Goal: Task Accomplishment & Management: Complete application form

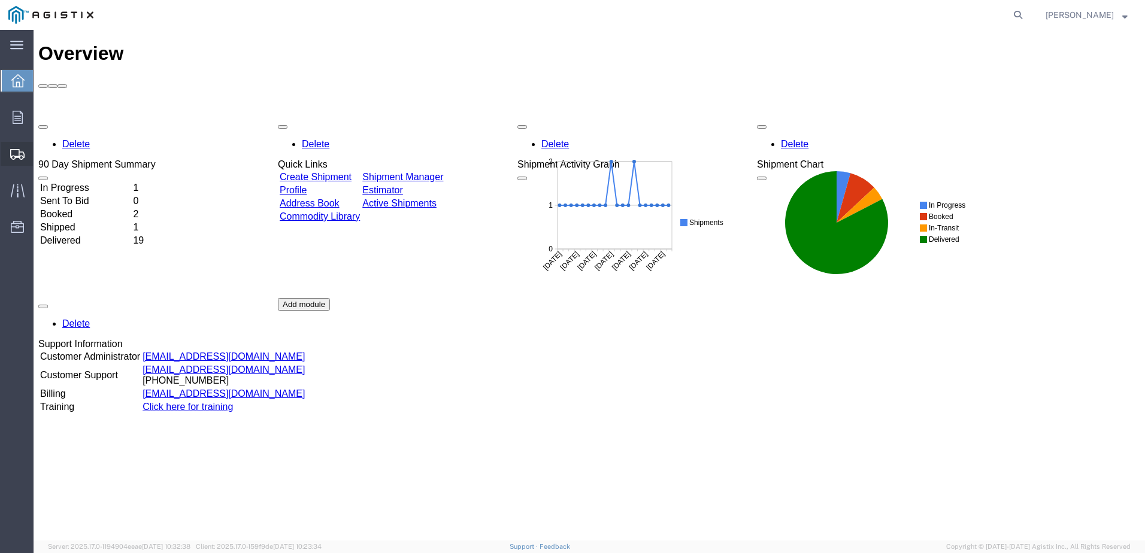
click at [0, 0] on span "Create Shipment" at bounding box center [0, 0] width 0 height 0
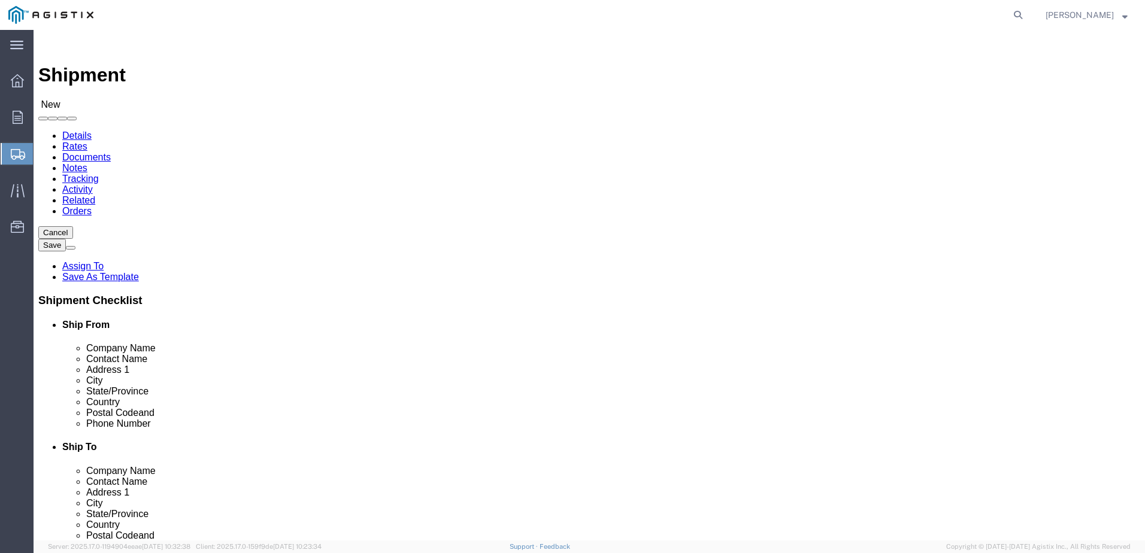
select select
click input "text"
type input "ZO"
click p "Zones INC. - ZONES CORPORATE SOLUTIONS - (KENT SHIPPING) 20024 87th AVENUE SOUT…"
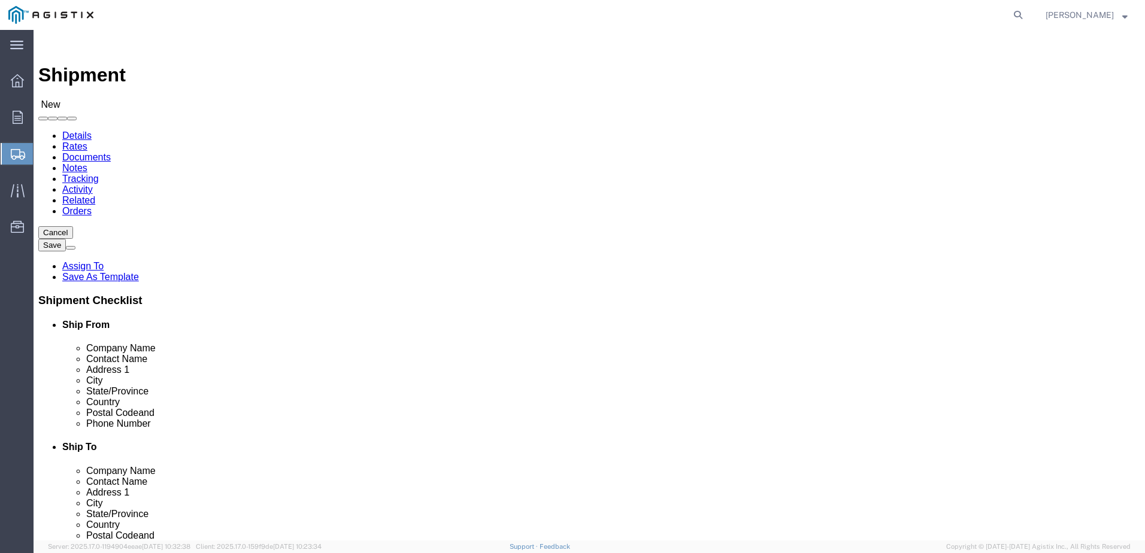
select select "WA"
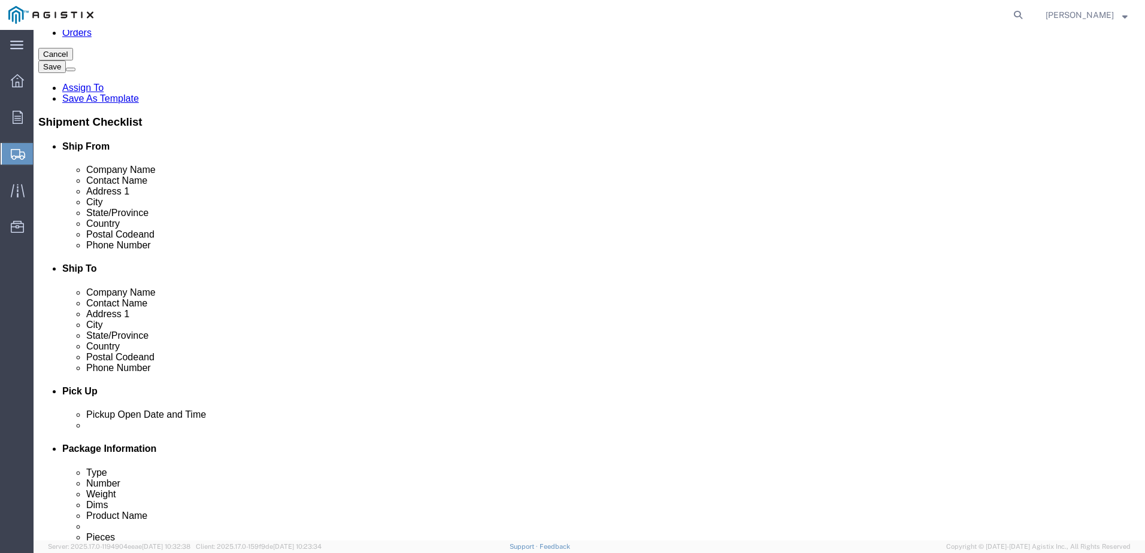
scroll to position [180, 0]
type input "Zones INC."
drag, startPoint x: 244, startPoint y: 328, endPoint x: 200, endPoint y: 332, distance: 43.9
click input "text"
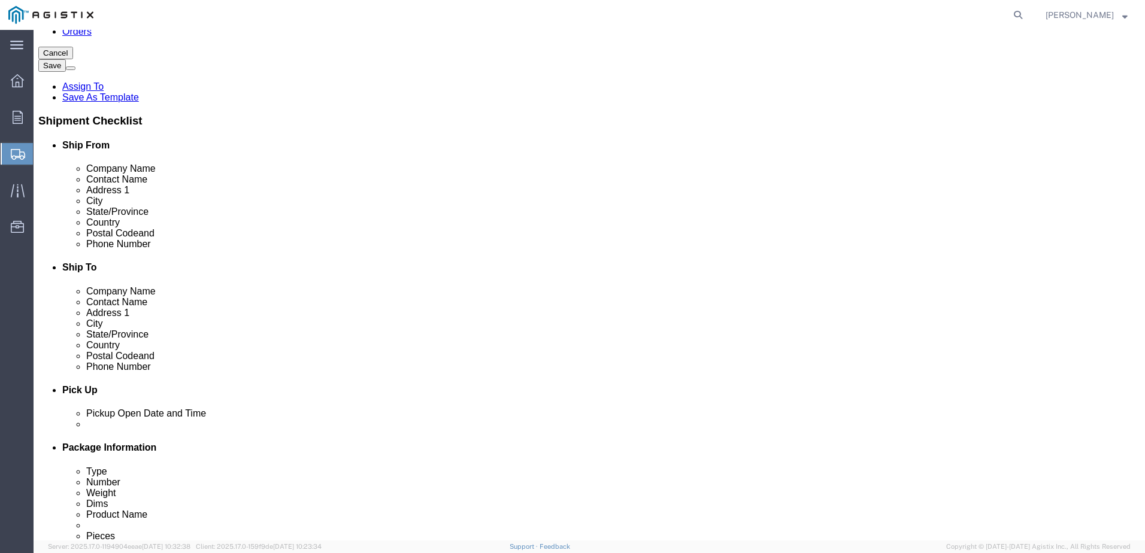
drag, startPoint x: 237, startPoint y: 327, endPoint x: 196, endPoint y: 329, distance: 40.8
click input "text"
type input "253-545-7014"
click input "text"
type input "PG&E CORPORATION"
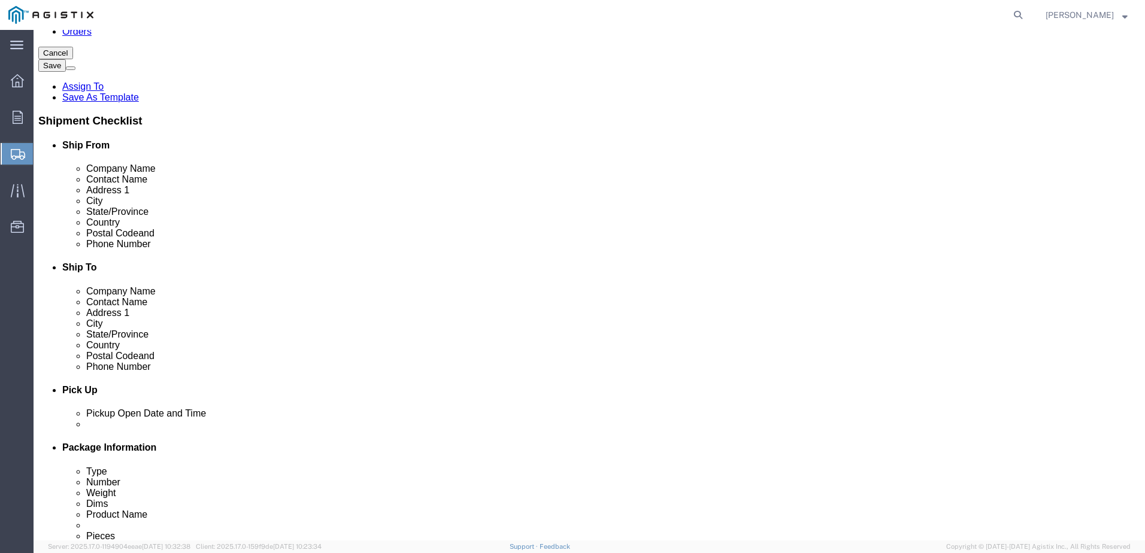
click div
click input "text"
type input "PAUL"
click p "- PG&E Corporation - (Paul Dhesi) 42105 BOYCE ROAD, Fremont, CA 94538, US"
select select "CA"
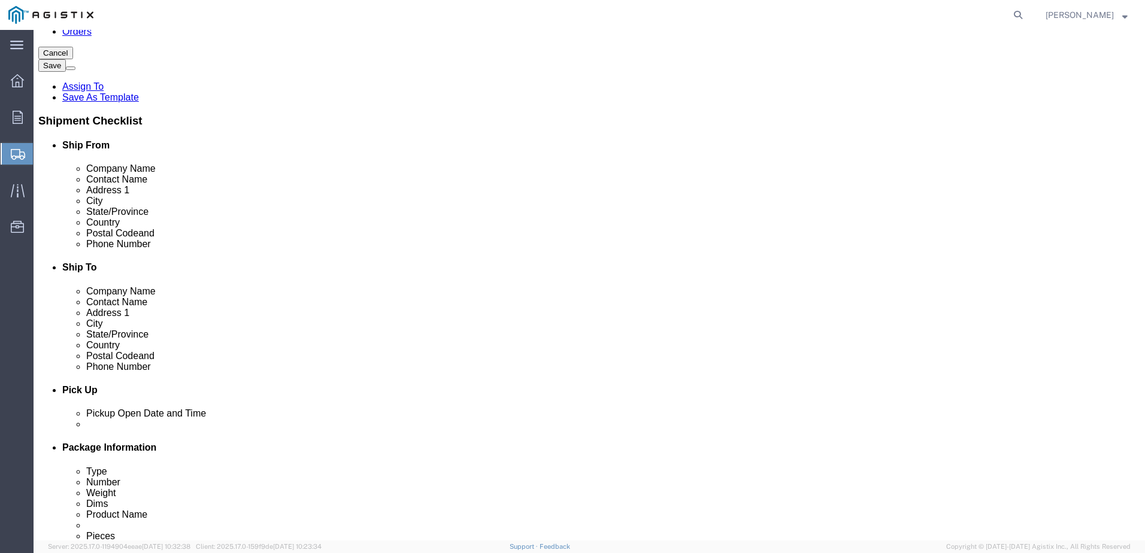
type input "Paul Dhesi"
drag, startPoint x: 640, startPoint y: 332, endPoint x: 596, endPoint y: 329, distance: 44.4
click input "text"
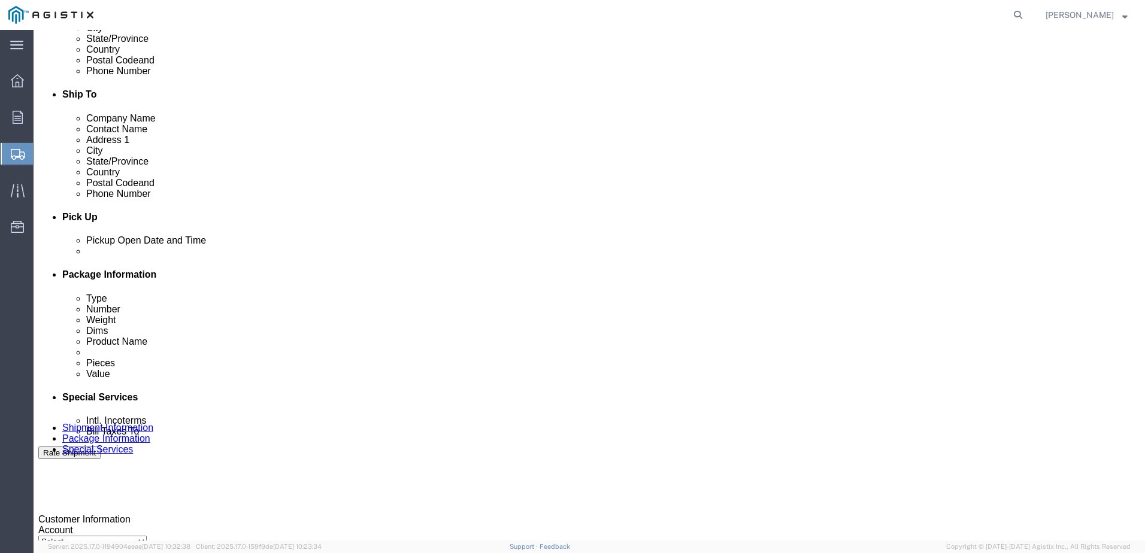
scroll to position [359, 0]
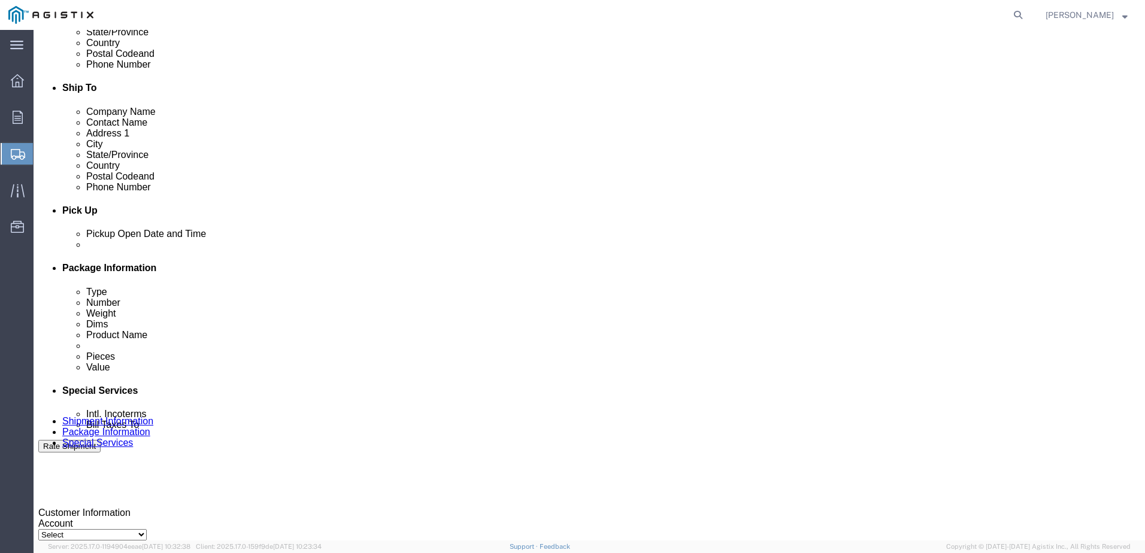
type input "510-770-2025"
click div "Aug 20 2025 8:00 AM"
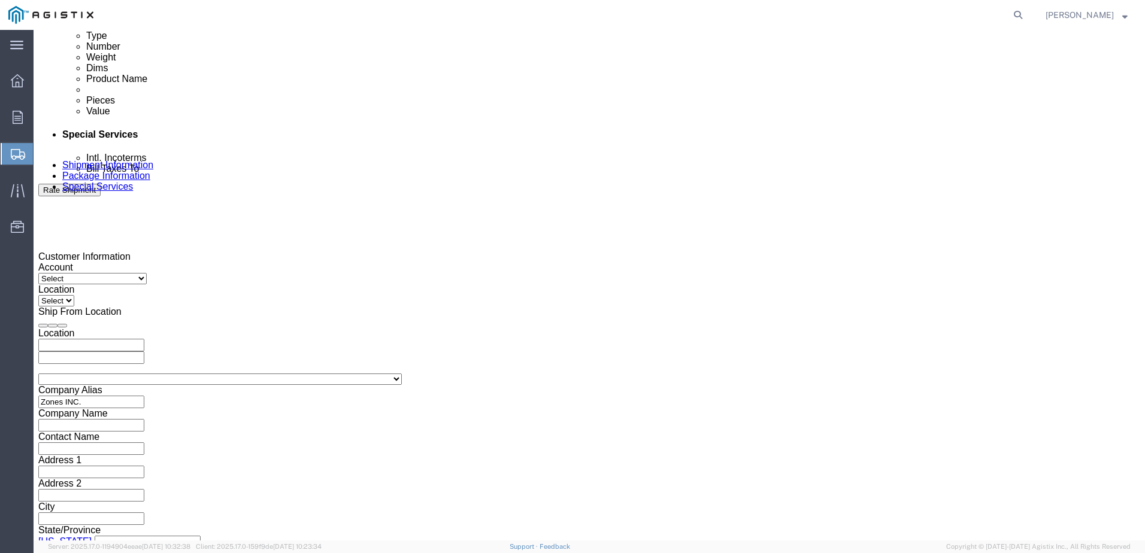
click button "Apply"
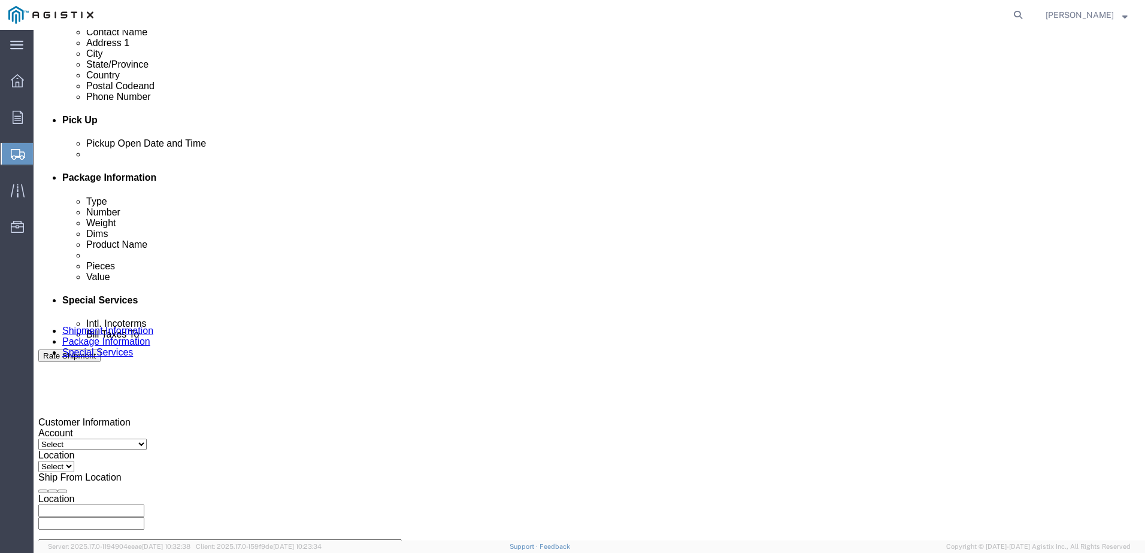
scroll to position [436, 0]
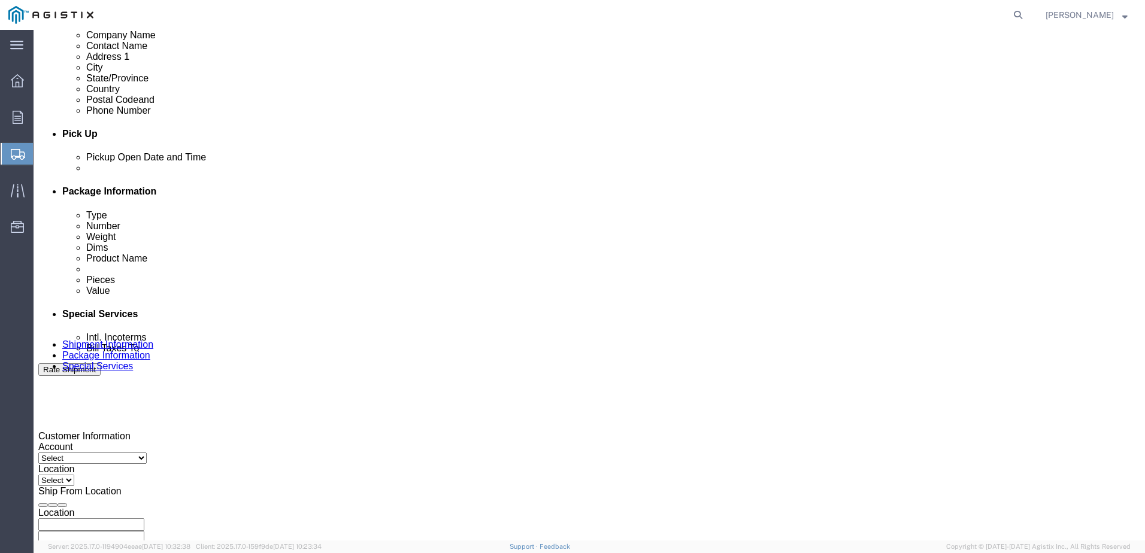
click div "Aug 20 2025 2:00 PM"
type input "8:00 PM"
click button "Apply"
click div "Aug 20 2025 9:00 PM"
type input "4:00 PM"
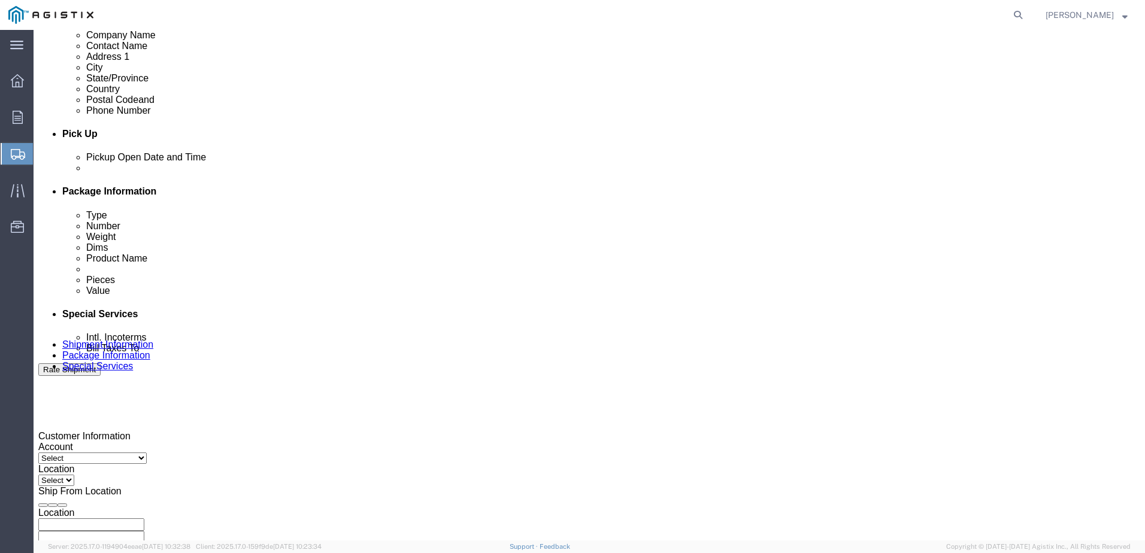
click button "Apply"
click div "Aug 20 2025 9:00 PM"
click button "Apply"
click div "Aug 20 2025 8:00 PM"
type input "2:00 PM"
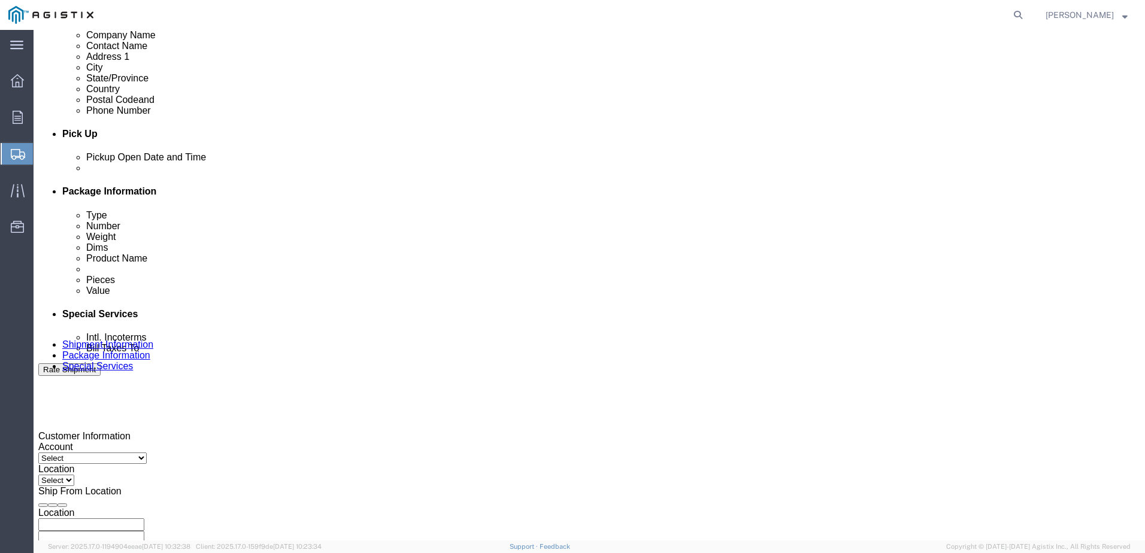
drag, startPoint x: 171, startPoint y: 502, endPoint x: 182, endPoint y: 502, distance: 10.8
click button "Apply"
click div "Aug 20 2025 9:00 PM"
click button "Apply"
drag, startPoint x: 507, startPoint y: 284, endPoint x: 518, endPoint y: 289, distance: 12.3
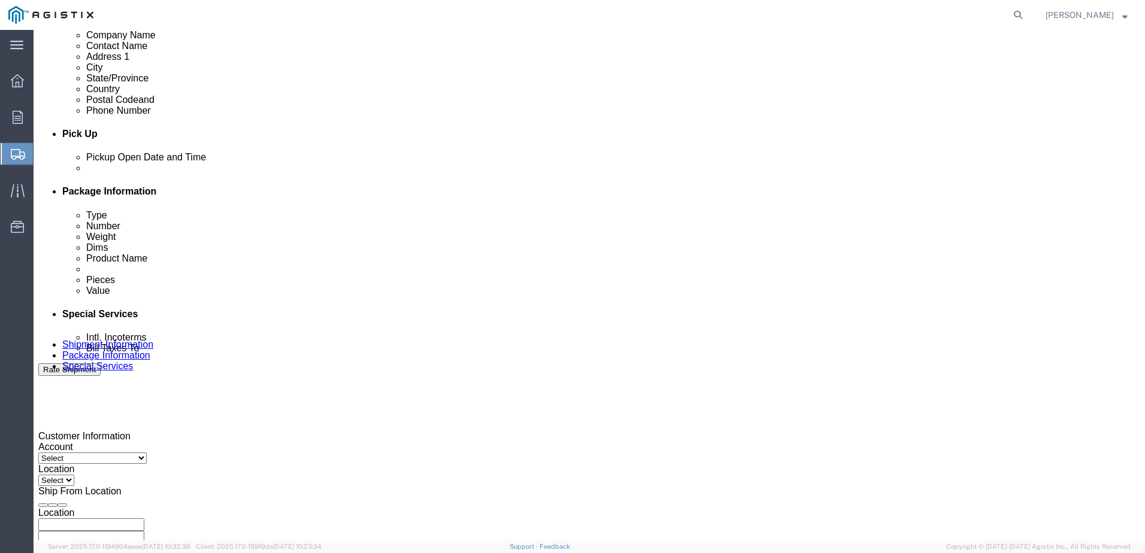
click div
click input "10:00 PM"
drag, startPoint x: 534, startPoint y: 502, endPoint x: 527, endPoint y: 502, distance: 7.2
click input "9:00 PM"
type input "9:00 AM"
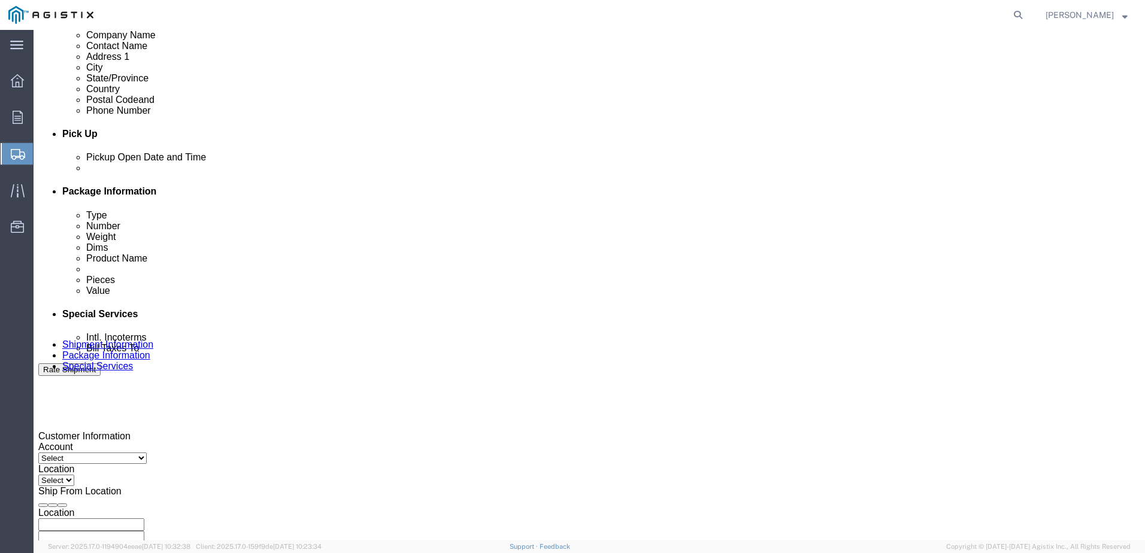
drag, startPoint x: 603, startPoint y: 502, endPoint x: 611, endPoint y: 499, distance: 8.0
click button "Apply"
click div
click input "3:00 AM"
type input "3:00 PM"
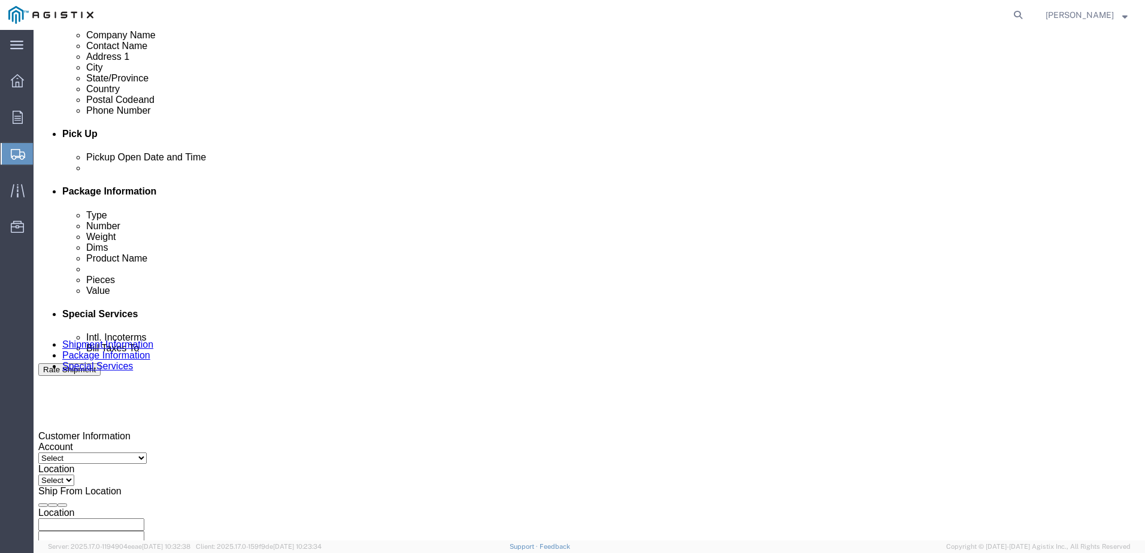
click button "Apply"
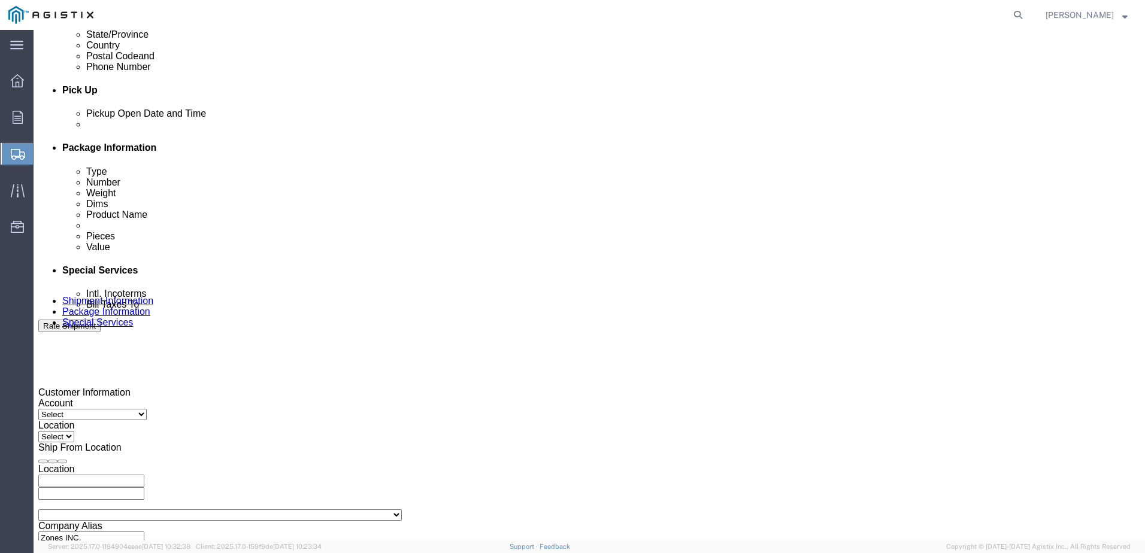
scroll to position [556, 0]
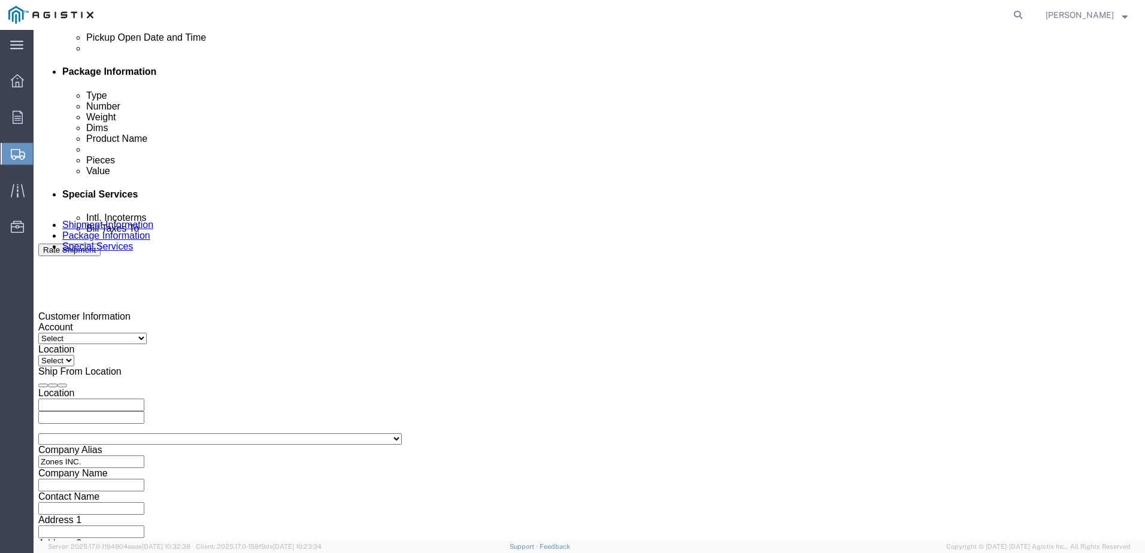
click select "Select Account Type Activity ID Airline Appointment Number ASN Batch Request # …"
select select "PURCHORD"
click select "Select Account Type Activity ID Airline Appointment Number ASN Batch Request # …"
click input "text"
type input "2701228978"
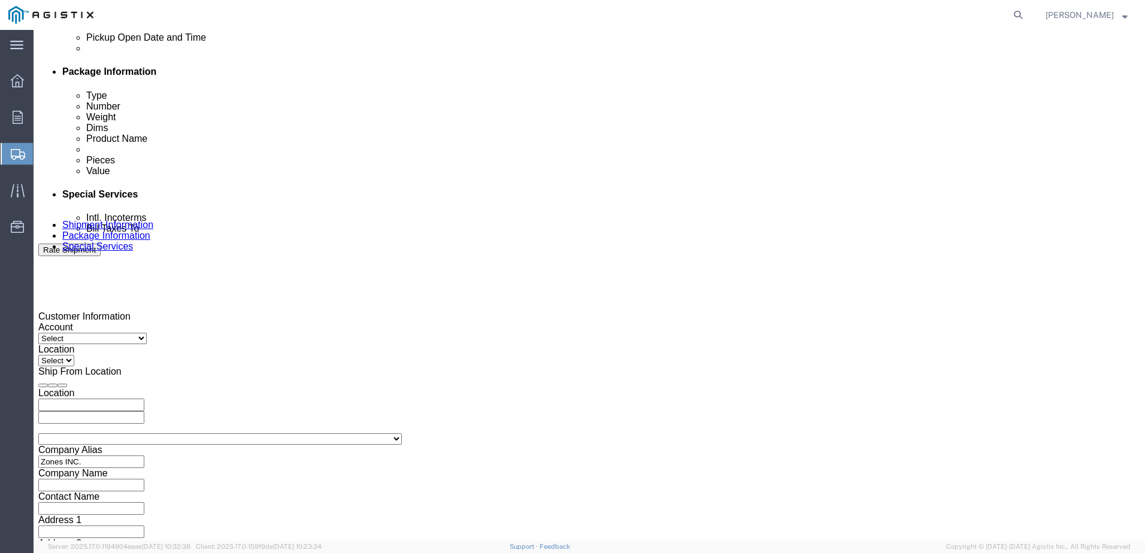
click select "Select Account Type Activity ID Airline Appointment Number ASN Batch Request # …"
select select "ORDERNUM"
click select "Select Account Type Activity ID Airline Appointment Number ASN Batch Request # …"
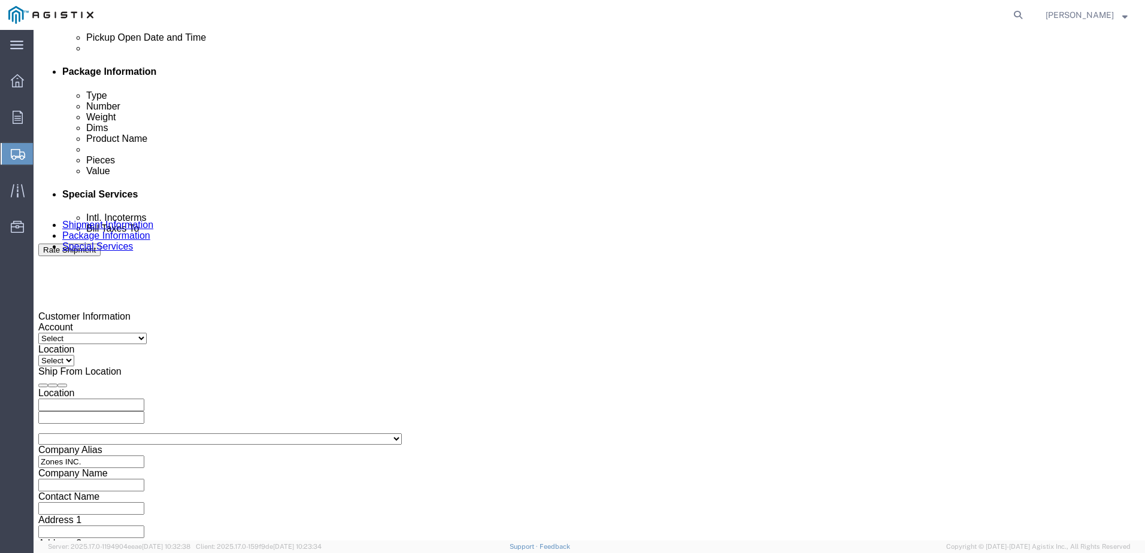
click input "text"
type input "B9213225"
click select "Select Account Type Activity ID Airline Appointment Number ASN Batch Request # …"
select select "SALEORDR"
click select "Select Account Type Activity ID Airline Appointment Number ASN Batch Request # …"
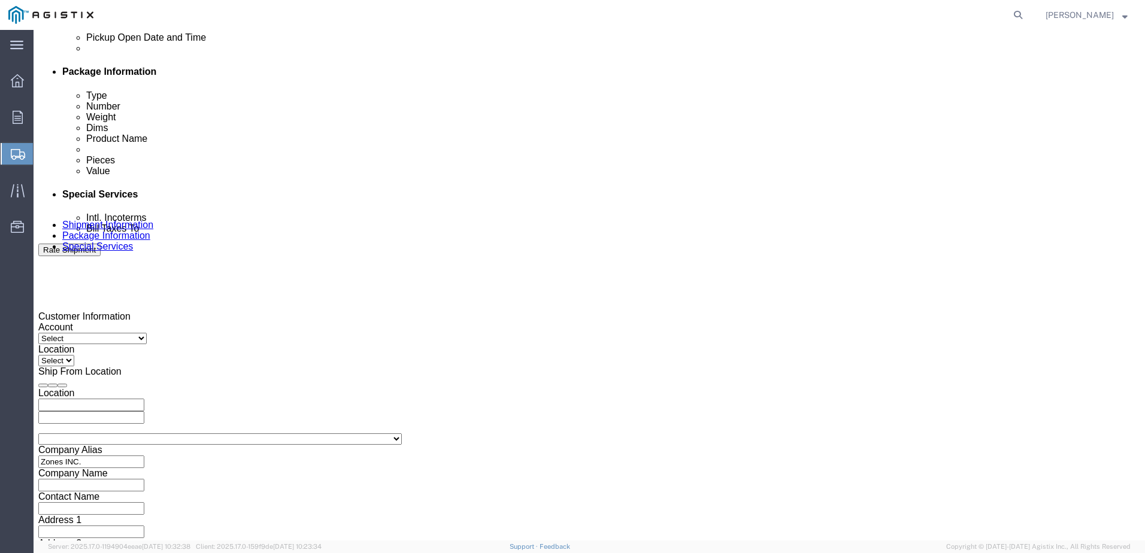
click input "text"
type input "wkus001059449"
click button "Add reference"
click select "Select Account Type Activity ID Airline Appointment Number ASN Batch Request # …"
select select "PURCHORD"
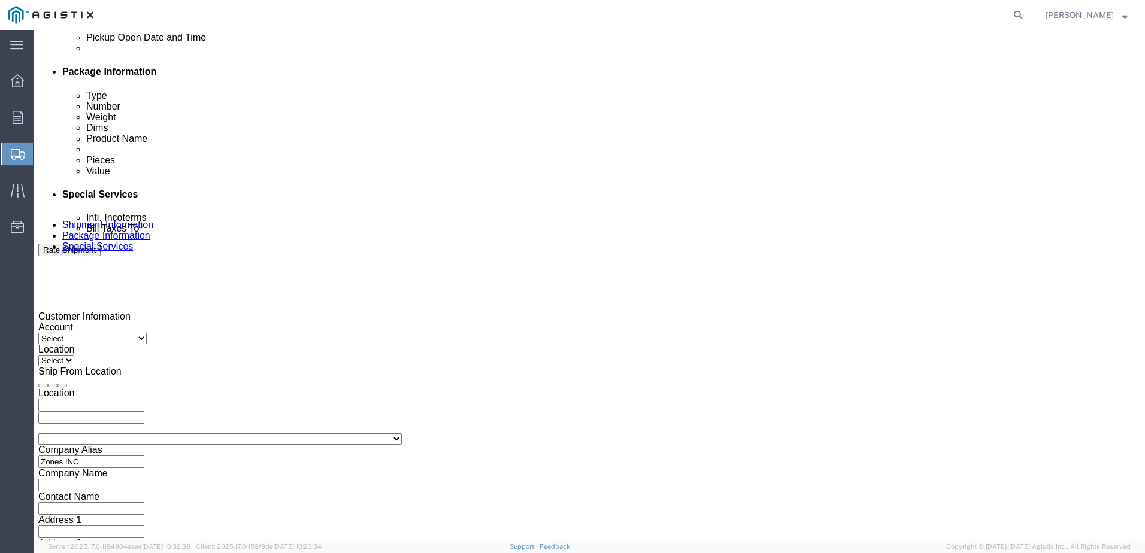
click select "Select Account Type Activity ID Airline Appointment Number ASN Batch Request # …"
click input "text"
type input "2701231775"
click input "B9213225"
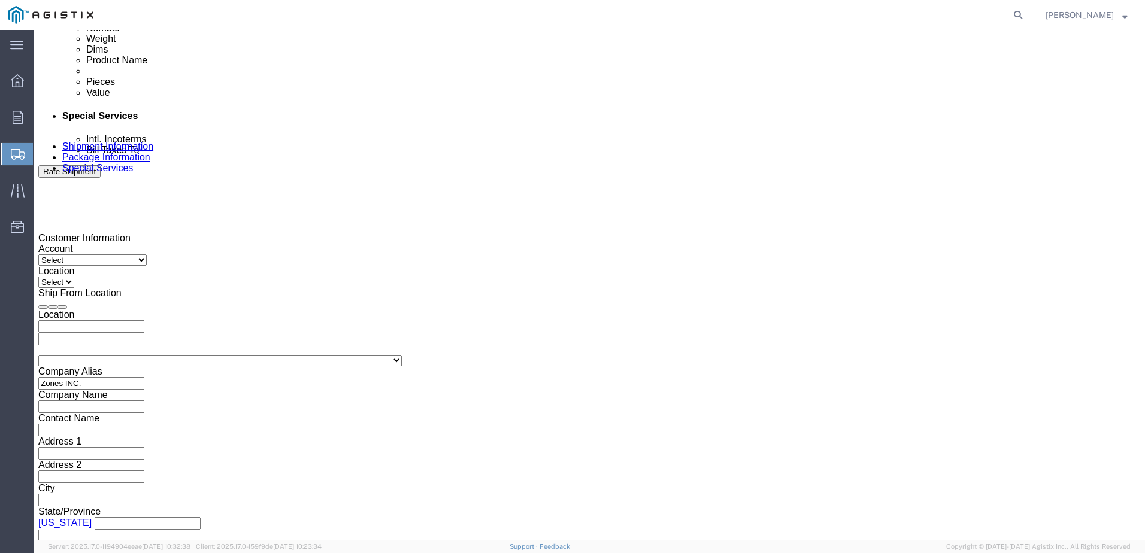
scroll to position [638, 0]
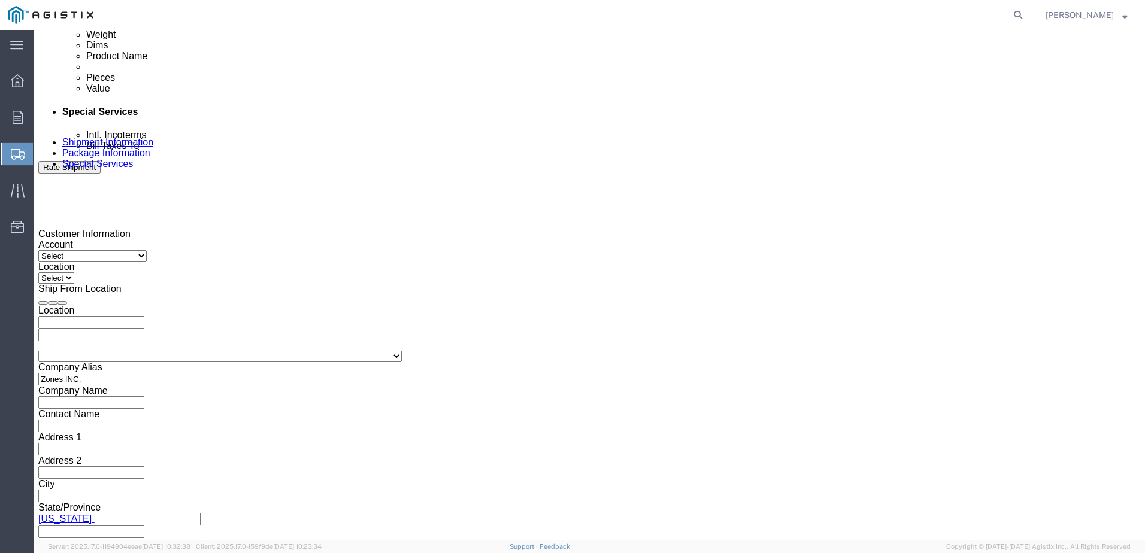
type input "B9213225/B9218324"
click button "Continue"
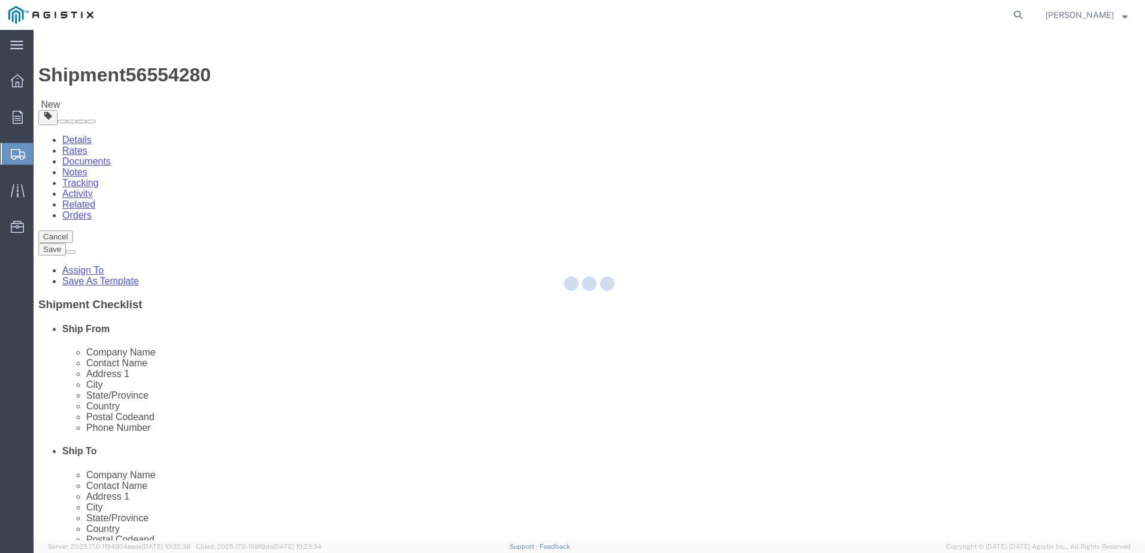
select select "CBOX"
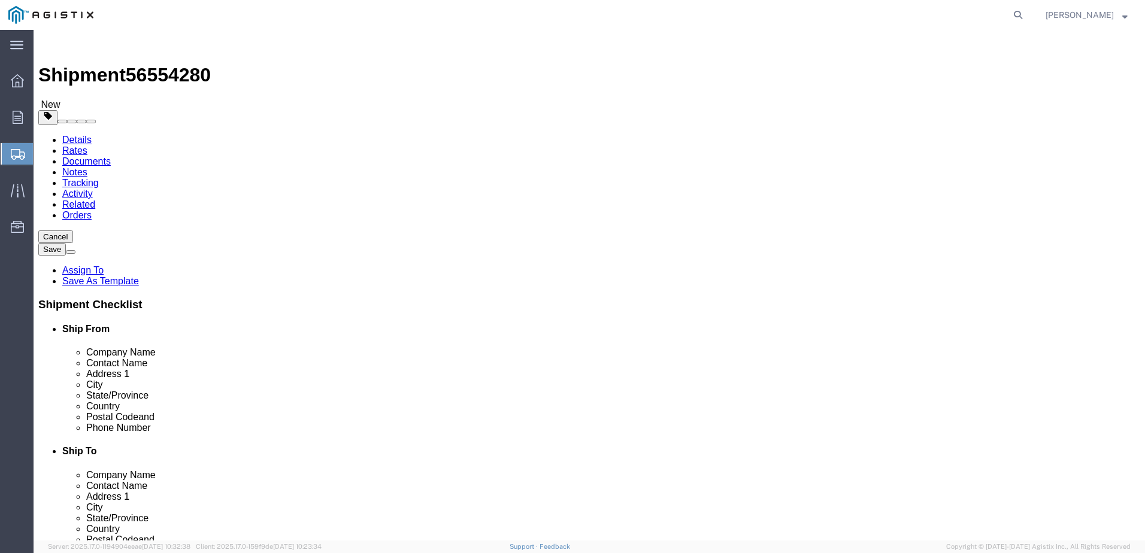
click input "1"
type input "2"
click select "Select Bale(s) Basket(s) Bolt(s) Bottle(s) Buckets Bulk Bundle(s) Can(s) Cardbo…"
select select "PSNS"
click select "Select Bale(s) Basket(s) Bolt(s) Bottle(s) Buckets Bulk Bundle(s) Can(s) Cardbo…"
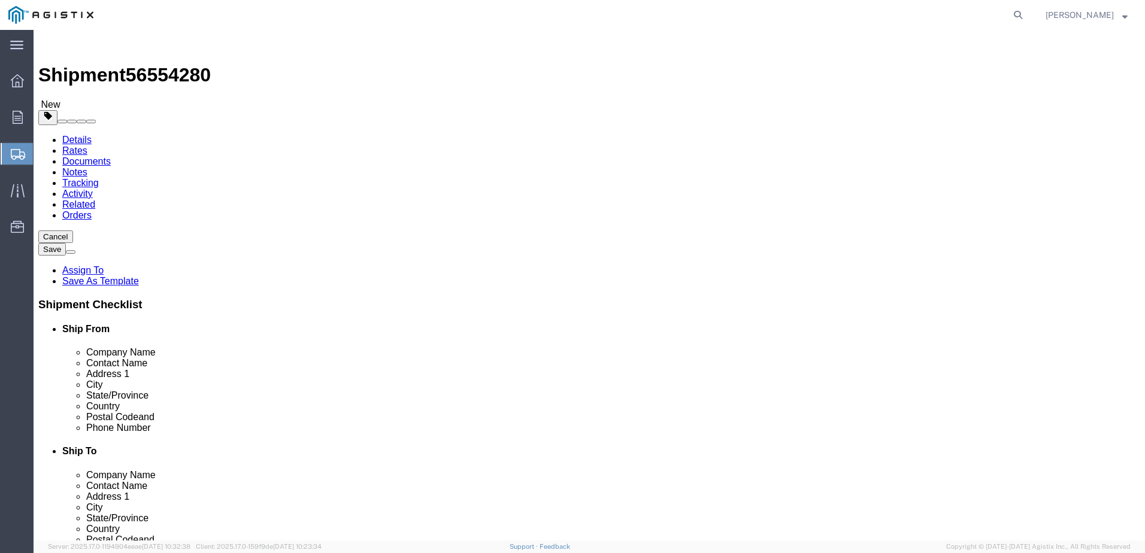
click input "text"
type input "48"
type input "40"
type input "39"
click input "0.00"
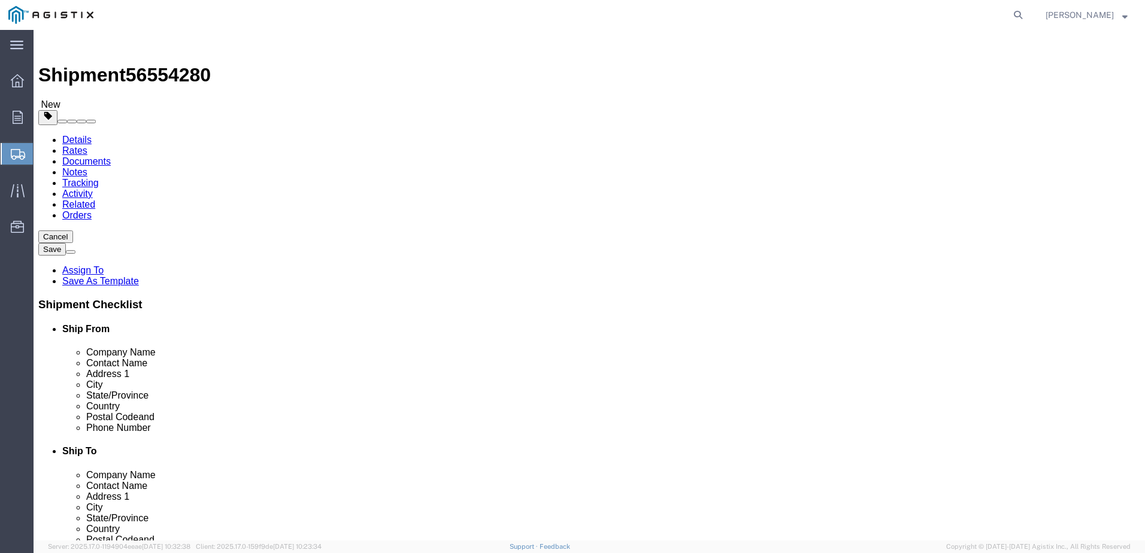
type input "0"
type input "732"
click link "Add Content"
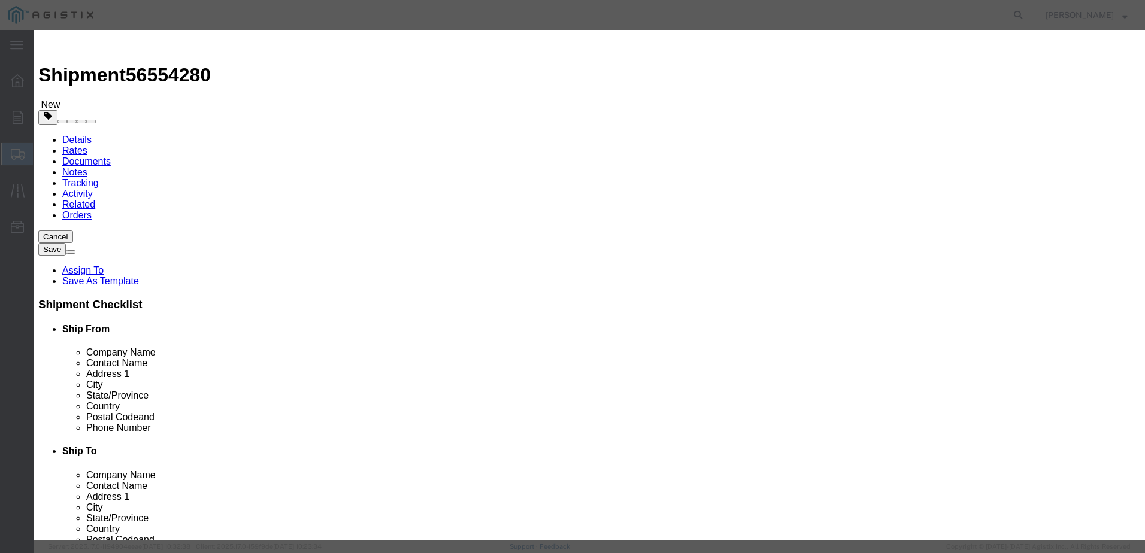
click input "text"
type input "computer electronics"
click input "0"
type input "40"
click input "text"
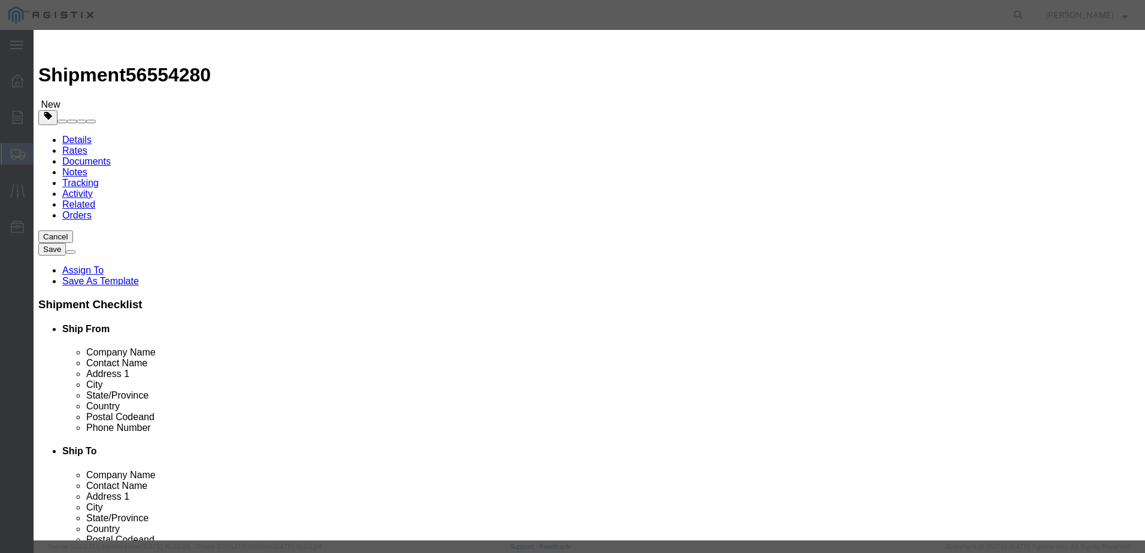
type input "7472.8"
click select "Select 50 55 60 65 70 85 92.5 100 125 175 250 300 400"
select select "92.5"
click select "Select 50 55 60 65 70 85 92.5 100 125 175 250 300 400"
click button "Save & Add Another"
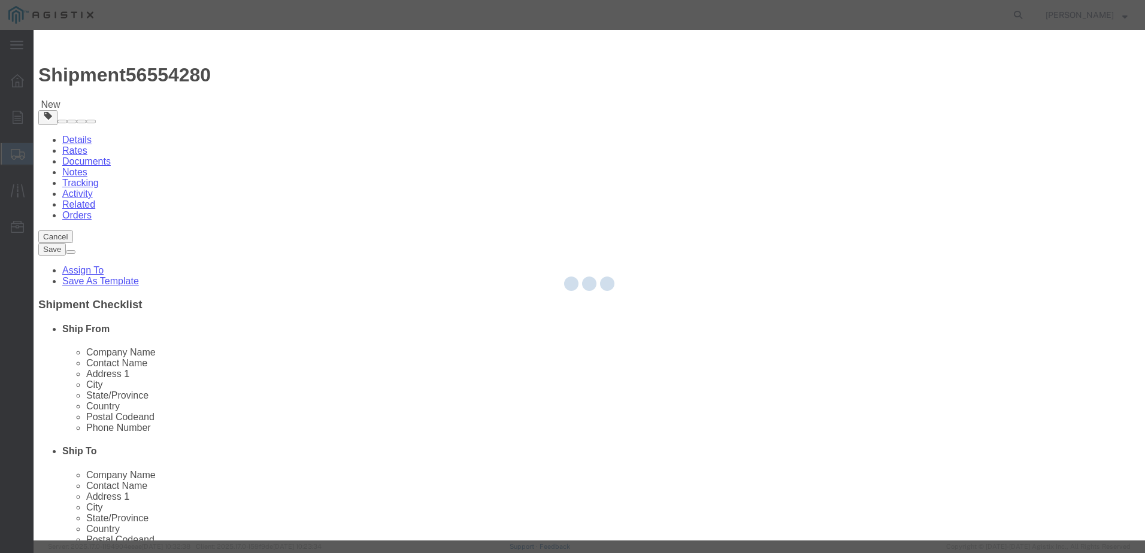
select select "EA"
select select
select select "USD"
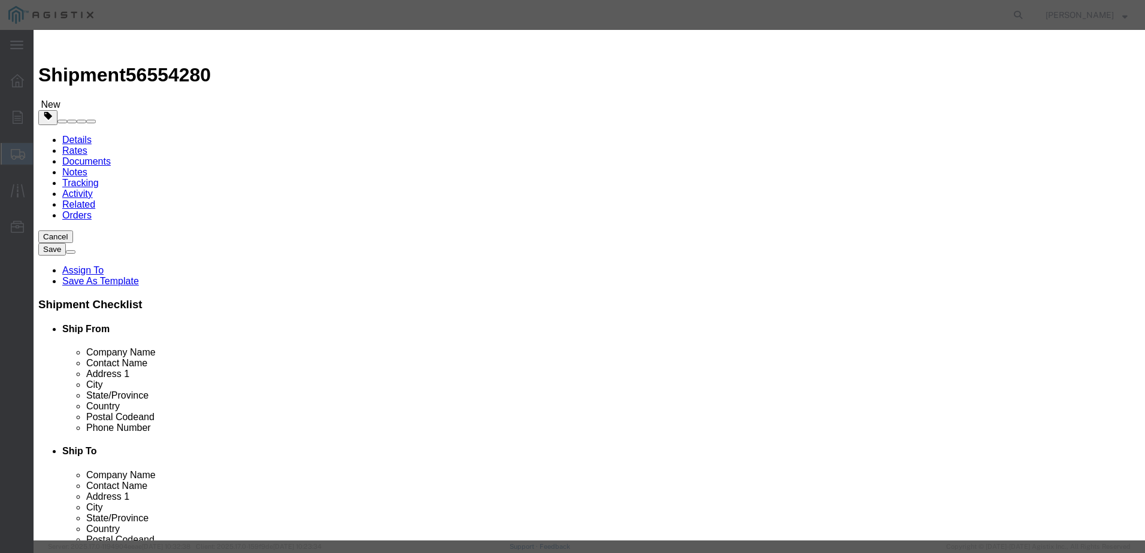
click input "text"
type input "computer electronics"
click input "text"
type input "30"
click input "text"
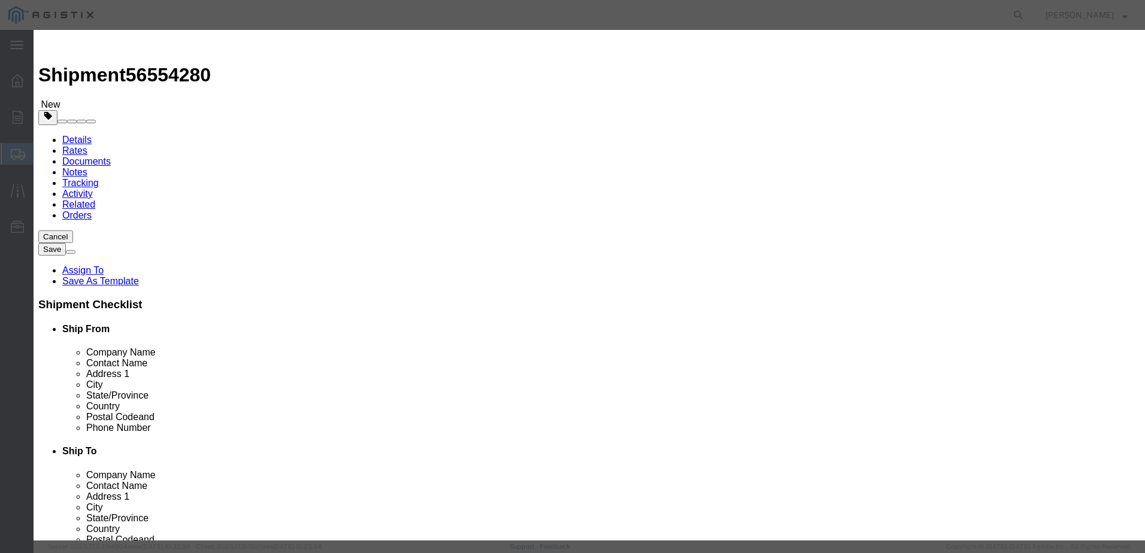
type input "5604.6"
click select "Select 50 55 60 65 70 85 92.5 100 125 175 250 300 400"
select select "92.5"
click select "Select 50 55 60 65 70 85 92.5 100 125 175 250 300 400"
click button "Save & Close"
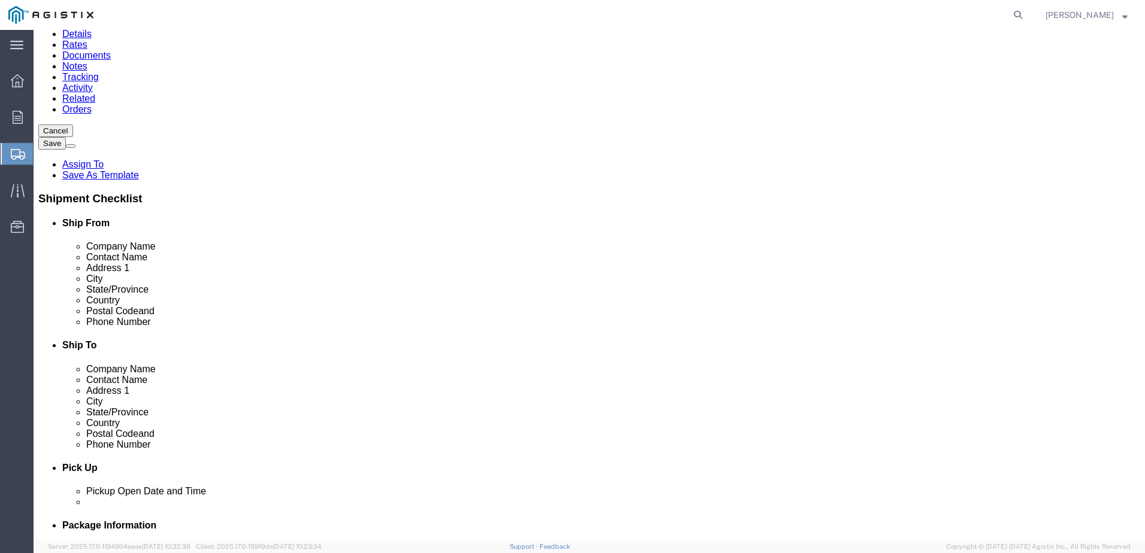
scroll to position [113, 0]
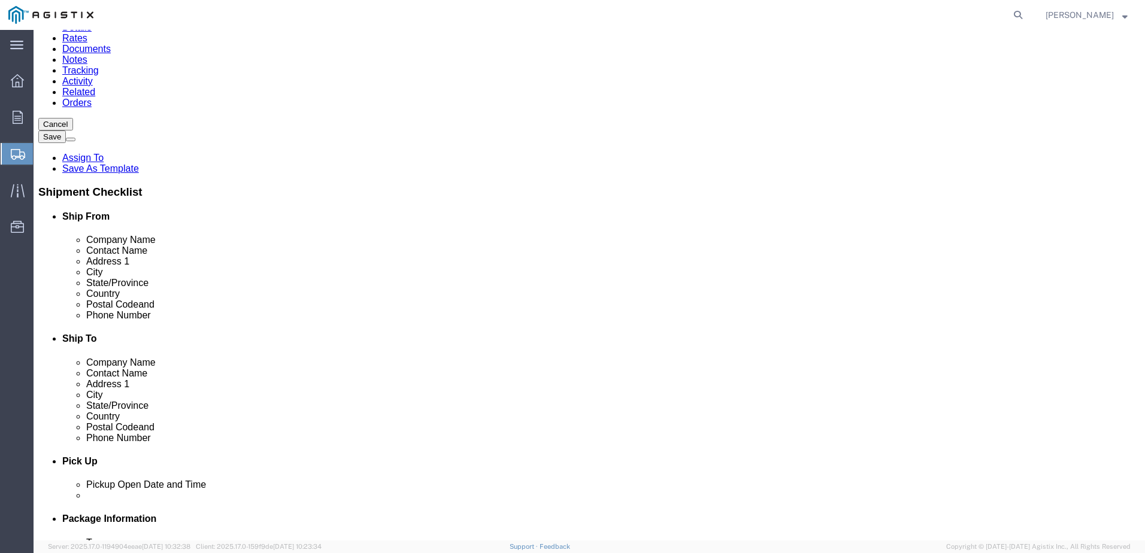
click icon
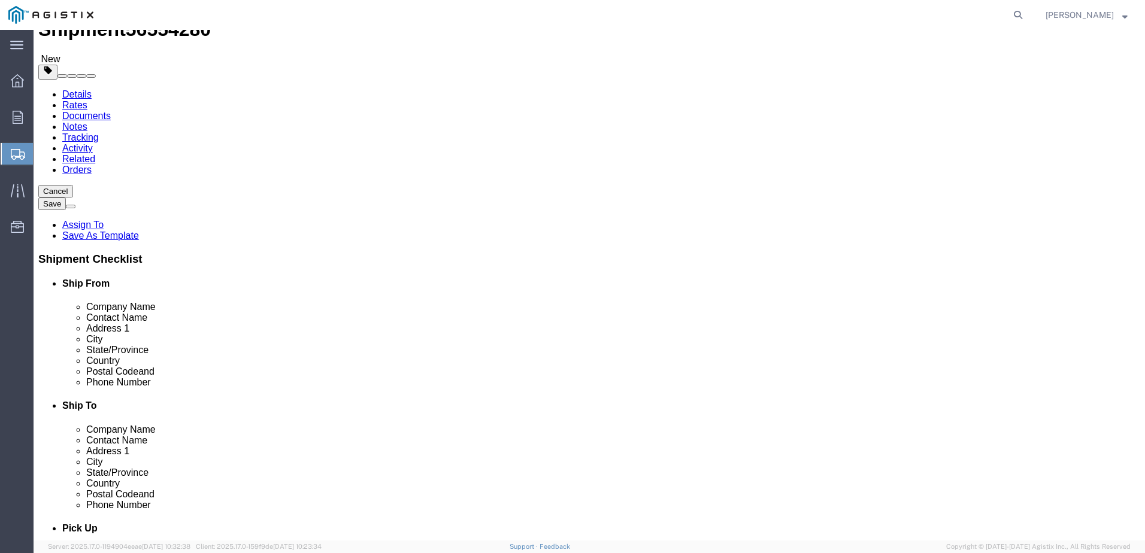
scroll to position [0, 0]
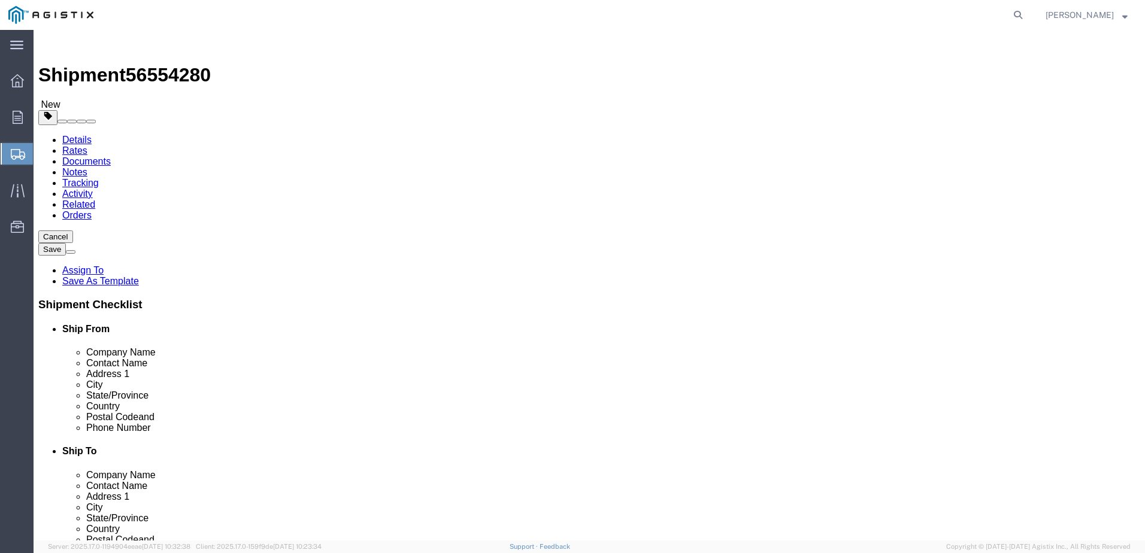
click link "Add Package"
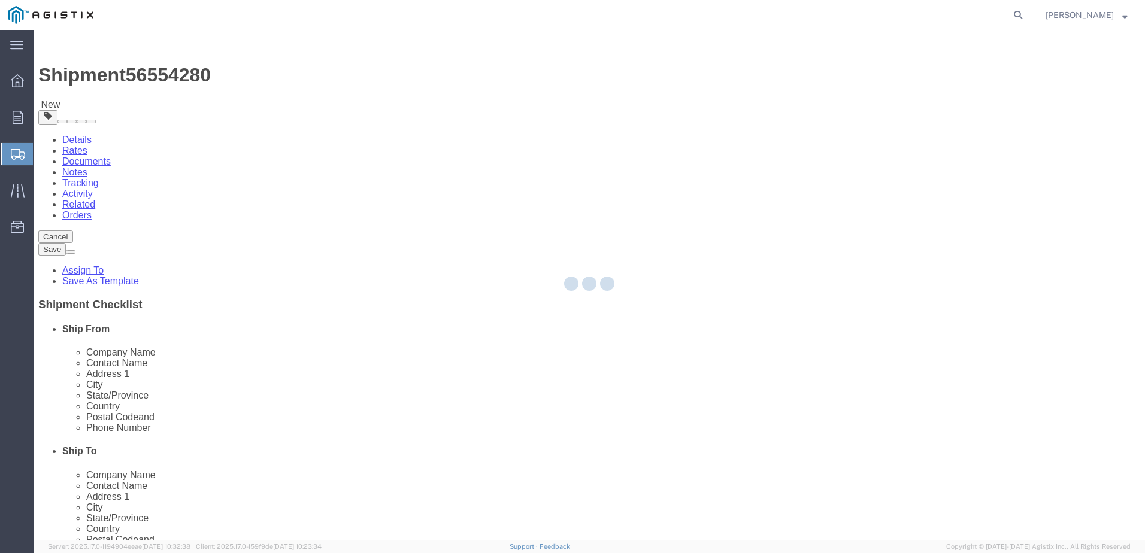
select select "PSNS"
select select "CBOX"
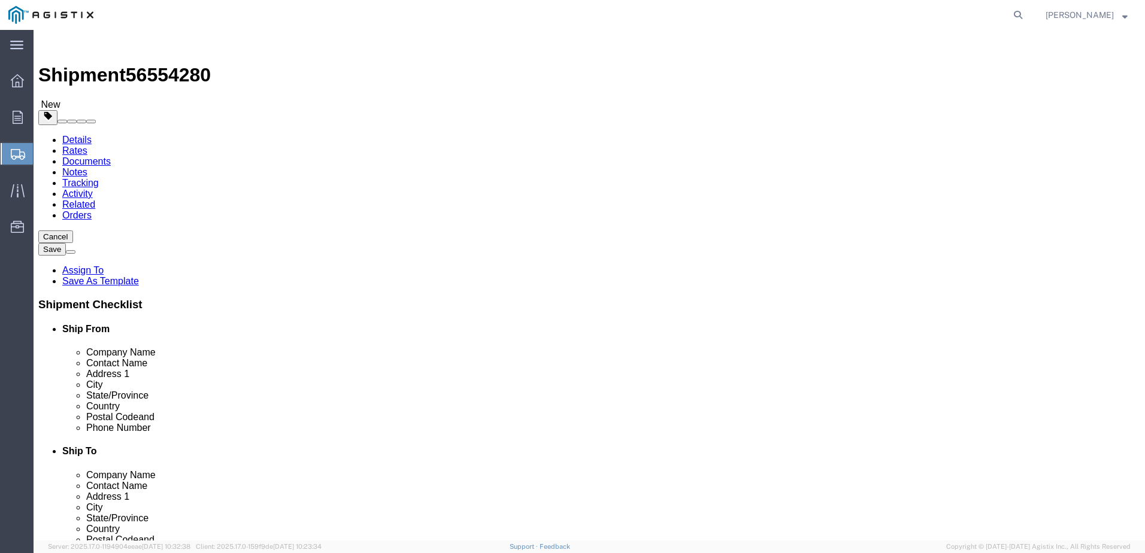
click span "button"
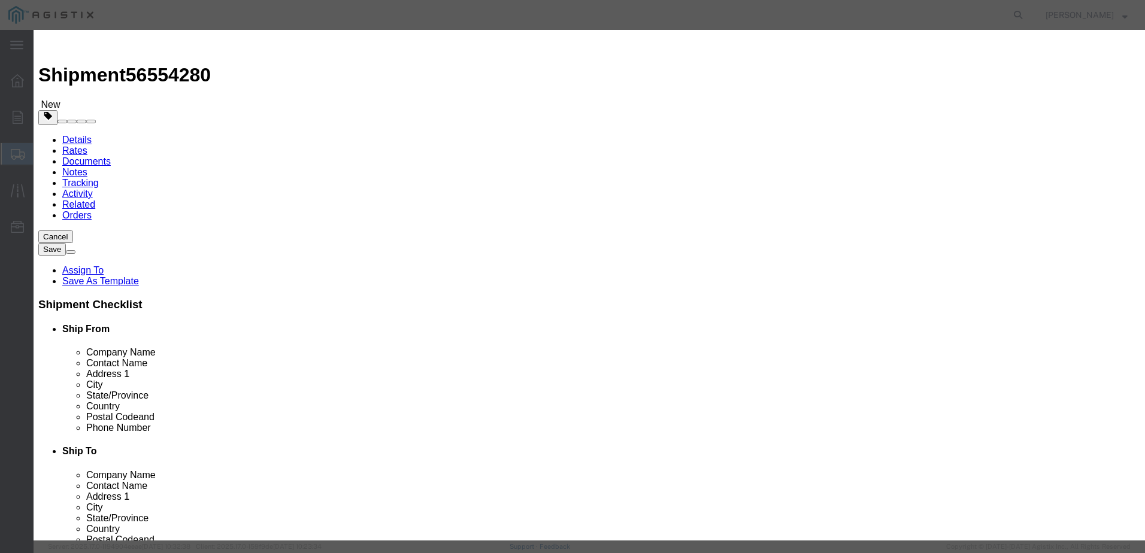
click button "Yes"
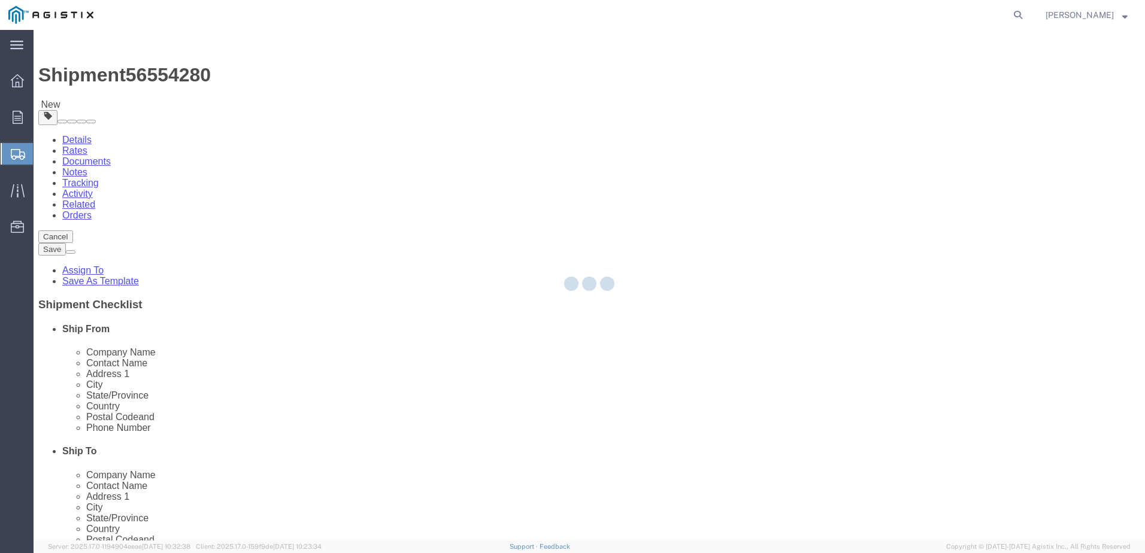
select select "PSNS"
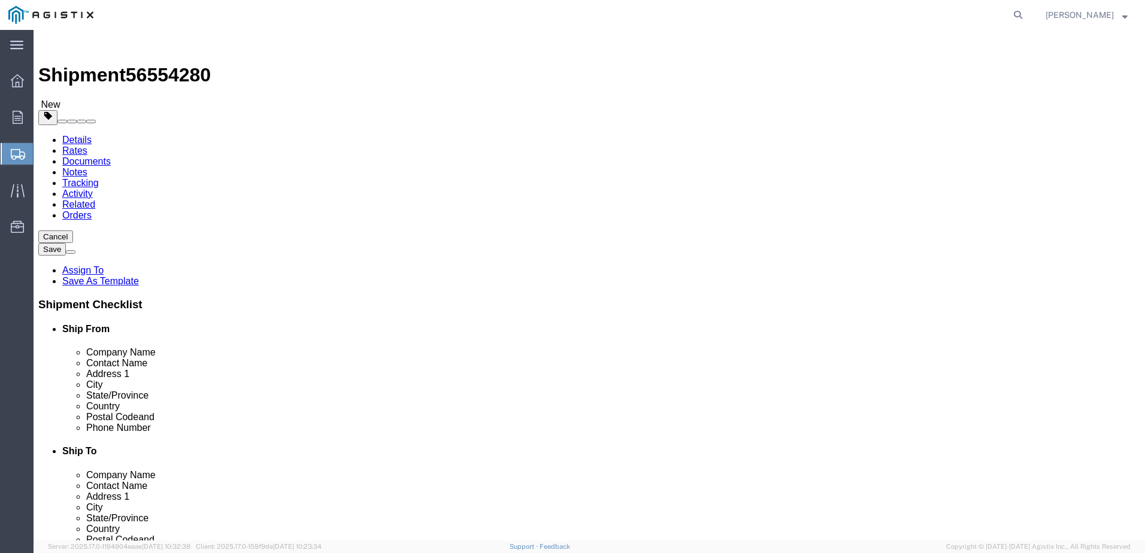
click icon
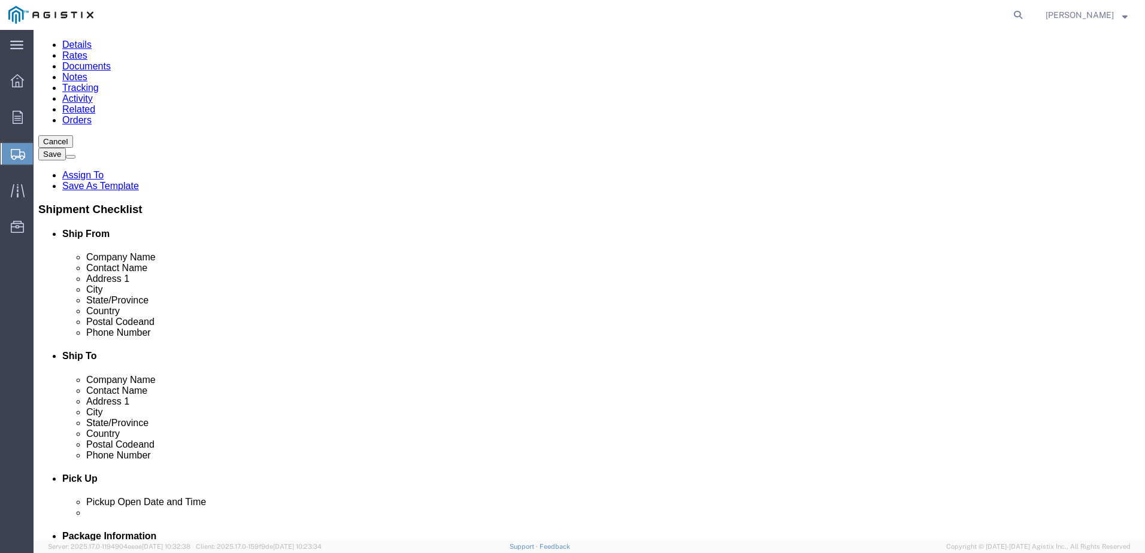
scroll to position [113, 0]
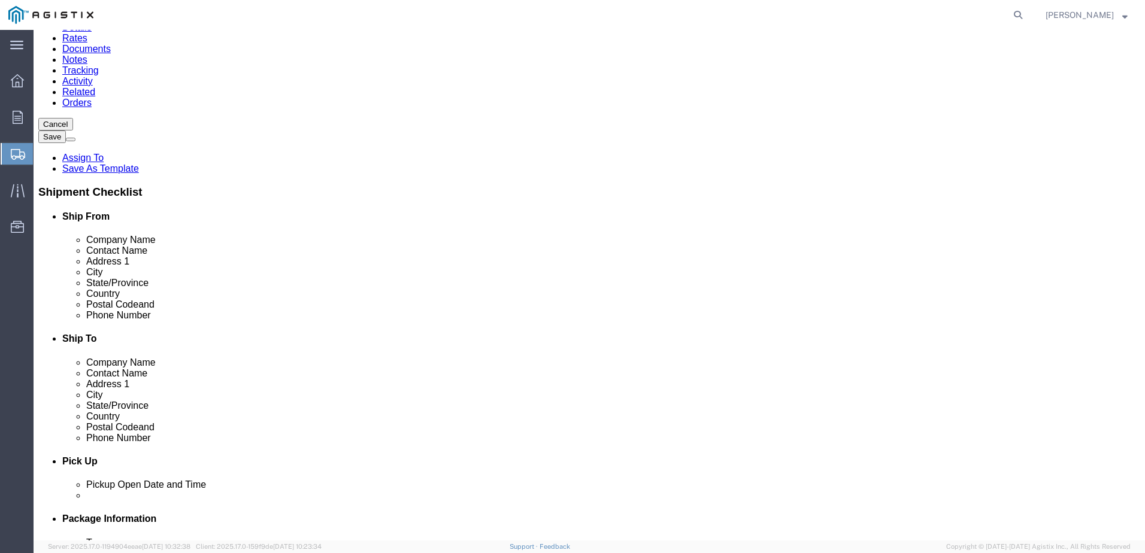
click icon
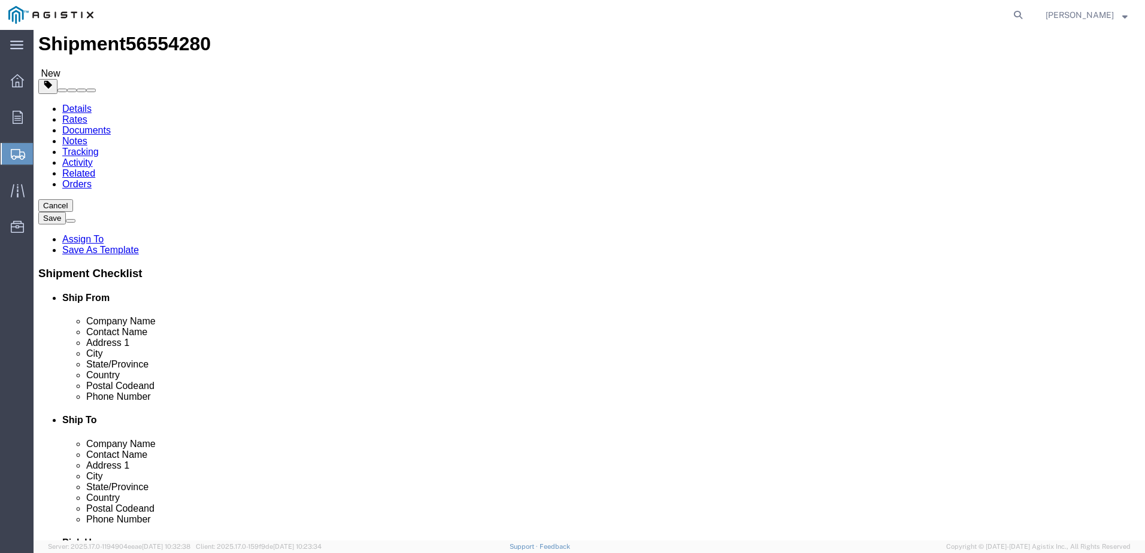
scroll to position [0, 0]
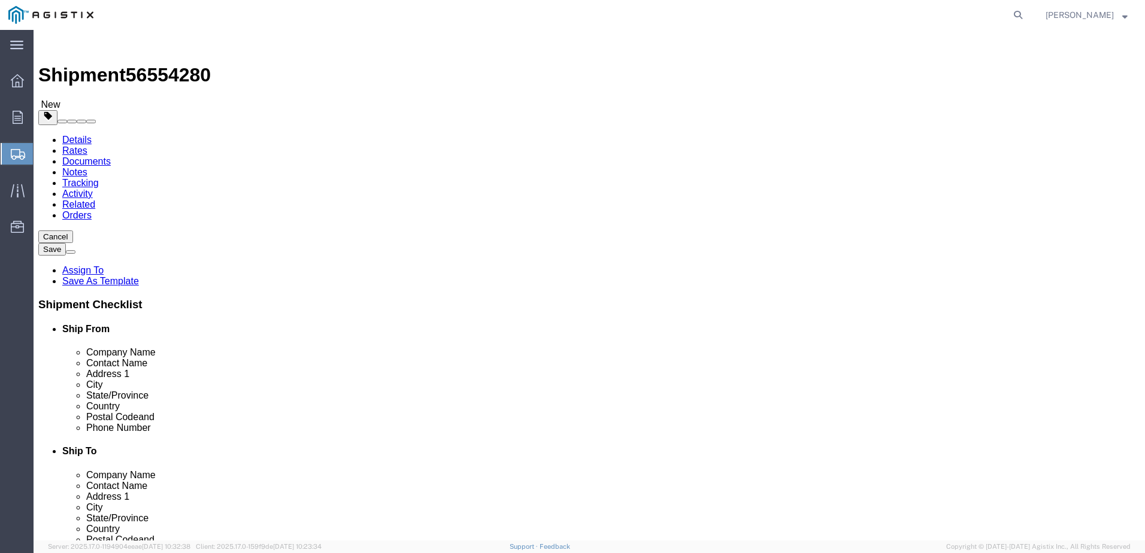
click span "button"
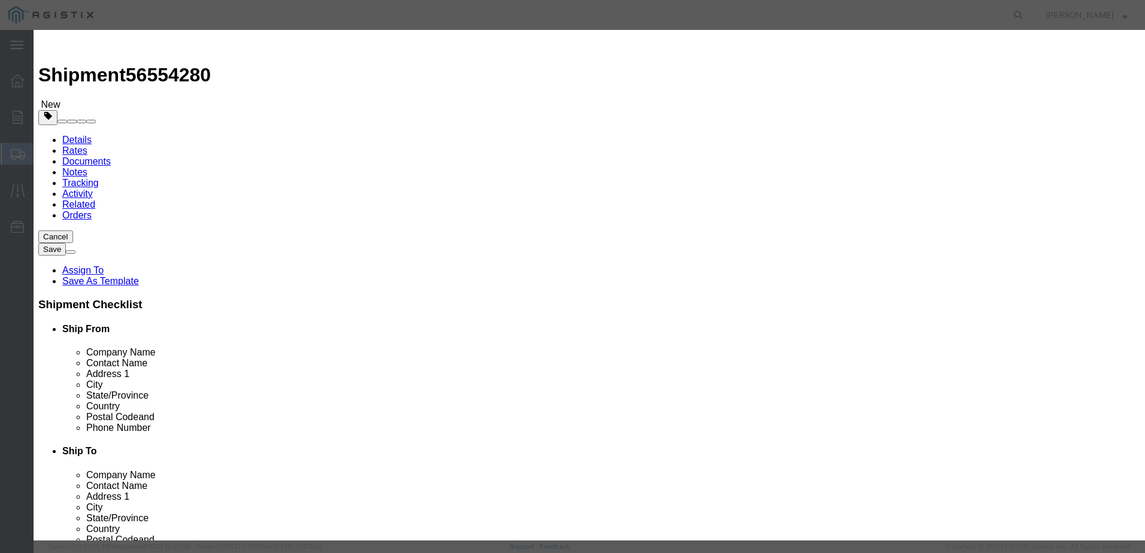
click button "Yes"
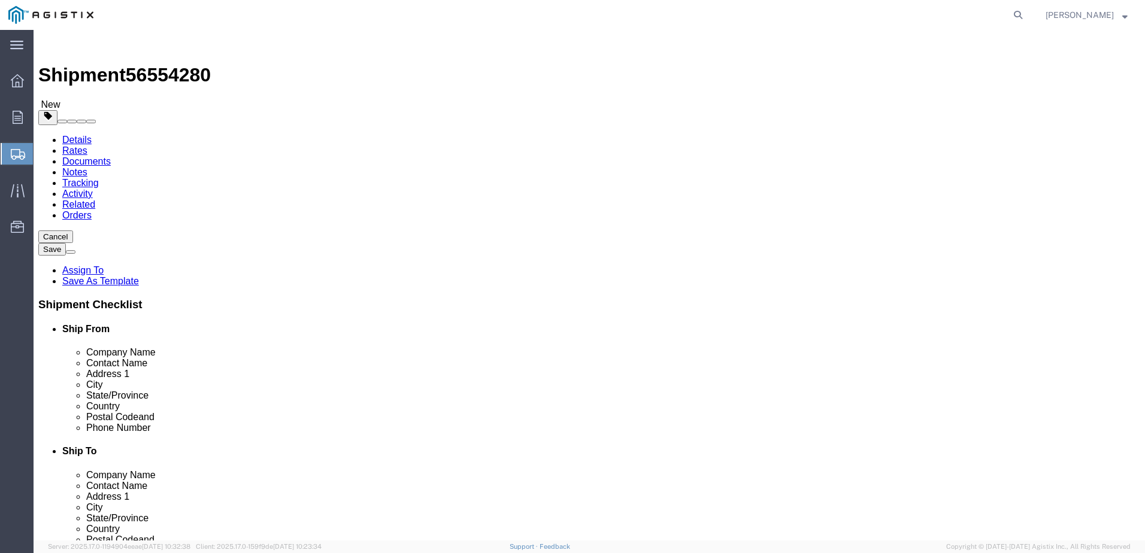
click link "Add Package"
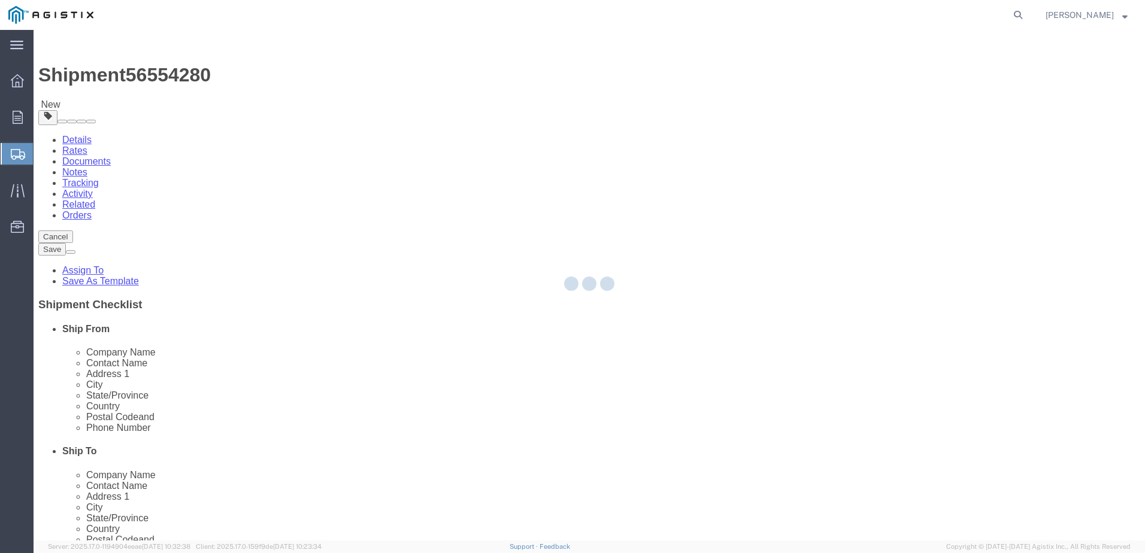
select select "CBOX"
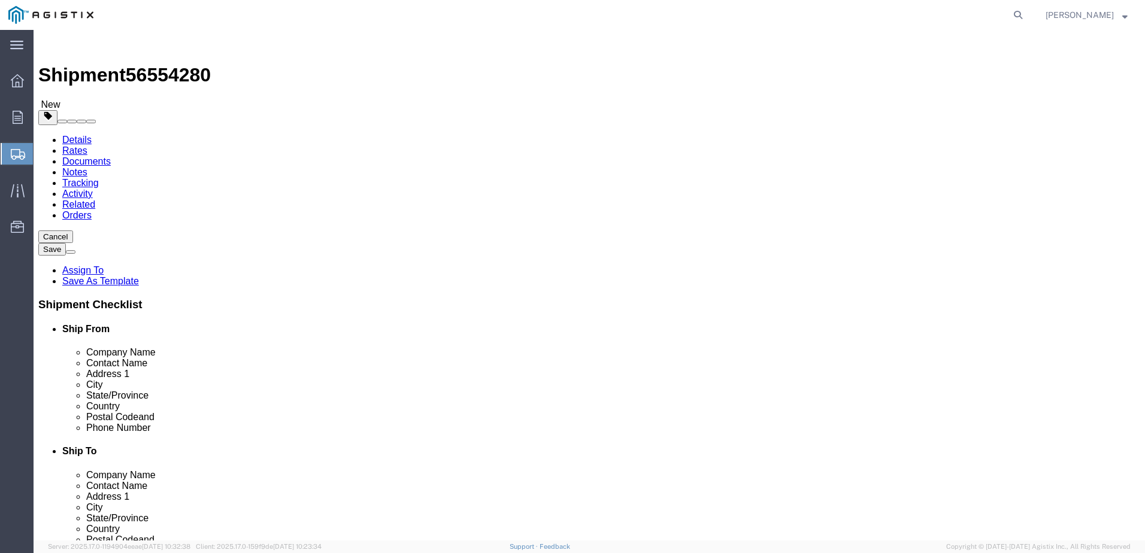
click input "1"
type input "2"
click select "Select Bale(s) Basket(s) Bolt(s) Bottle(s) Buckets Bulk Bundle(s) Can(s) Cardbo…"
select select "PSNS"
click select "Select Bale(s) Basket(s) Bolt(s) Bottle(s) Buckets Bulk Bundle(s) Can(s) Cardbo…"
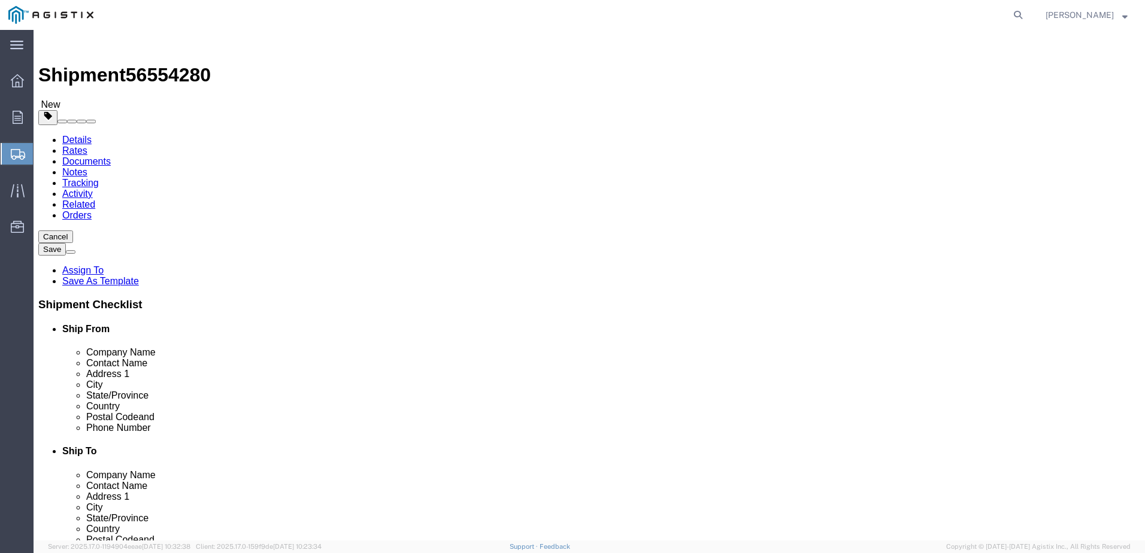
click input "text"
type input "48"
type input "40"
type input "39"
click input "0.00"
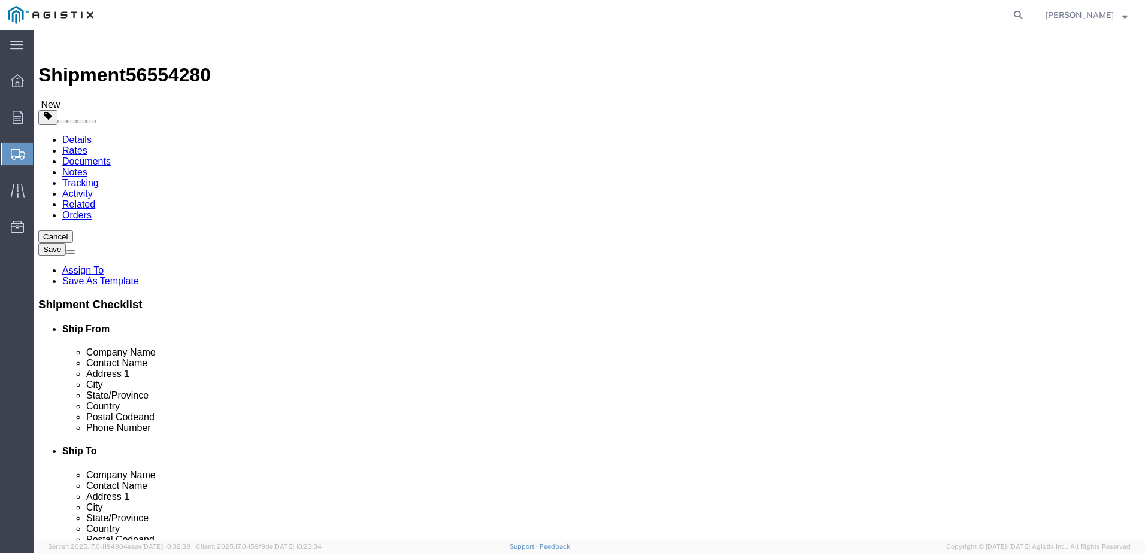
type input "0"
type input "732"
click link "Add Content"
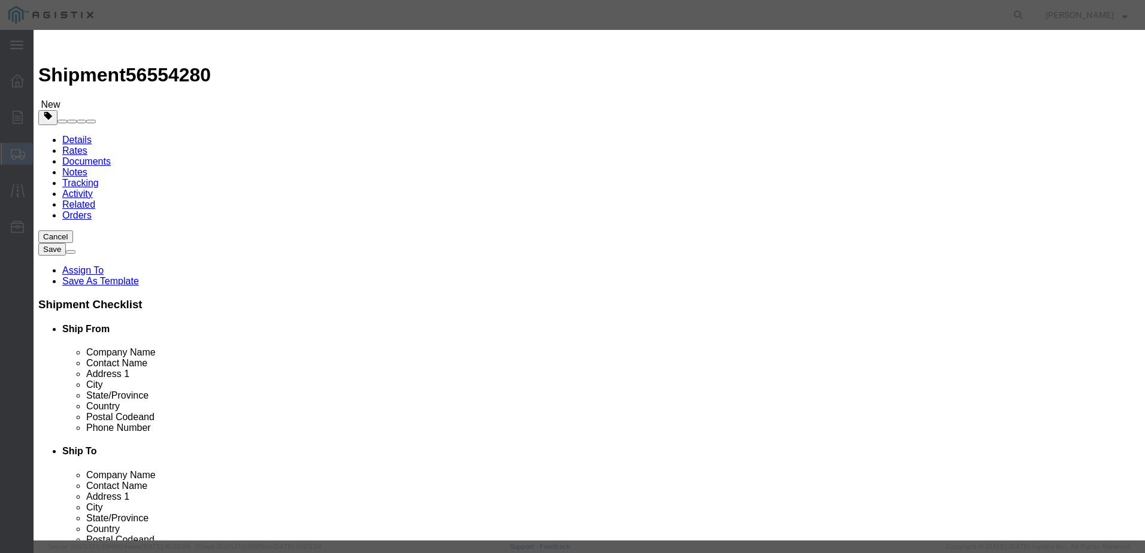
click input "text"
type input "computer electronics"
type input "5604.6"
click input "0"
type input "40"
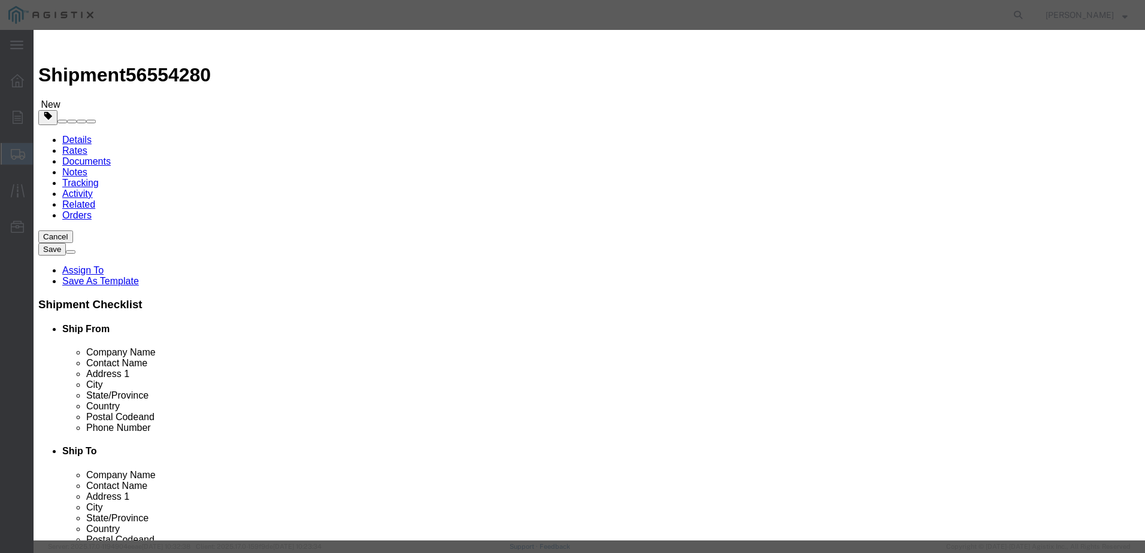
type input "224184"
click select "Select 50 55 60 65 70 85 92.5 100 125 175 250 300 400"
select select "92.5"
click select "Select 50 55 60 65 70 85 92.5 100 125 175 250 300 400"
click input "224184"
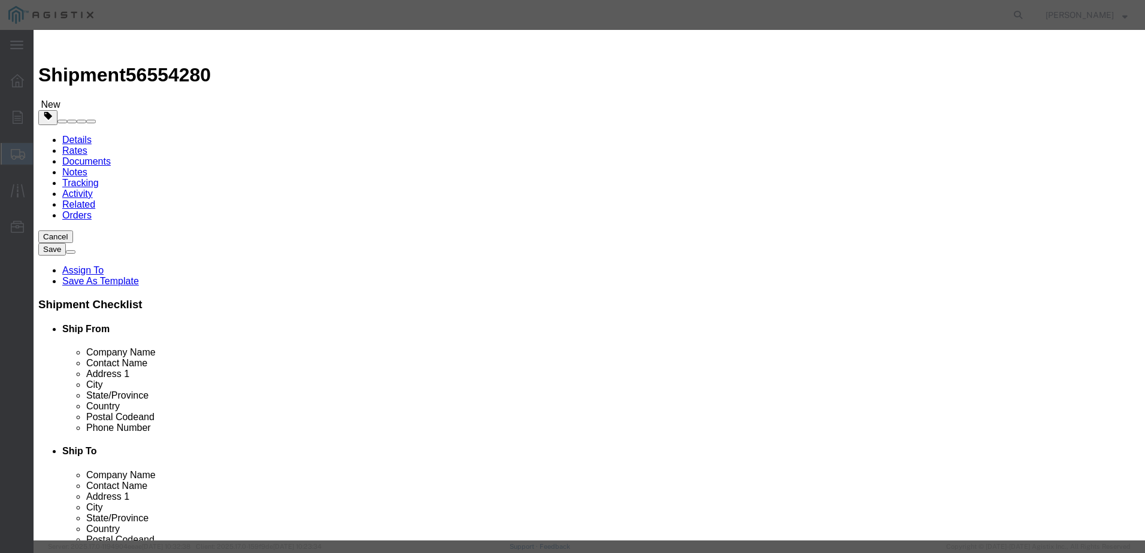
type input "2"
type input "7472.8"
click button "Save & Close"
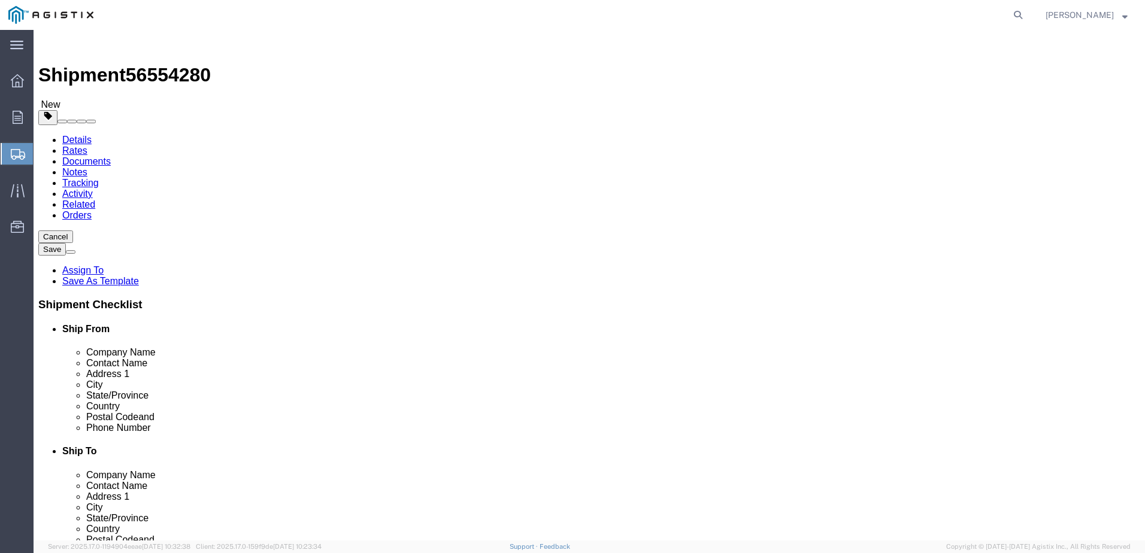
click link "Add Package"
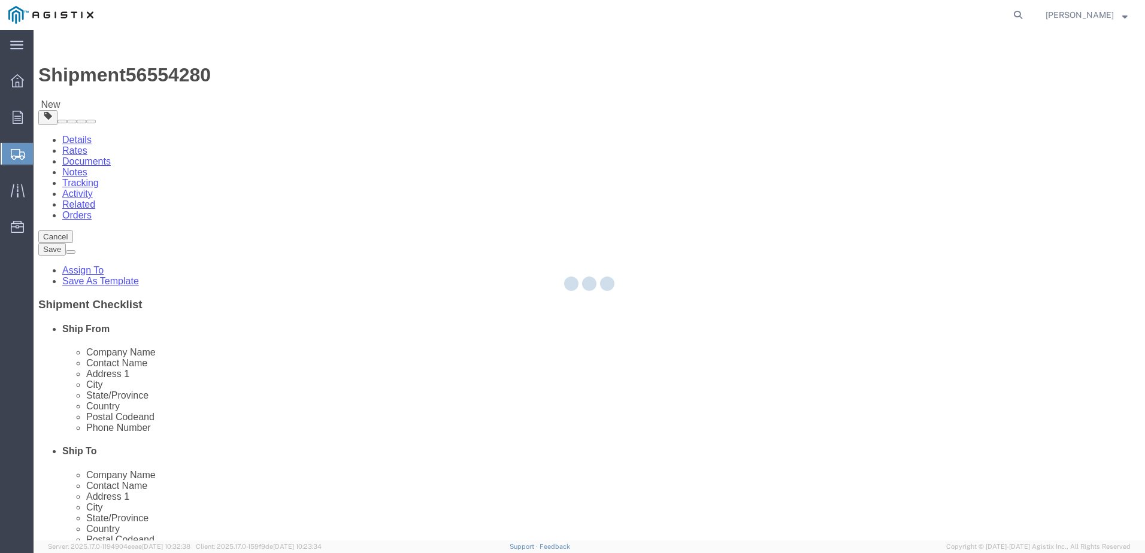
select select "PSNS"
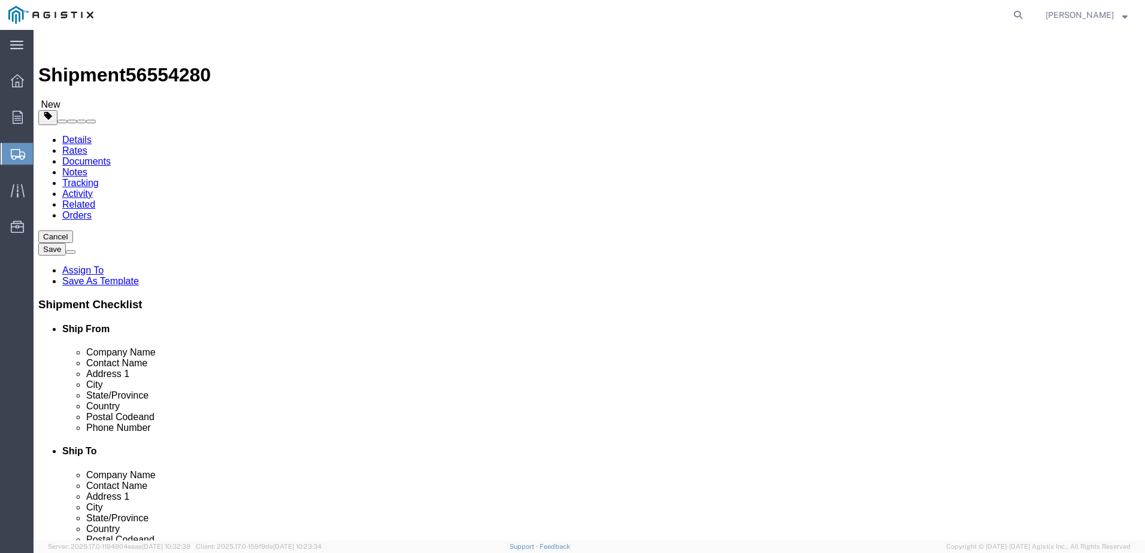
click select "Select Bale(s) Basket(s) Bolt(s) Bottle(s) Buckets Bulk Bundle(s) Can(s) Cardbo…"
select select "PSNS"
click select "Select Bale(s) Basket(s) Bolt(s) Bottle(s) Buckets Bulk Bundle(s) Can(s) Cardbo…"
click input "text"
type input "48"
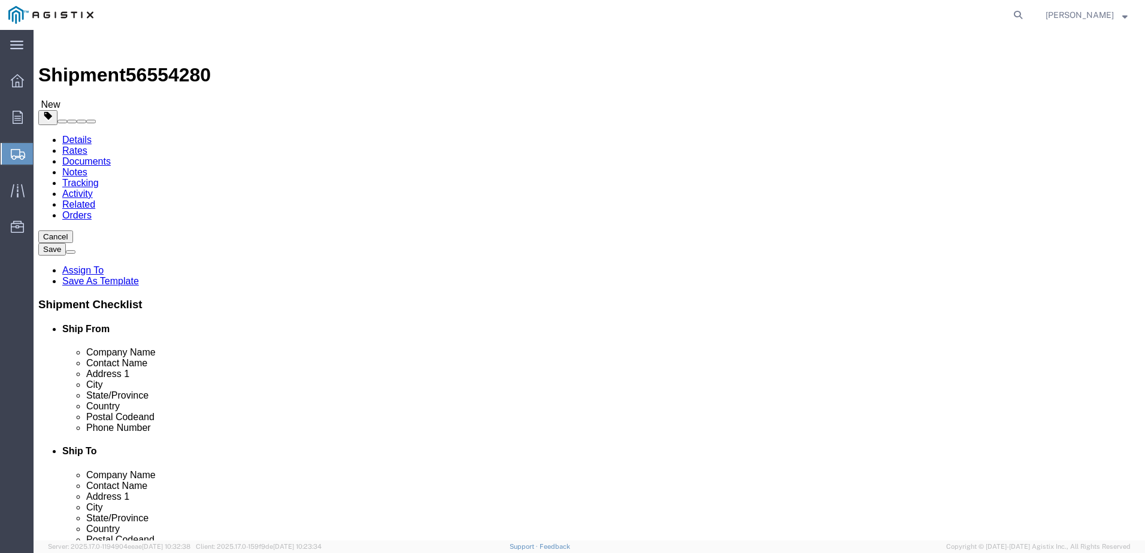
type input "40"
type input "56"
click input "0.00"
type input "0"
type input "566"
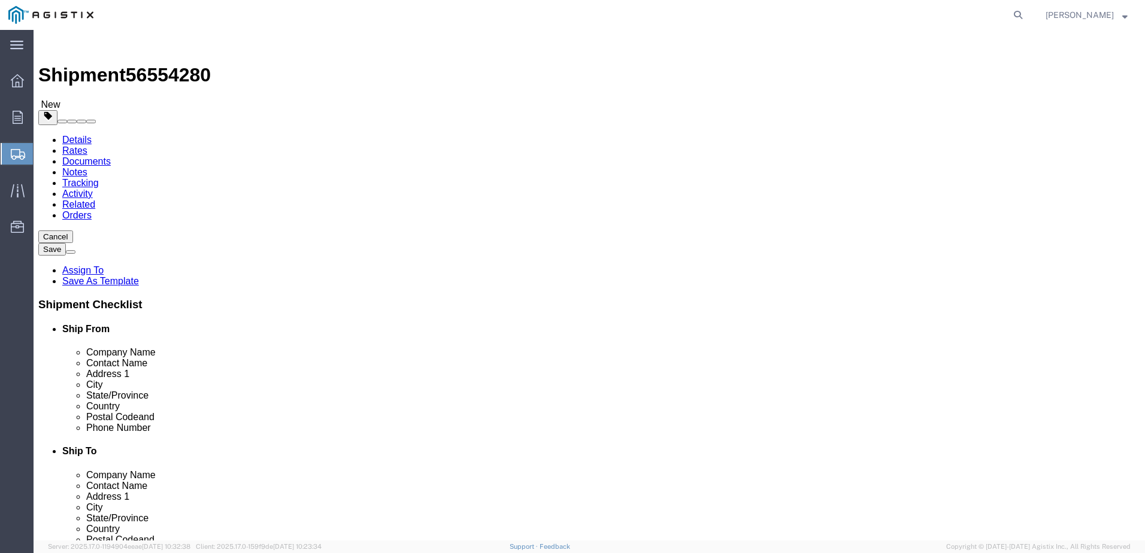
click link "Add Content"
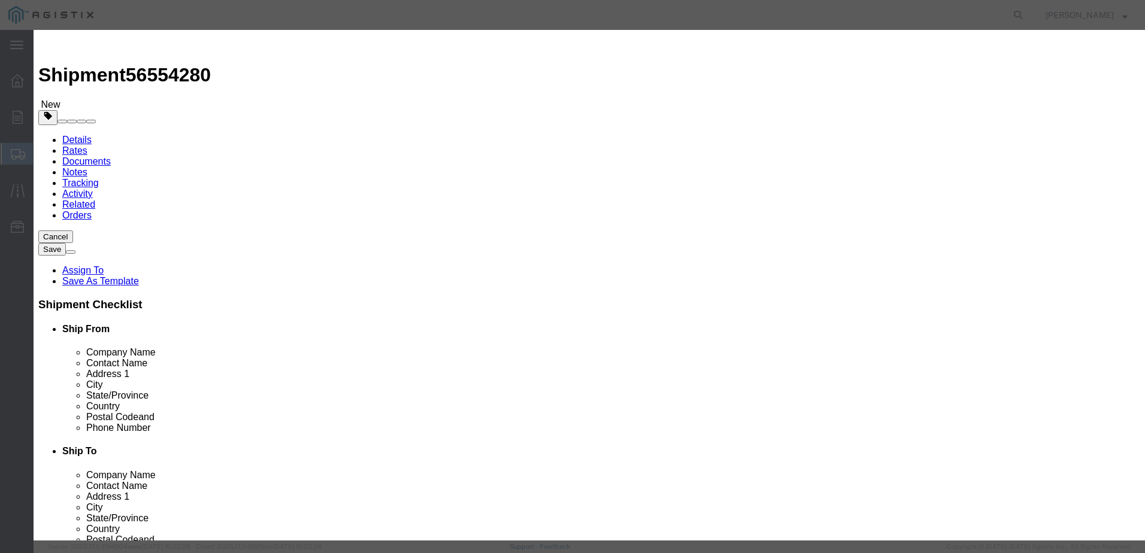
click input "text"
type input "computer electronics"
type input "7472.8"
click input "0"
type input "30"
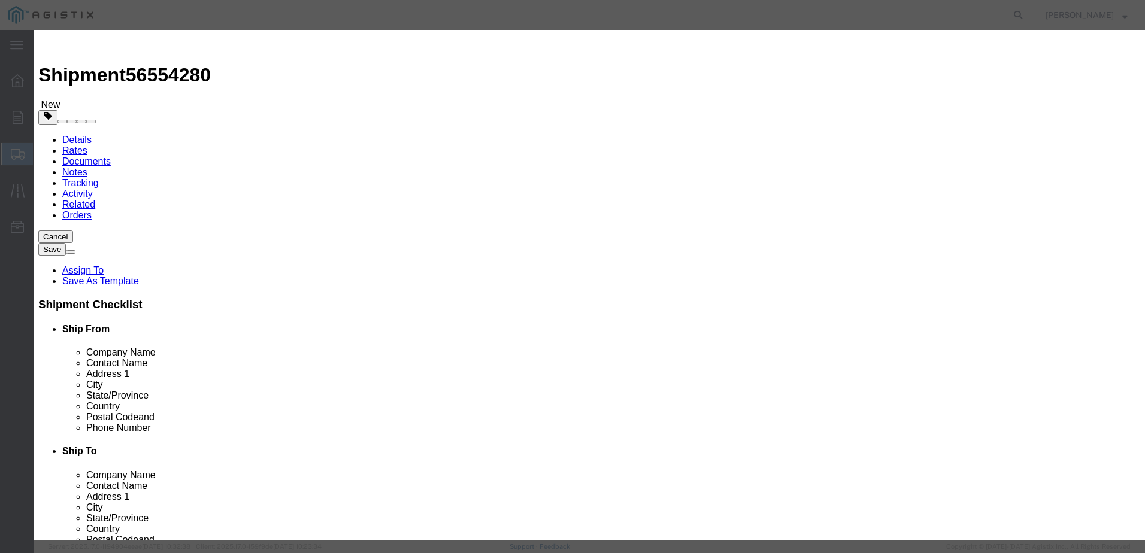
click input "224184"
type input "2"
type input "5604.6"
click select "Select 50 55 60 65 70 85 92.5 100 125 175 250 300 400"
select select "92.5"
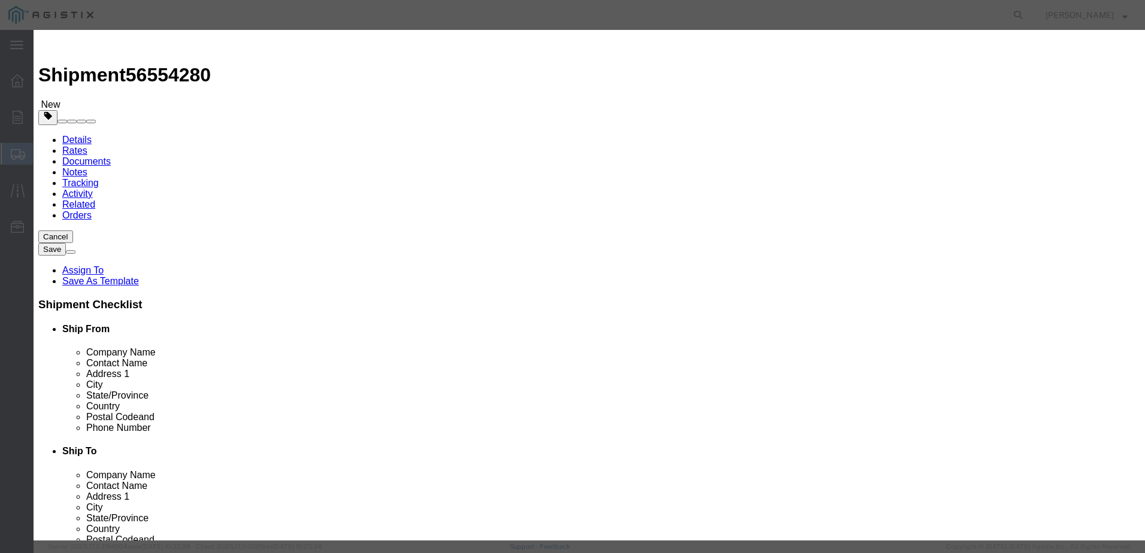
click select "Select 50 55 60 65 70 85 92.5 100 125 175 250 300 400"
click button "Save & Close"
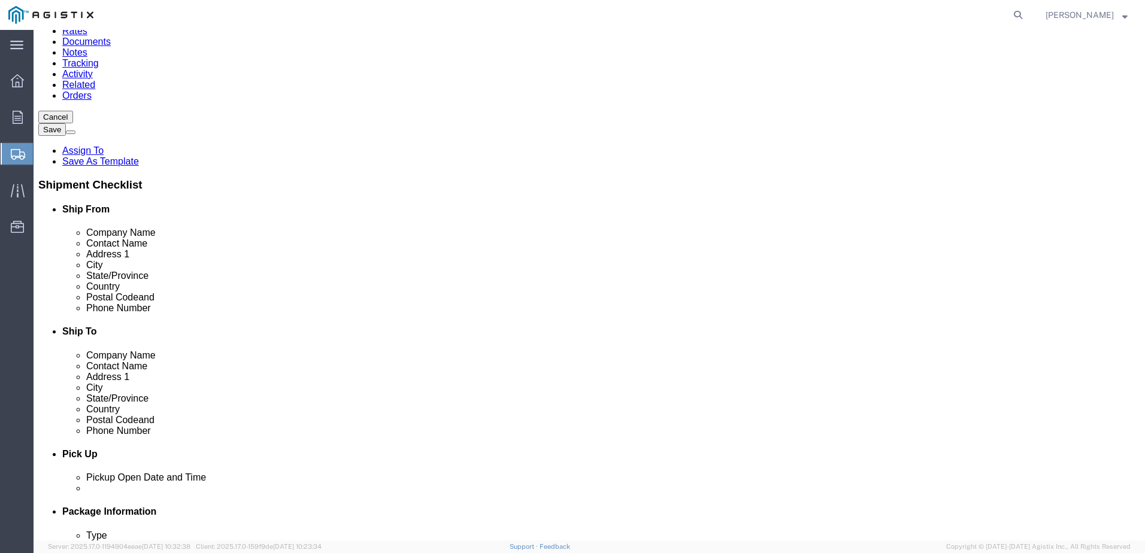
scroll to position [120, 0]
click link "Add Package"
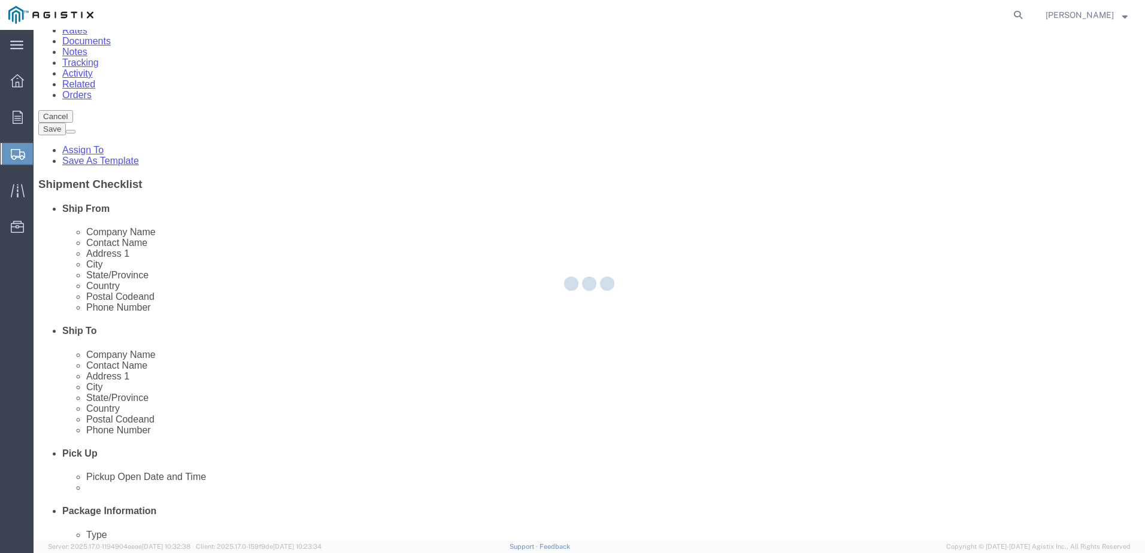
scroll to position [0, 0]
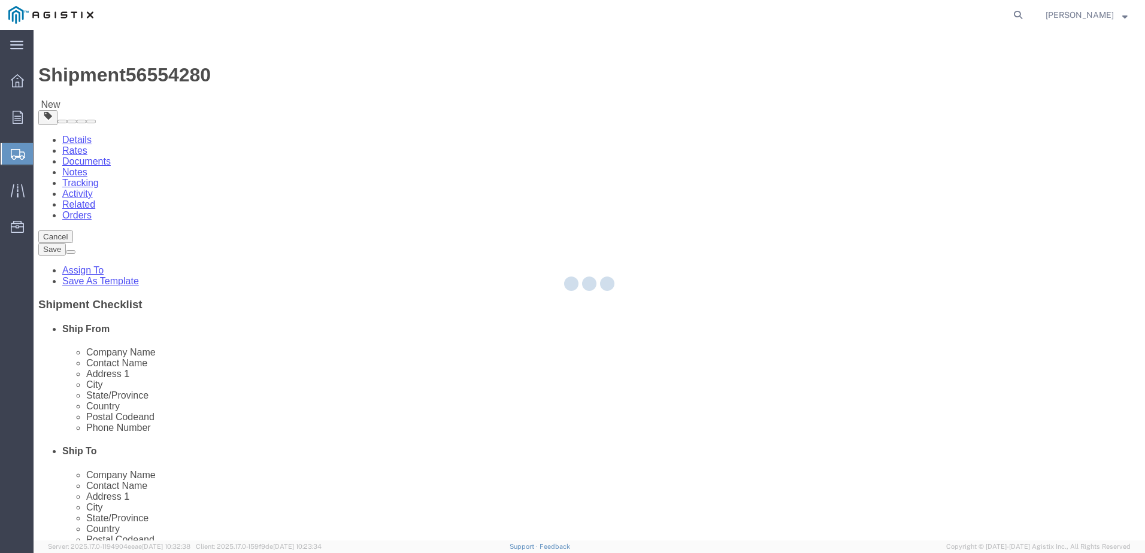
select select "PSNS"
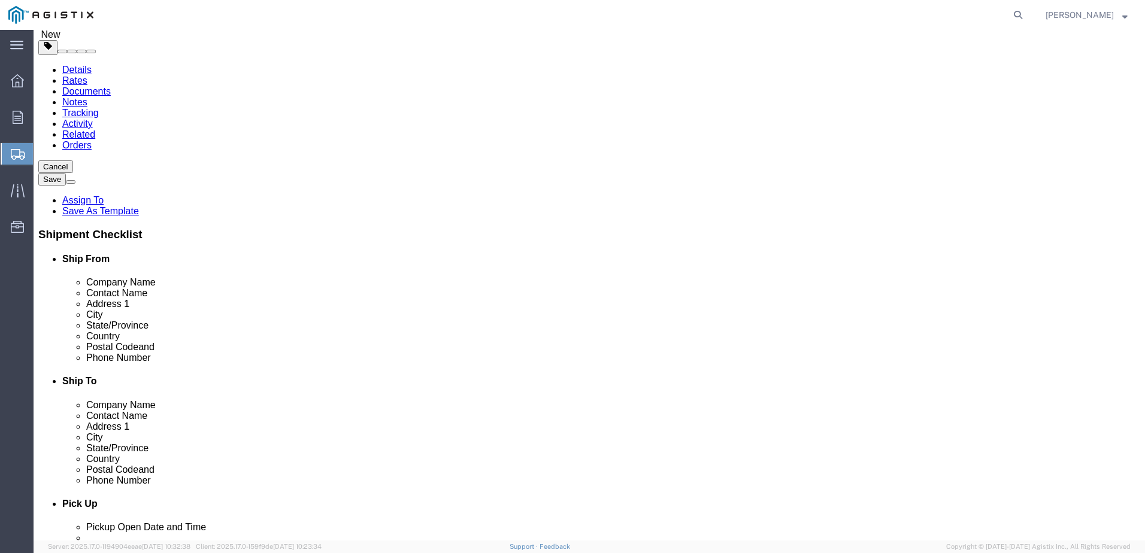
scroll to position [180, 0]
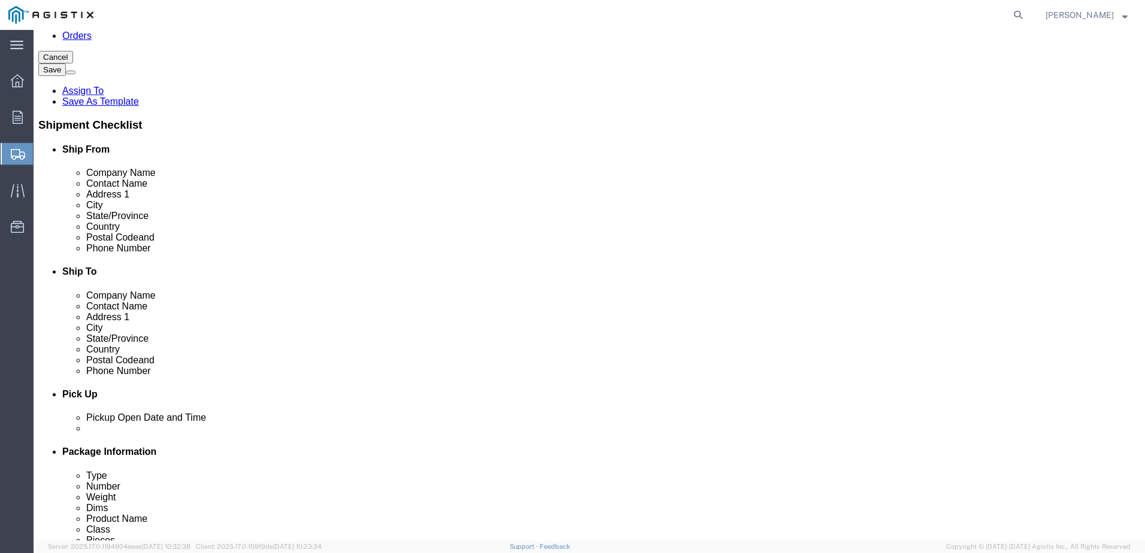
click select "Select Bale(s) Basket(s) Bolt(s) Bottle(s) Buckets Bulk Bundle(s) Can(s) Cardbo…"
select select "PSNS"
click select "Select Bale(s) Basket(s) Bolt(s) Bottle(s) Buckets Bulk Bundle(s) Can(s) Cardbo…"
click input "text"
type input "48"
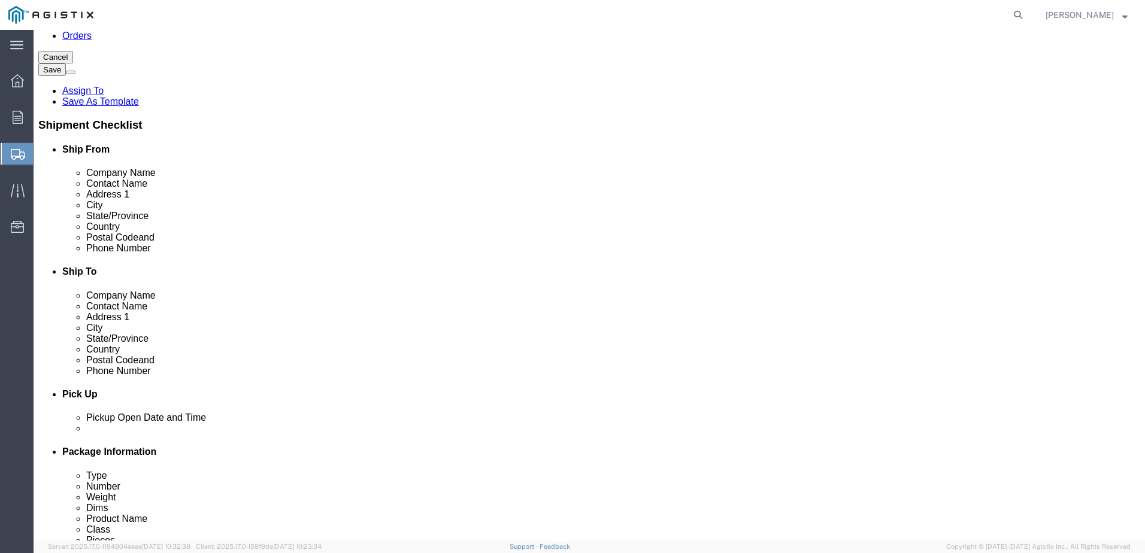
type input "40"
type input "62"
click input "0.00"
type input "0"
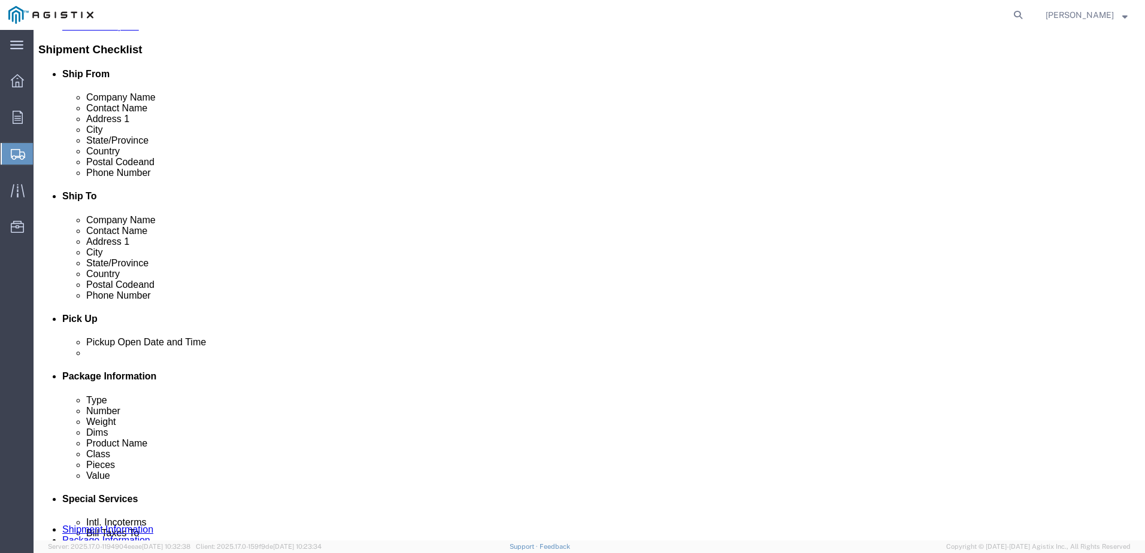
scroll to position [256, 0]
type input "596"
click link "Add Content"
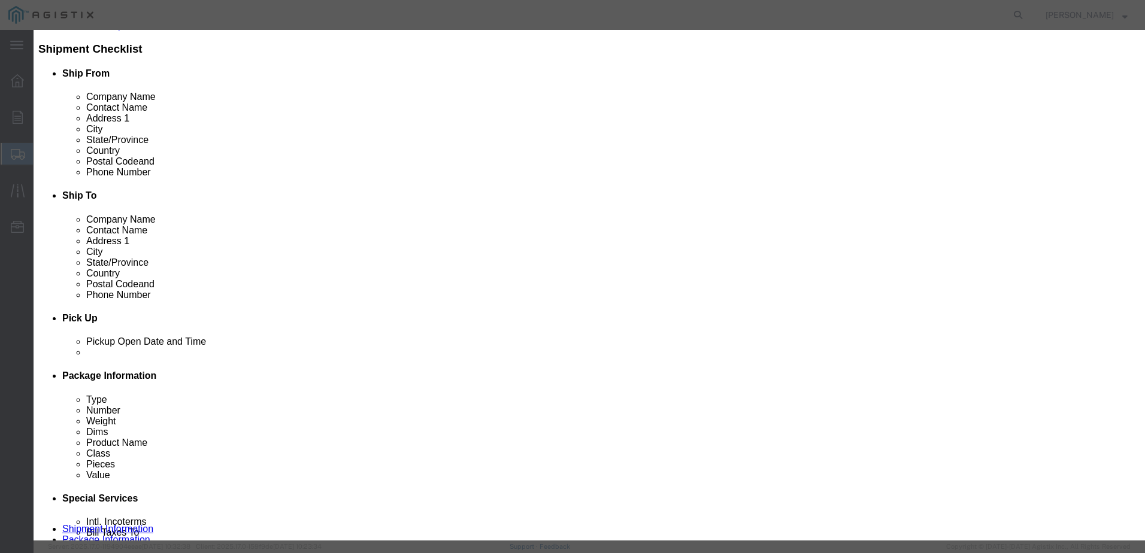
click input "text"
type input "computer electronics"
type input "5604.6"
click input "0"
type input "33"
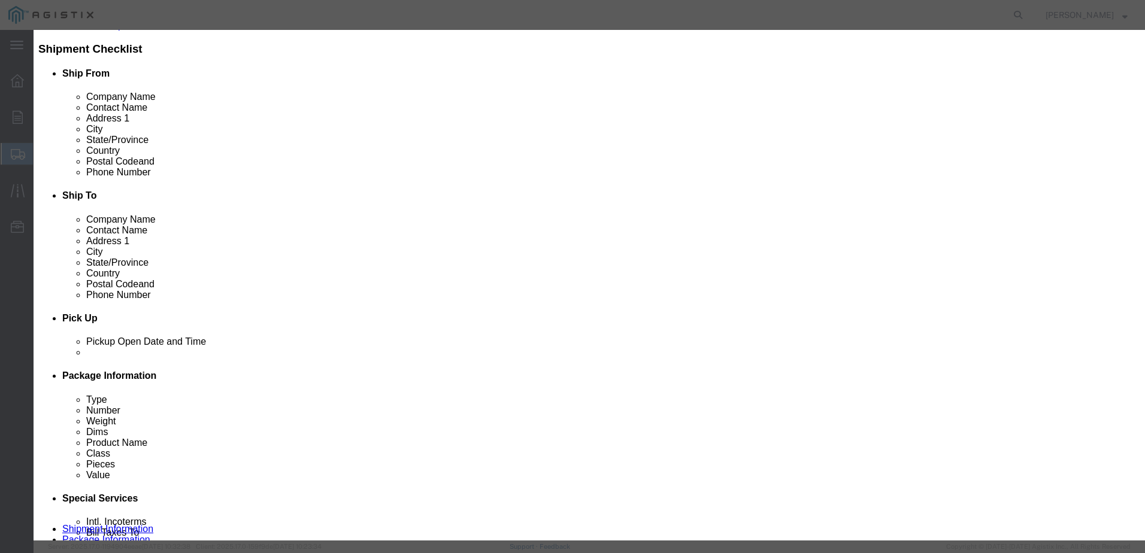
click input "184951.8"
type input "1"
type input "6165.06"
click select "Select 50 55 60 65 70 85 92.5 100 125 175 250 300 400"
select select "92.5"
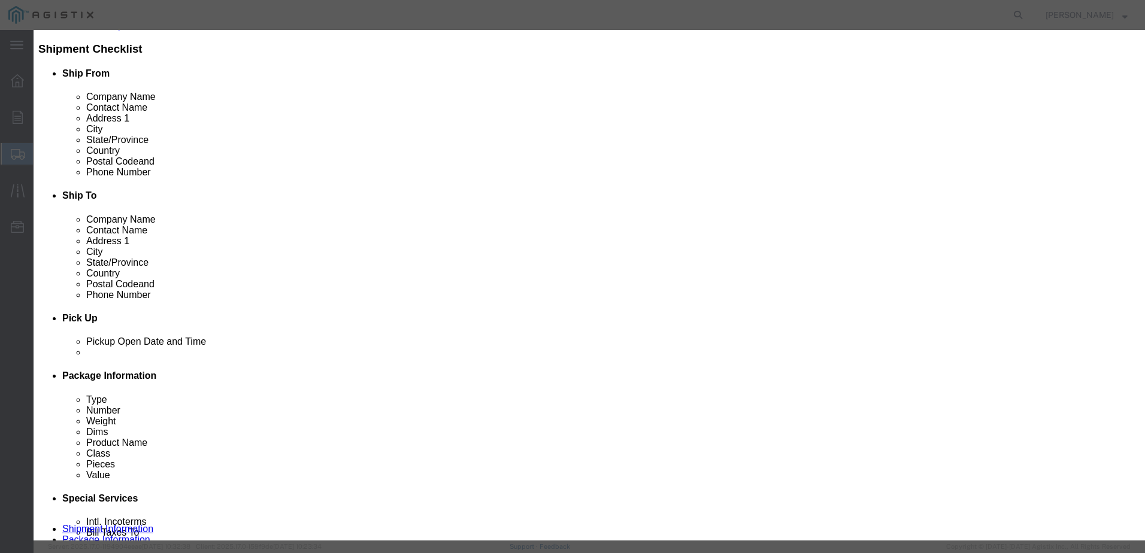
click select "Select 50 55 60 65 70 85 92.5 100 125 175 250 300 400"
click button "Save & Close"
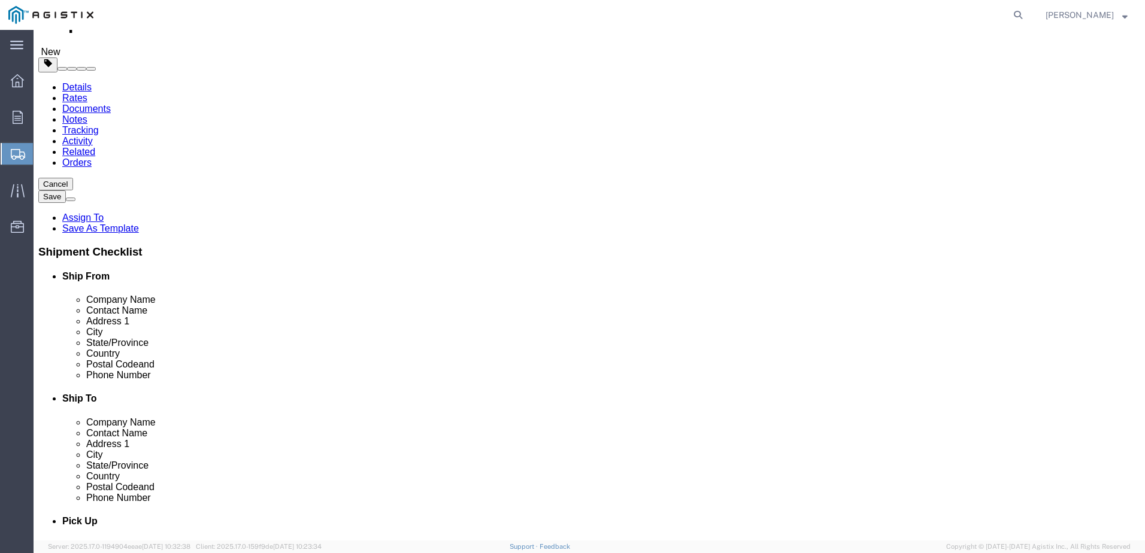
scroll to position [120, 0]
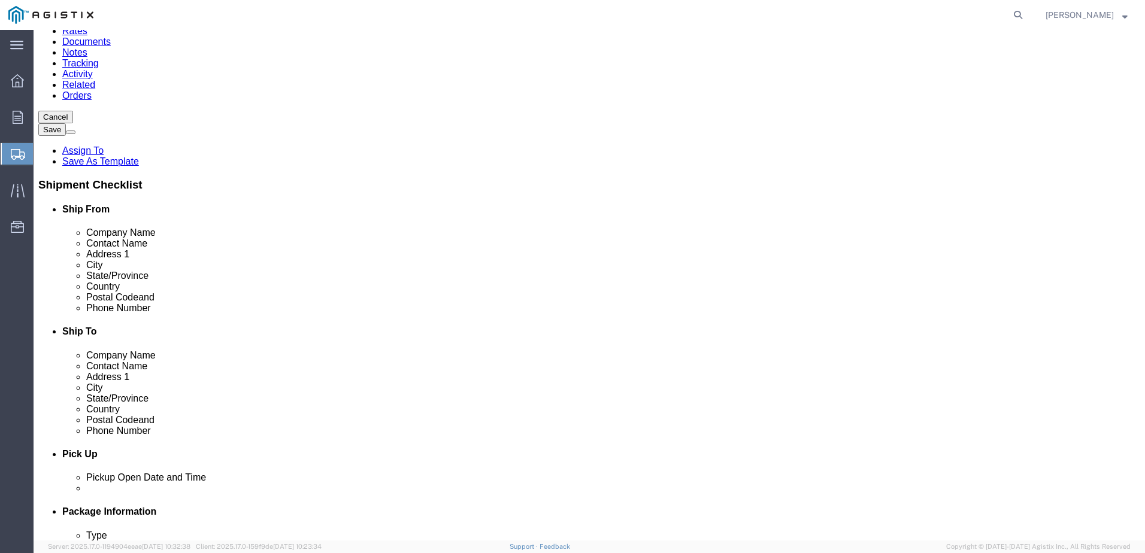
click link "Add Package"
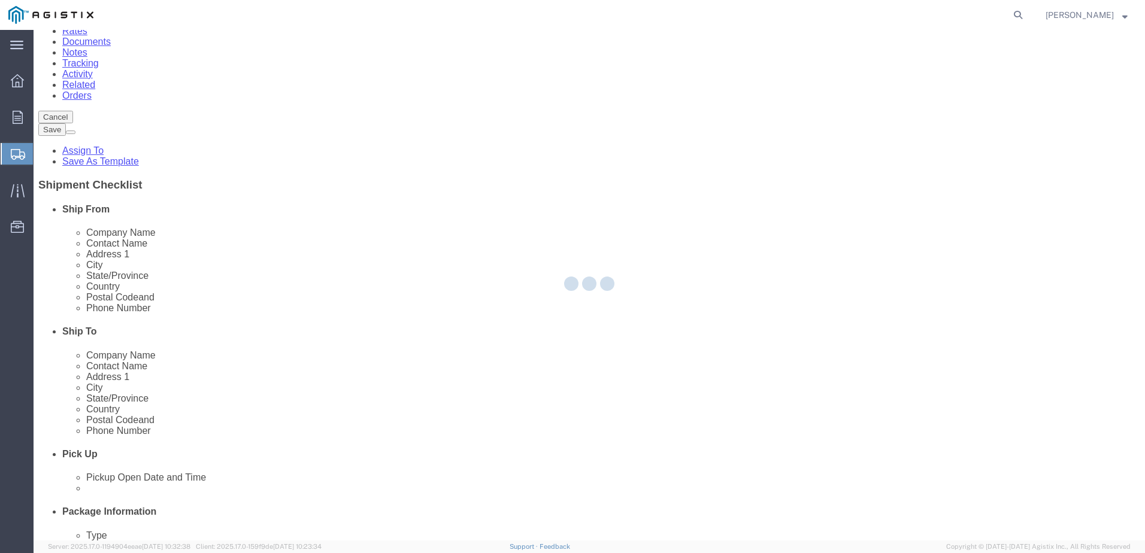
scroll to position [0, 0]
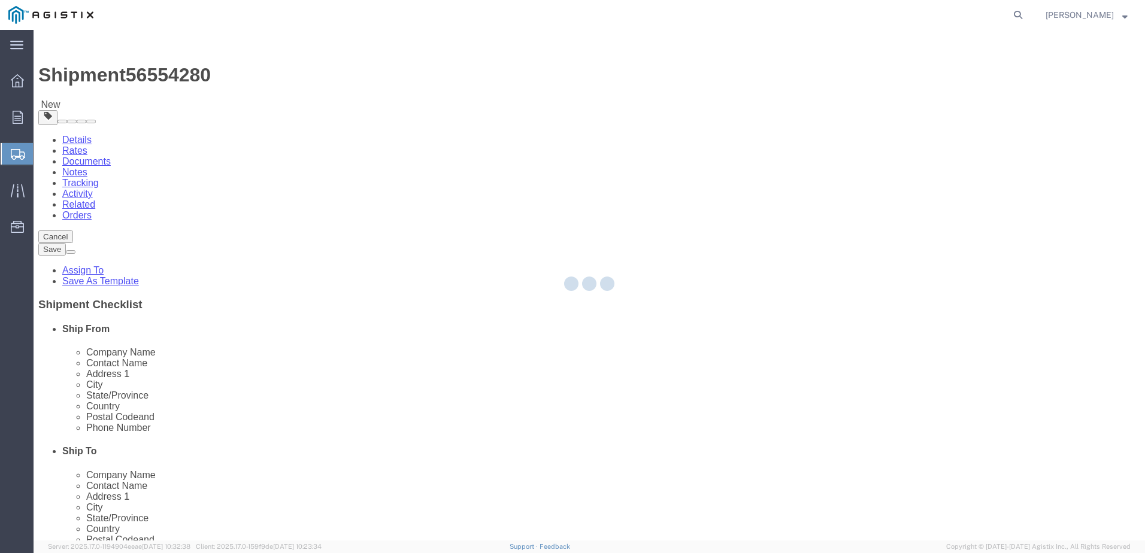
select select "PSNS"
select select "CBOX"
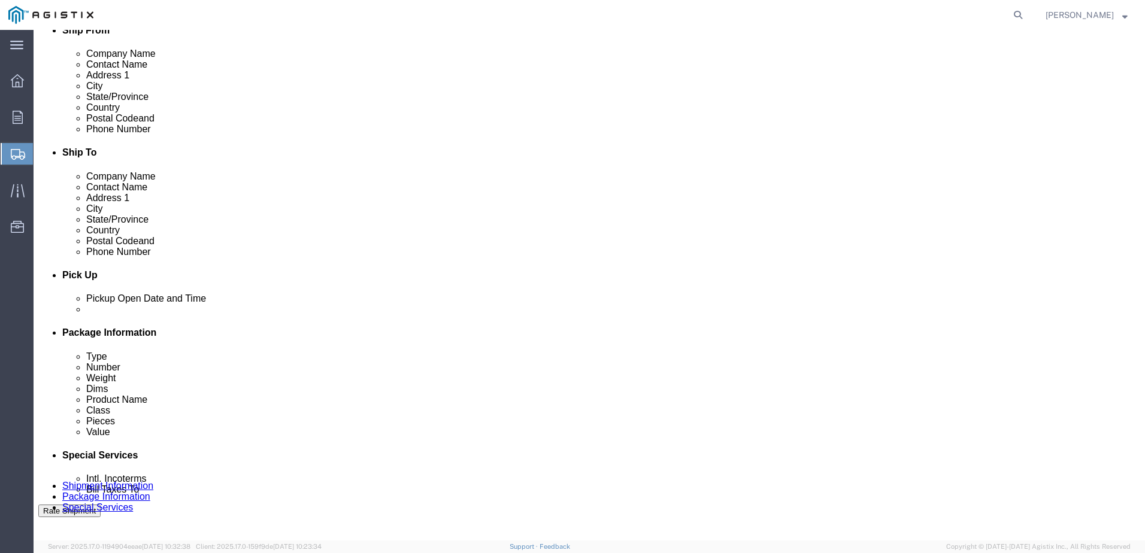
scroll to position [299, 0]
click span "button"
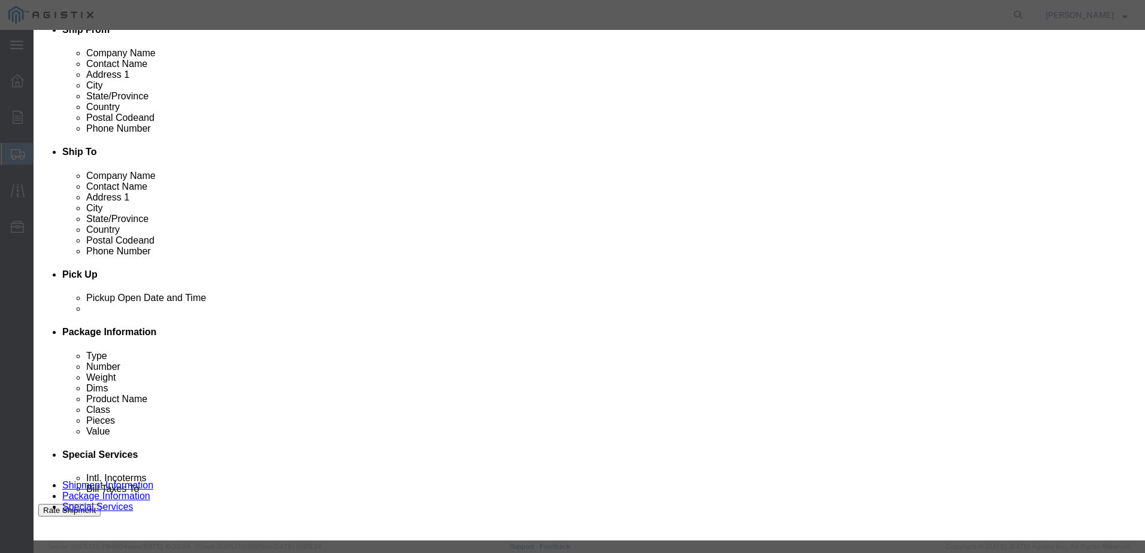
click button "Yes"
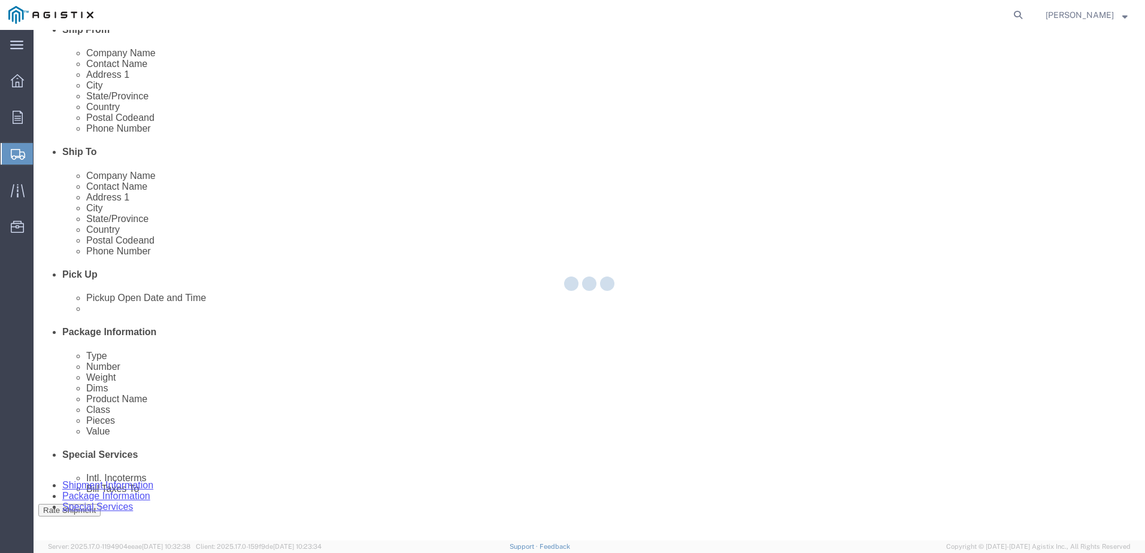
select select "PSNS"
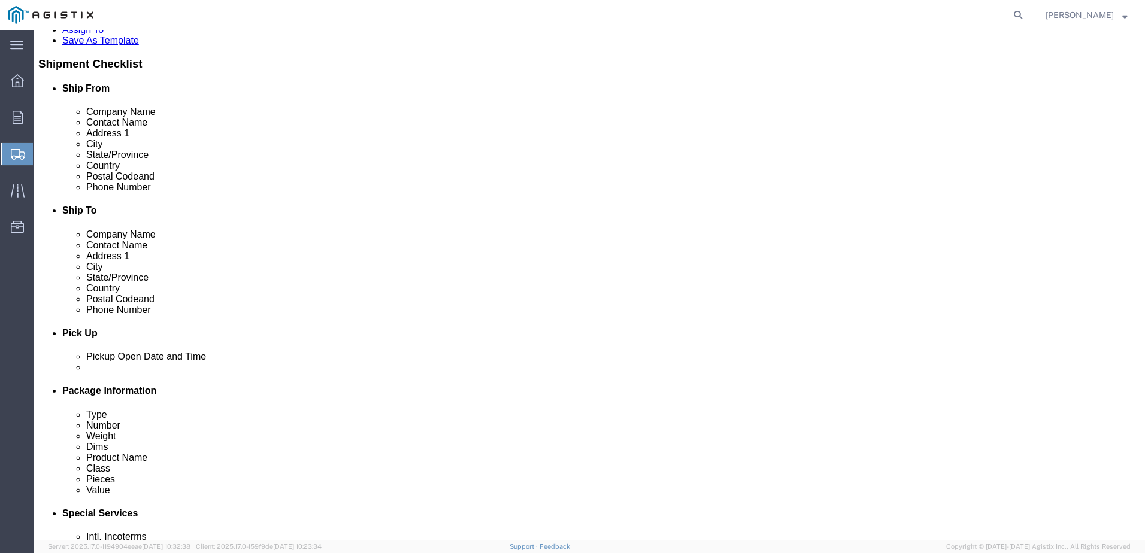
scroll to position [349, 0]
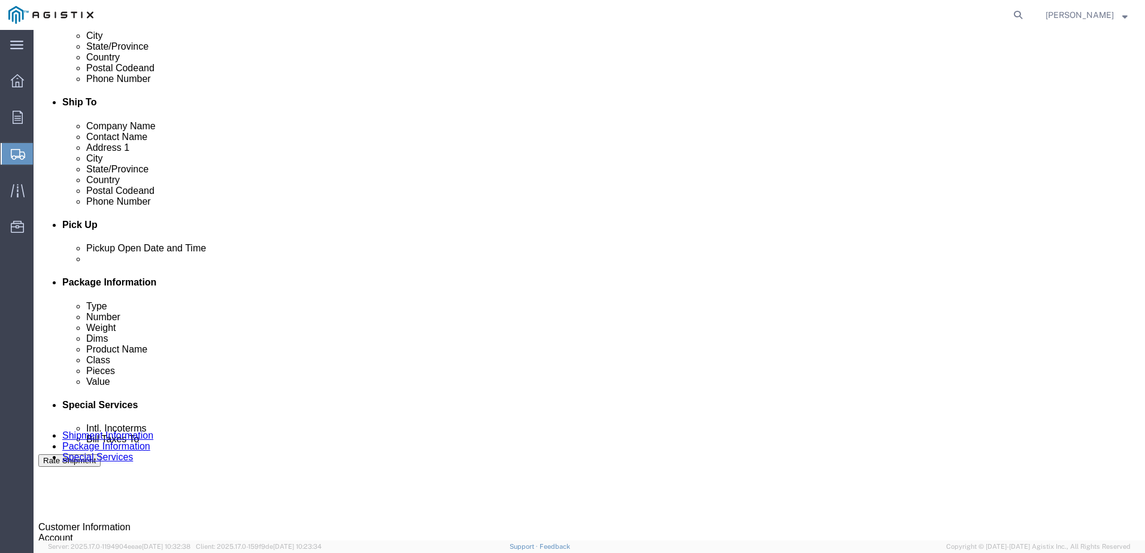
click div "2 x Pallet(s) Standard (Not Stackable) Package Type Select Bale(s) Basket(s) Bo…"
click icon
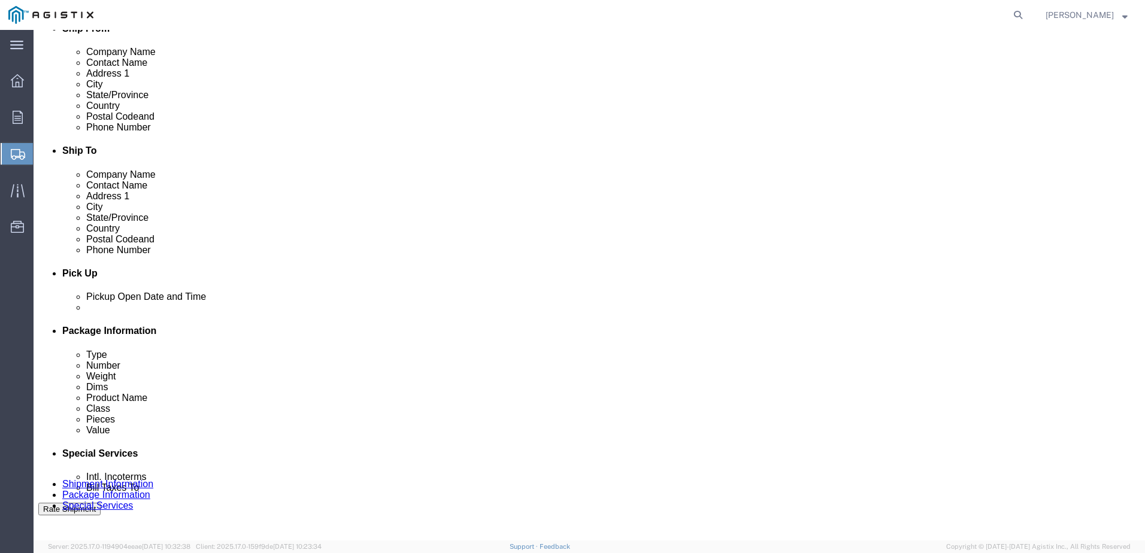
click icon
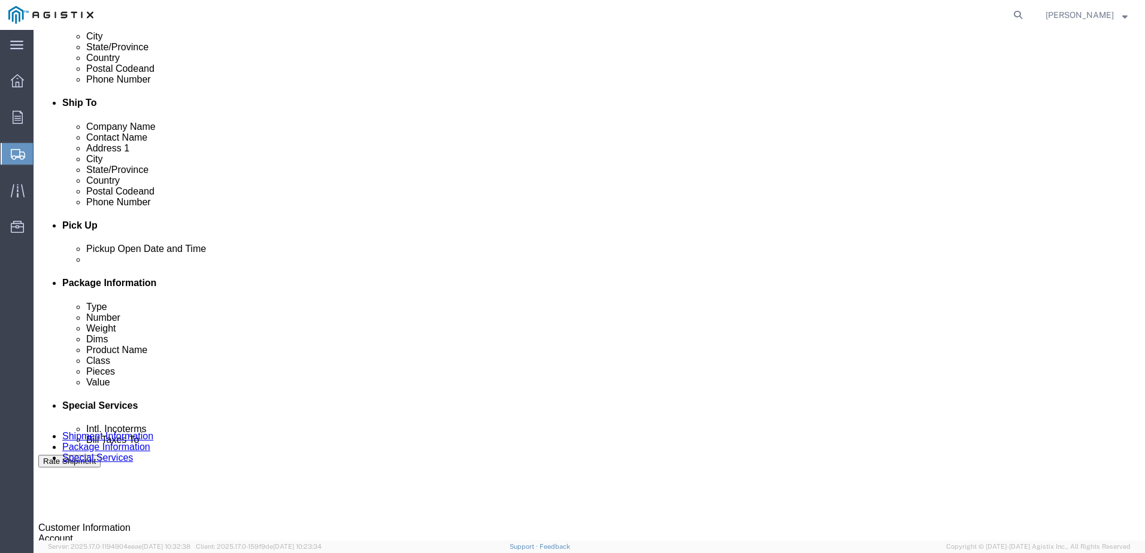
scroll to position [349, 0]
click icon
click div "2 x Pallet(s) Standard (Not Stackable) Package Type Select Bale(s) Basket(s) Bo…"
click span "button"
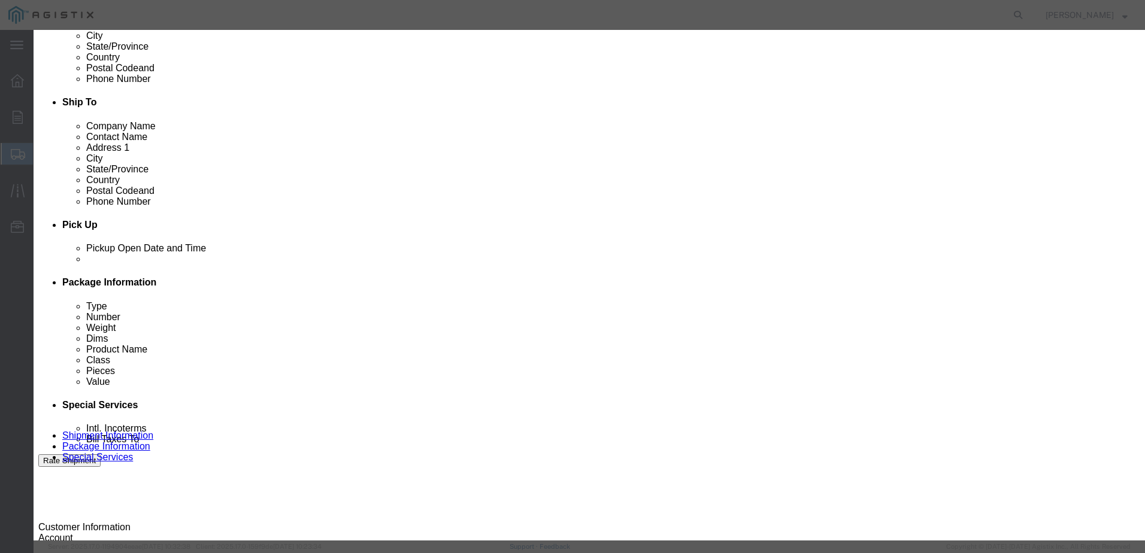
click button "Add device"
click button "button"
click div
click button "Close"
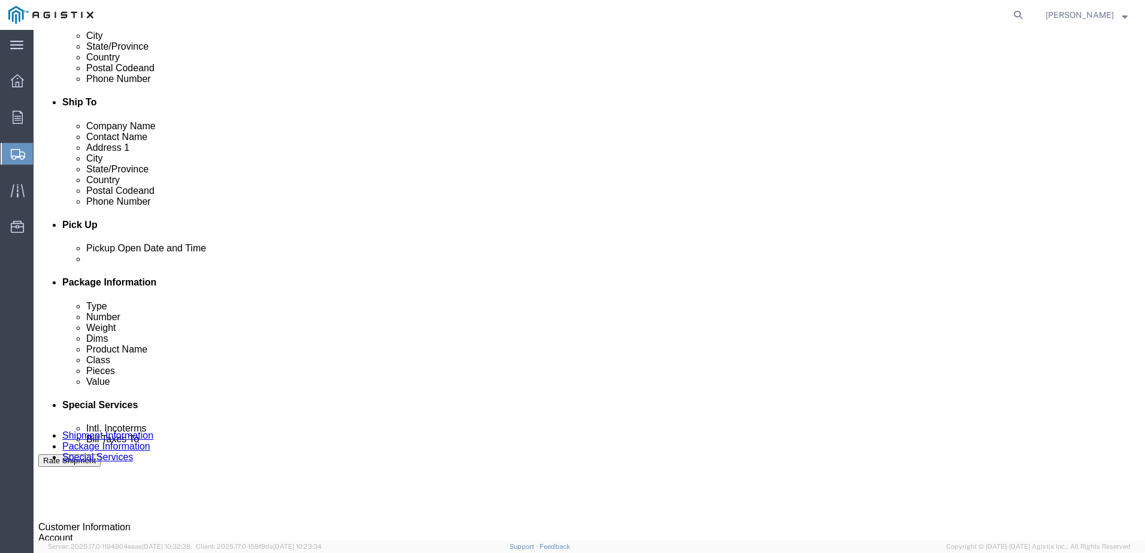
click span "button"
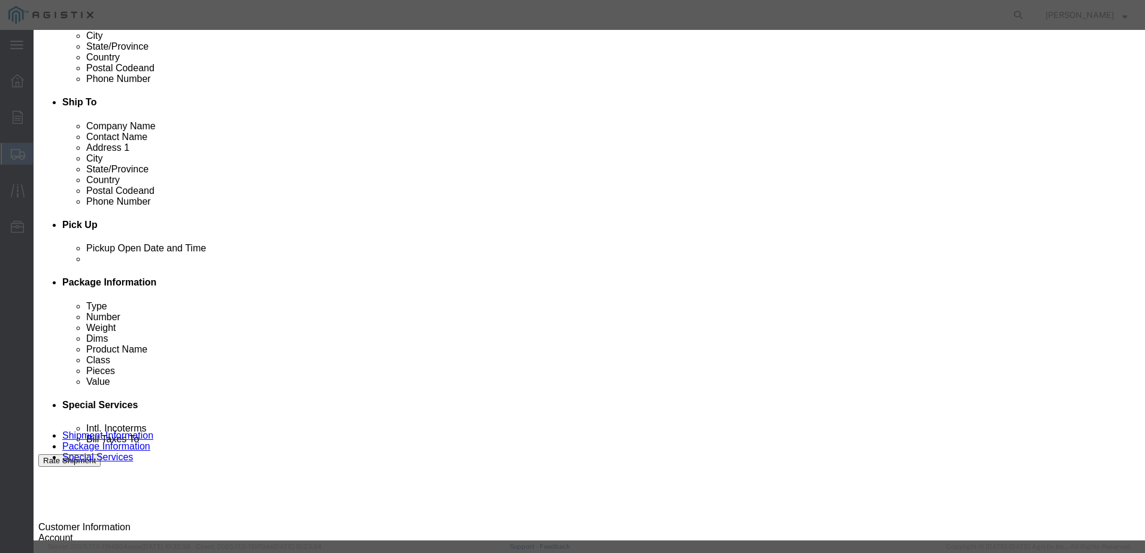
click button "Yes"
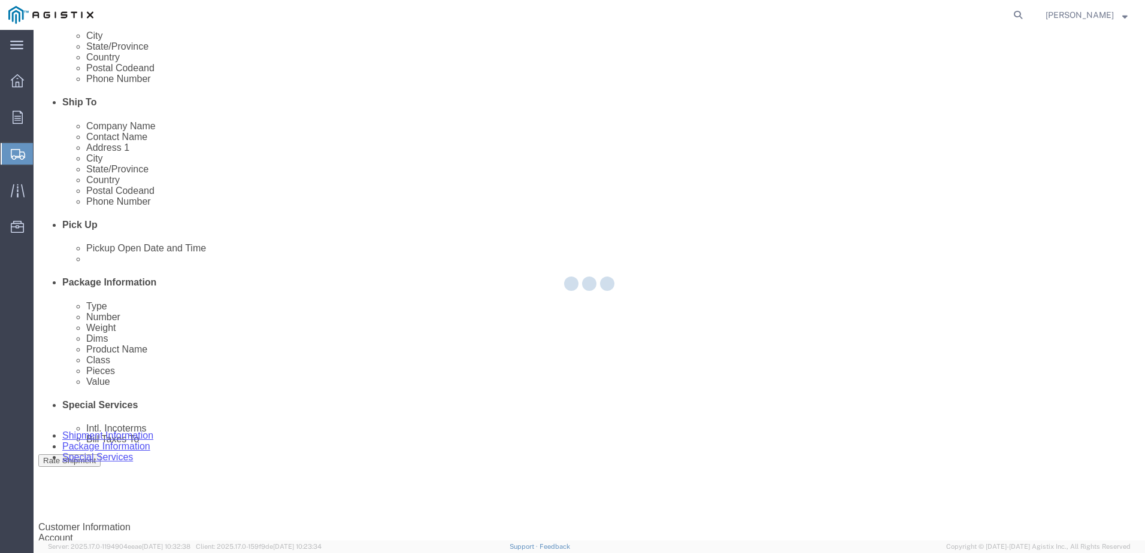
scroll to position [0, 0]
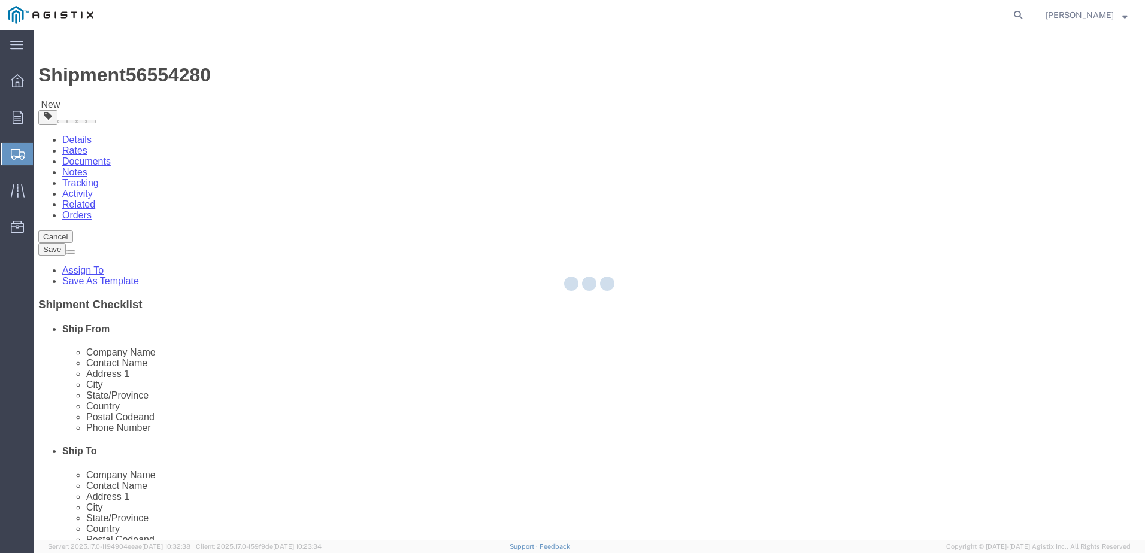
select select "PSNS"
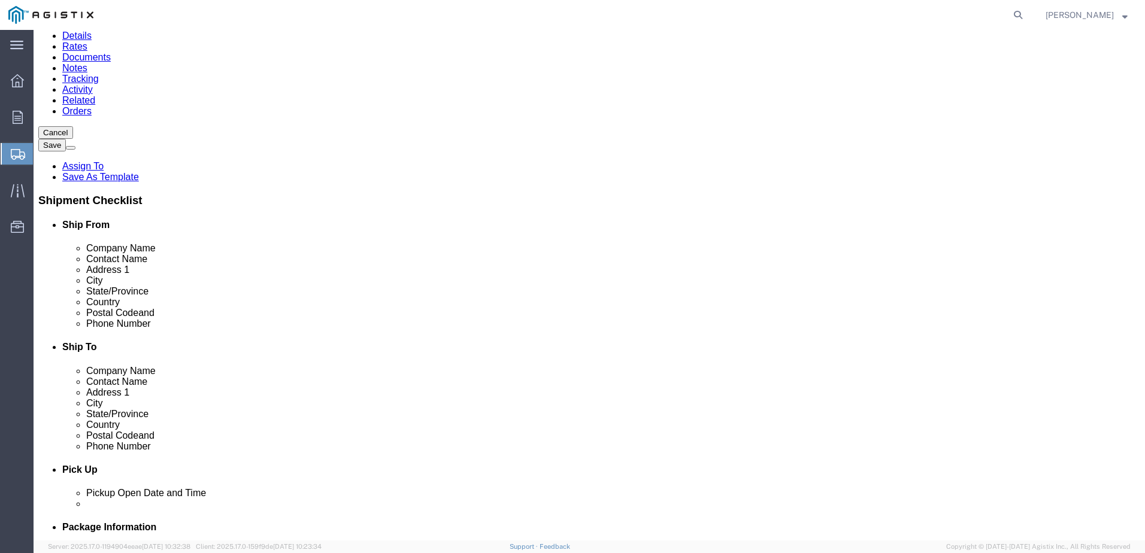
scroll to position [120, 0]
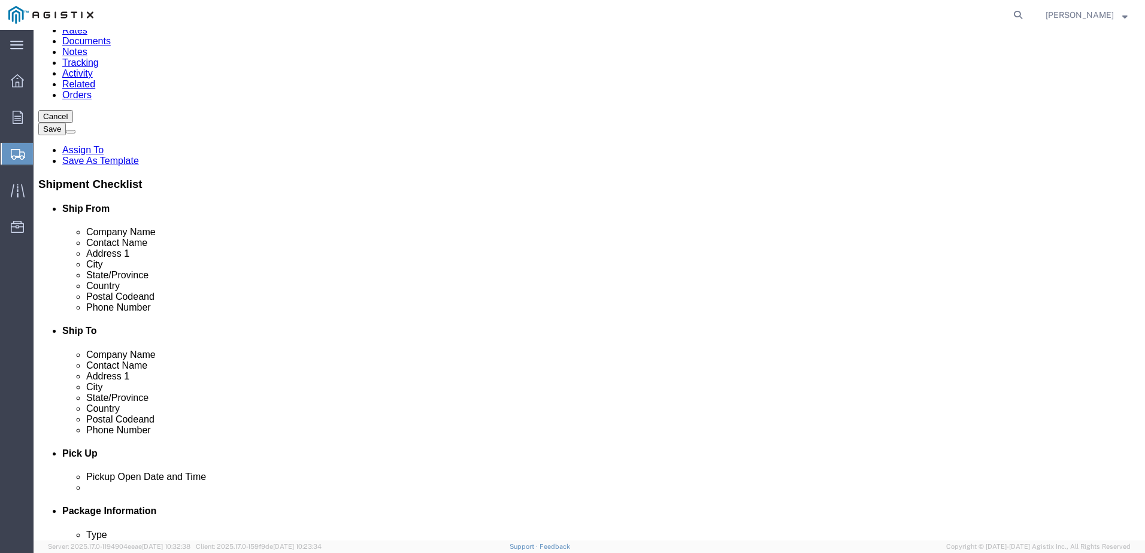
click link "Add Package"
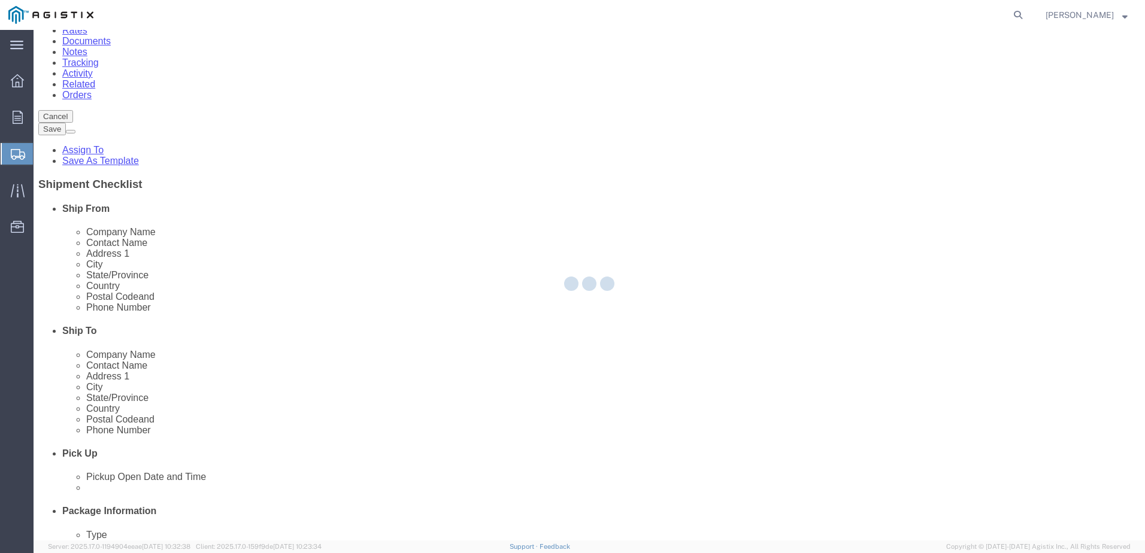
scroll to position [0, 0]
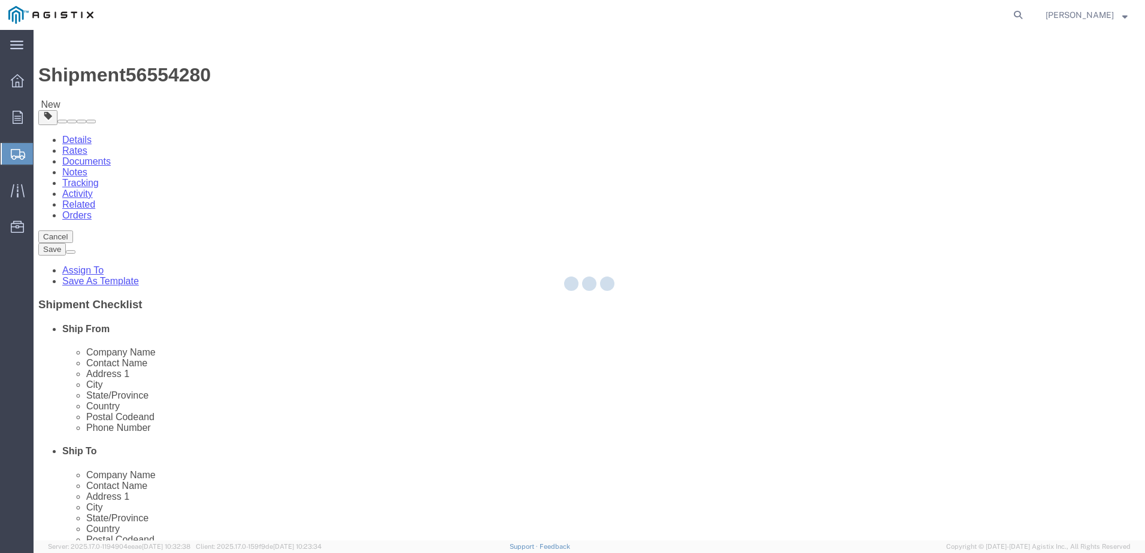
select select "PSNS"
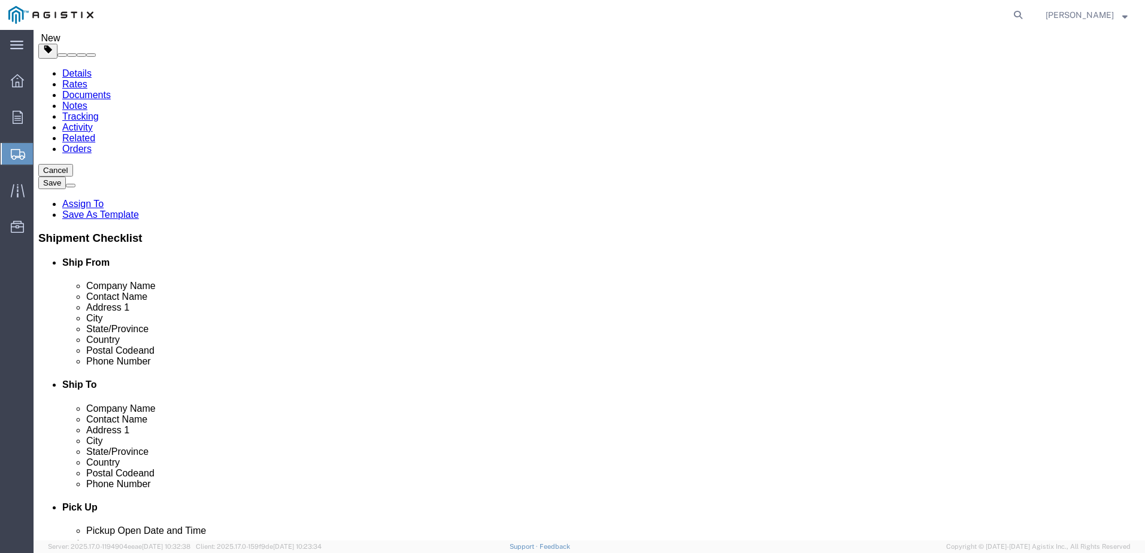
scroll to position [180, 0]
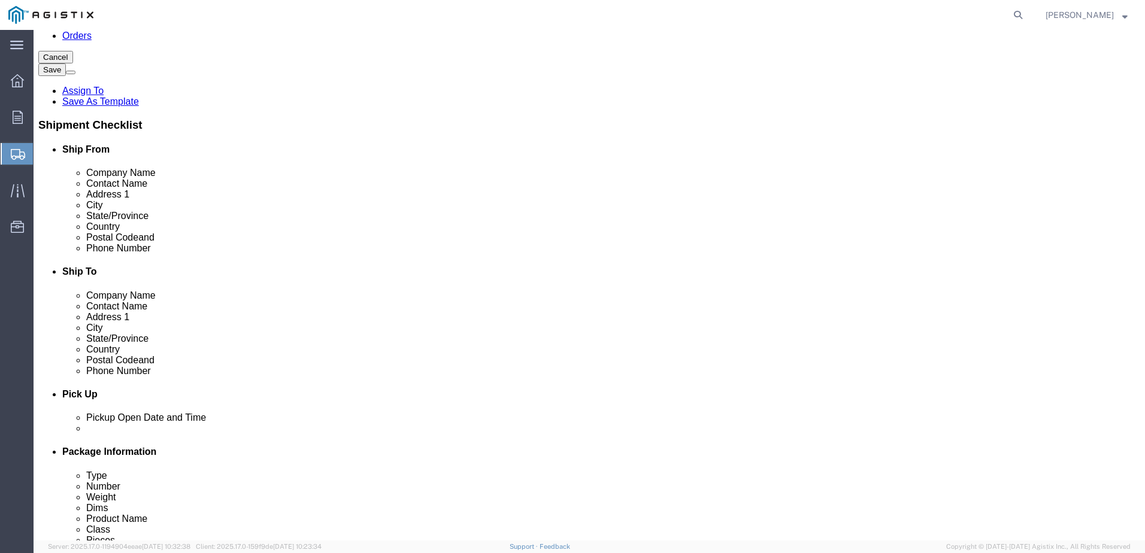
click select "Select Bale(s) Basket(s) Bolt(s) Bottle(s) Buckets Bulk Bundle(s) Can(s) Cardbo…"
select select "PSNS"
click select "Select Bale(s) Basket(s) Bolt(s) Bottle(s) Buckets Bulk Bundle(s) Can(s) Cardbo…"
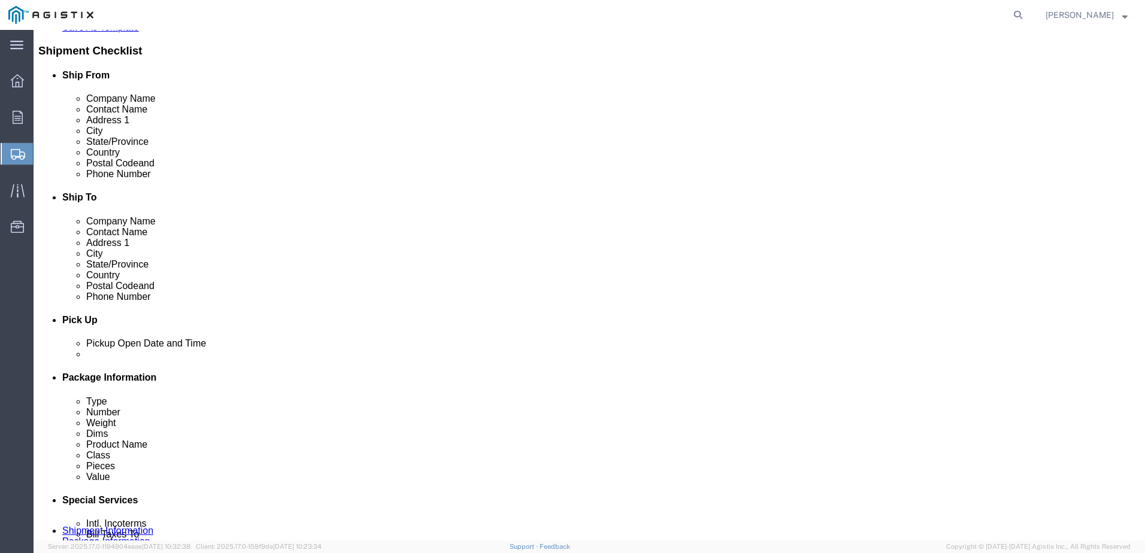
scroll to position [256, 0]
click input "text"
type input "48"
type input "40"
type input "62"
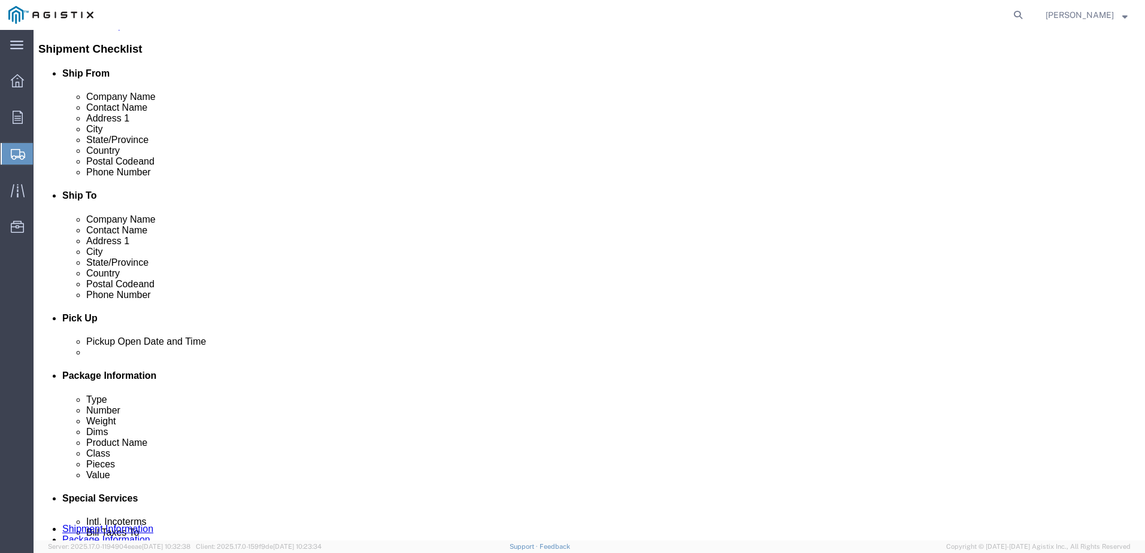
click input "0.00"
type input "0"
type input "596"
click link "Add Content"
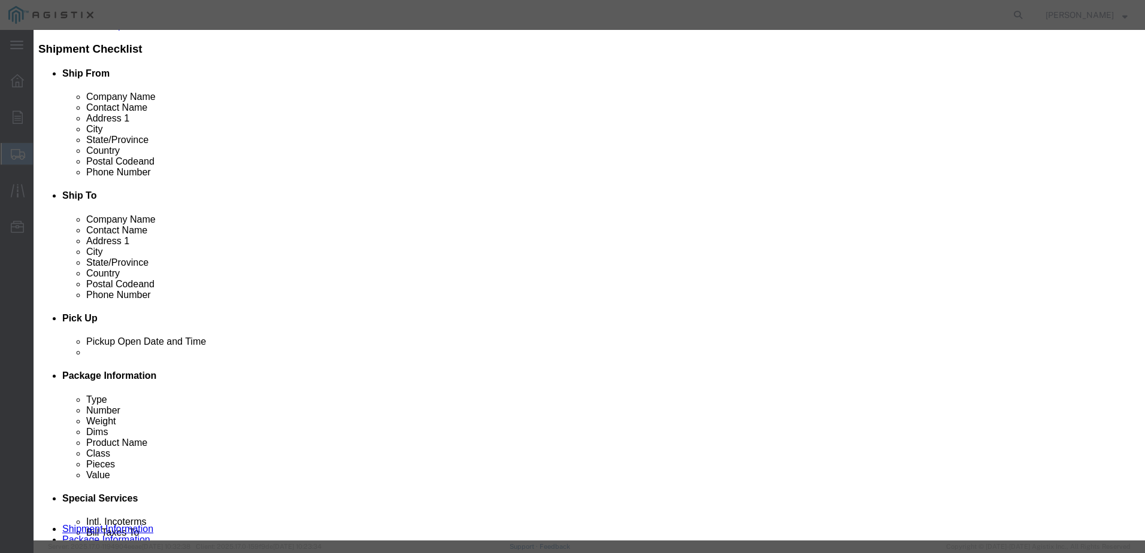
click input "text"
type input "computer electronics"
select select "US"
click input "0"
type input "33"
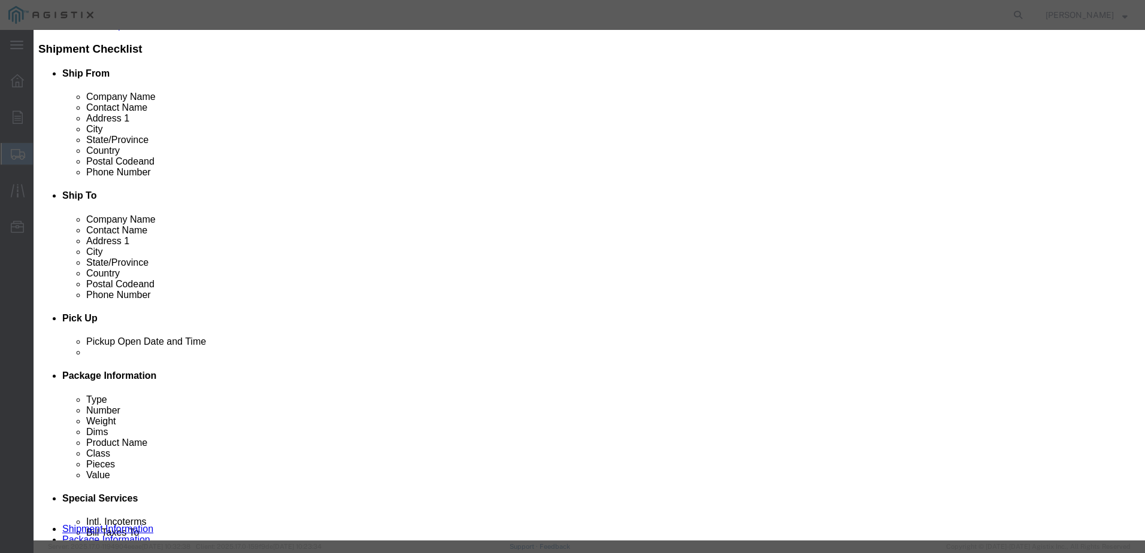
click input "text"
type input "6165.82"
click select "Select 50 55 60 65 70 85 92.5 100 125 175 250 300 400"
select select "92.5"
click select "Select 50 55 60 65 70 85 92.5 100 125 175 250 300 400"
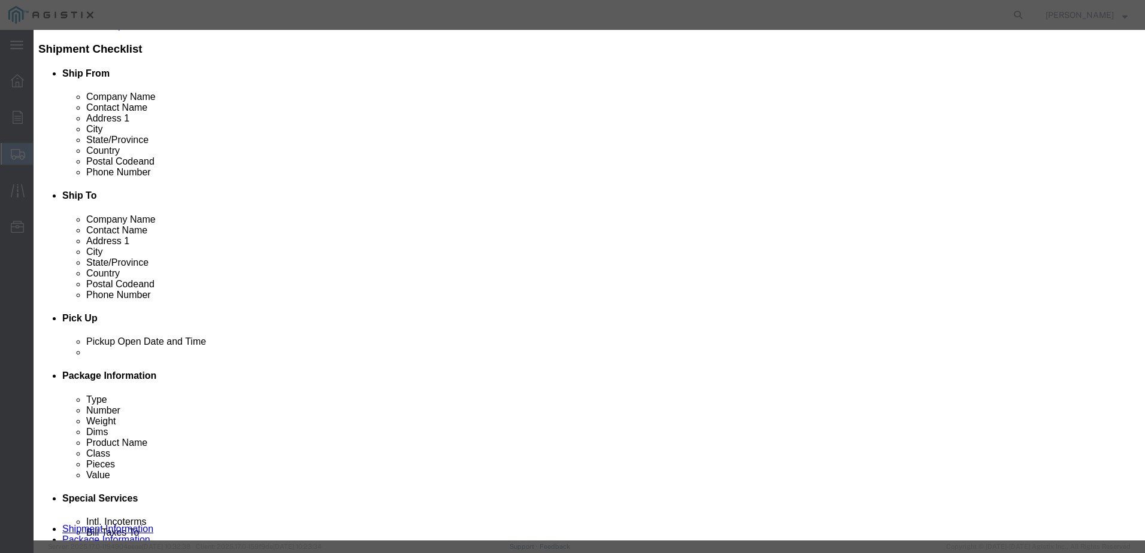
click button "Save & Close"
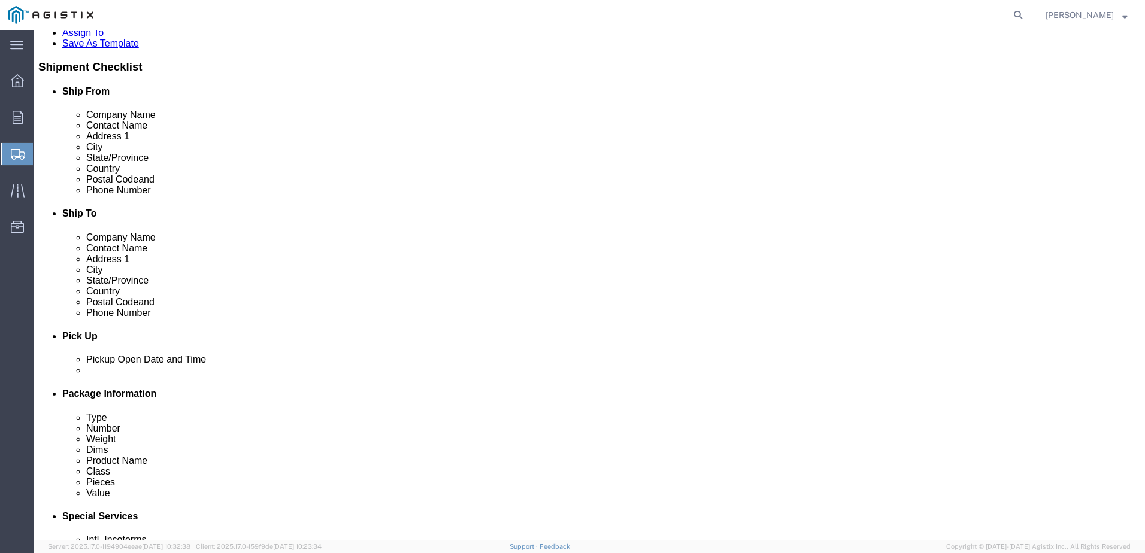
scroll to position [239, 0]
click link "Add Package"
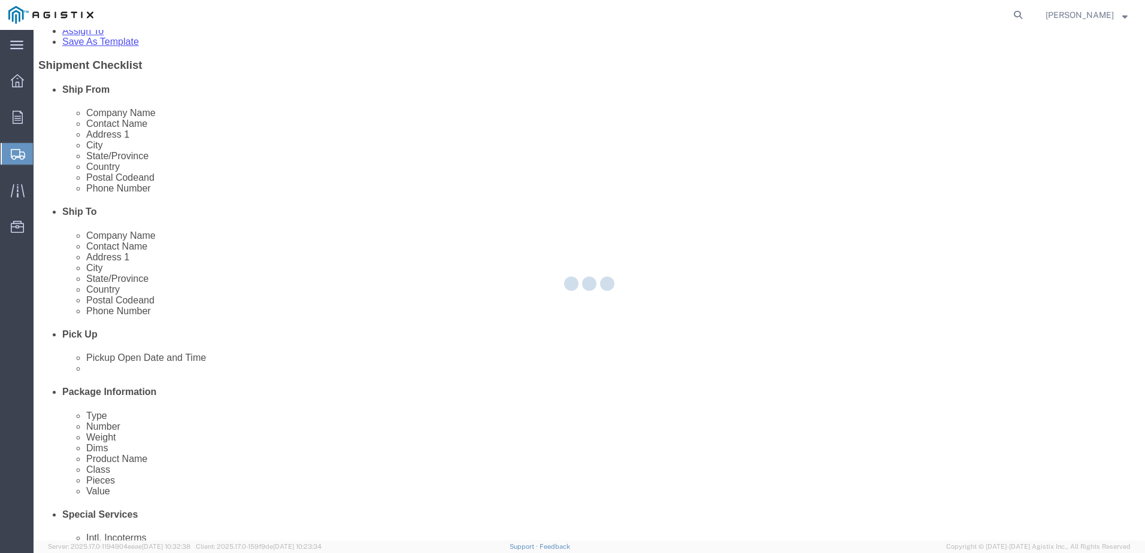
scroll to position [0, 0]
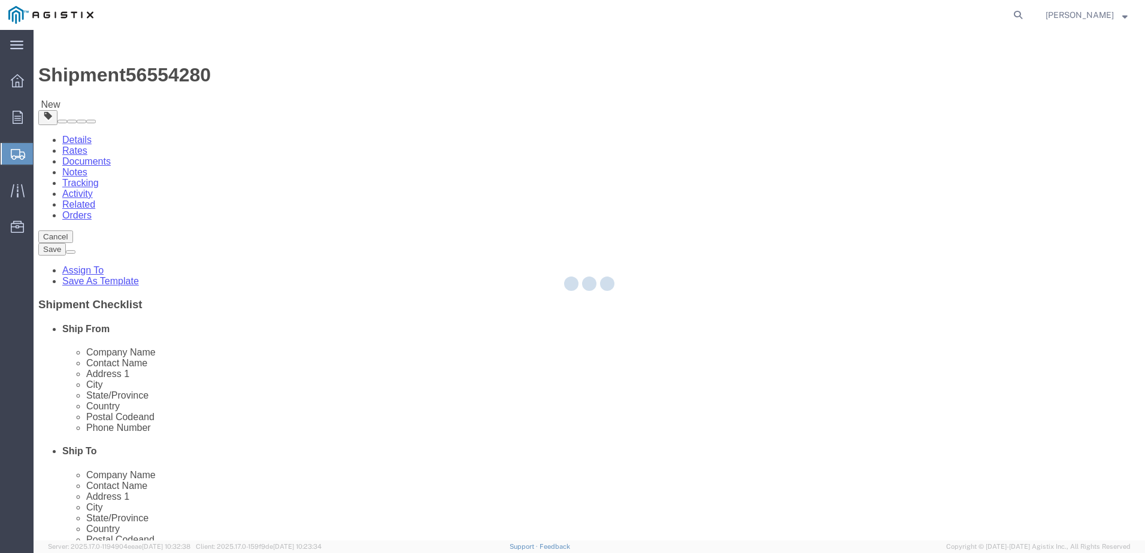
select select "PSNS"
select select "CBOX"
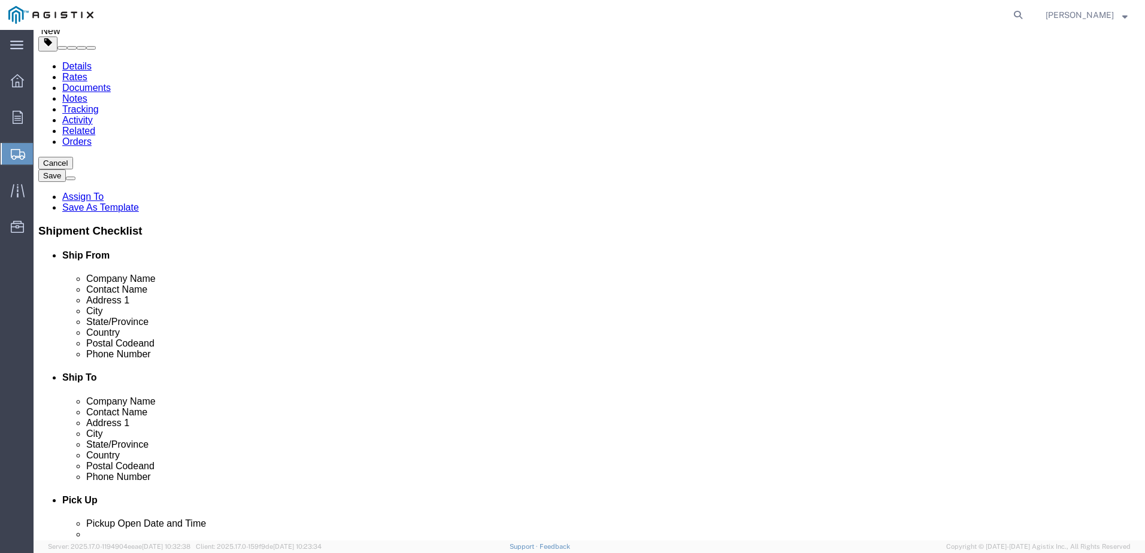
scroll to position [180, 0]
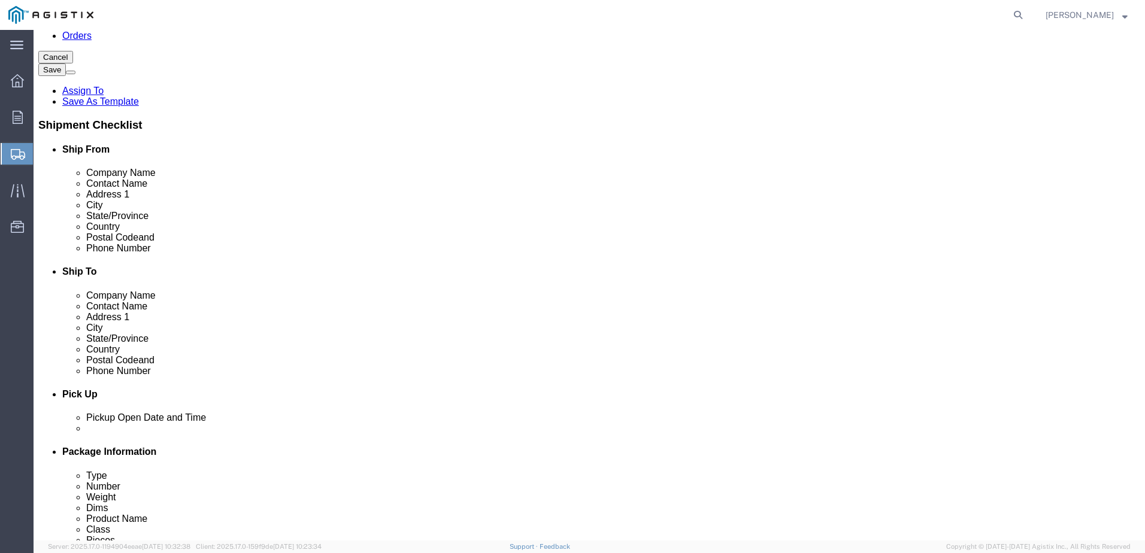
click span "button"
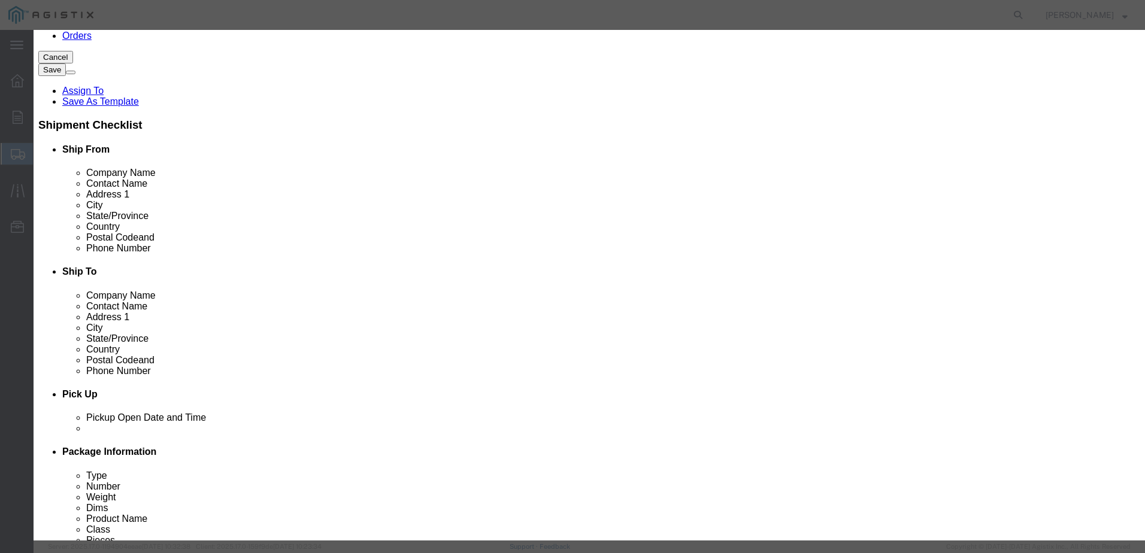
click button "Yes"
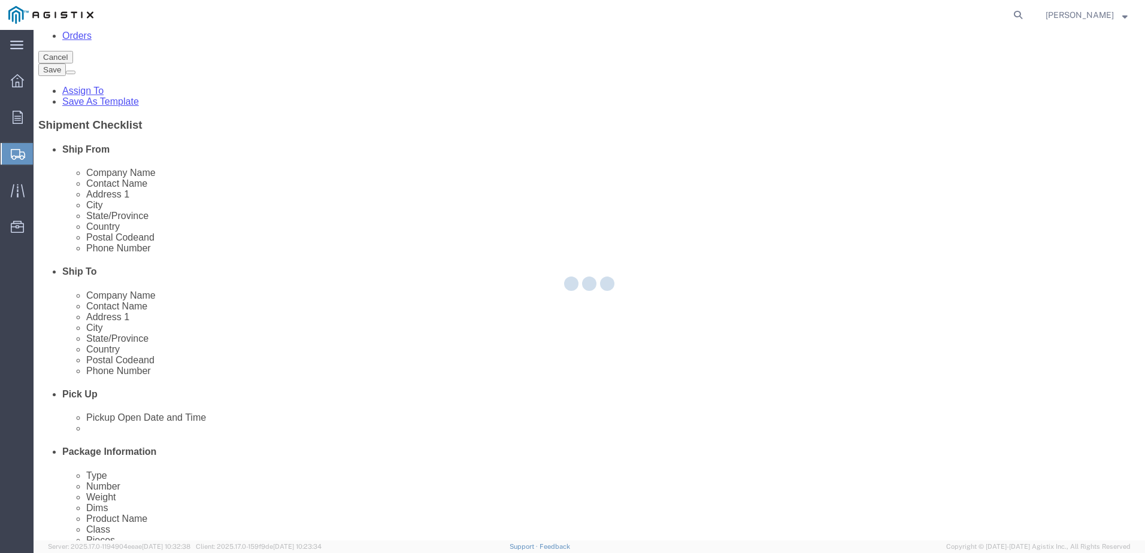
scroll to position [0, 0]
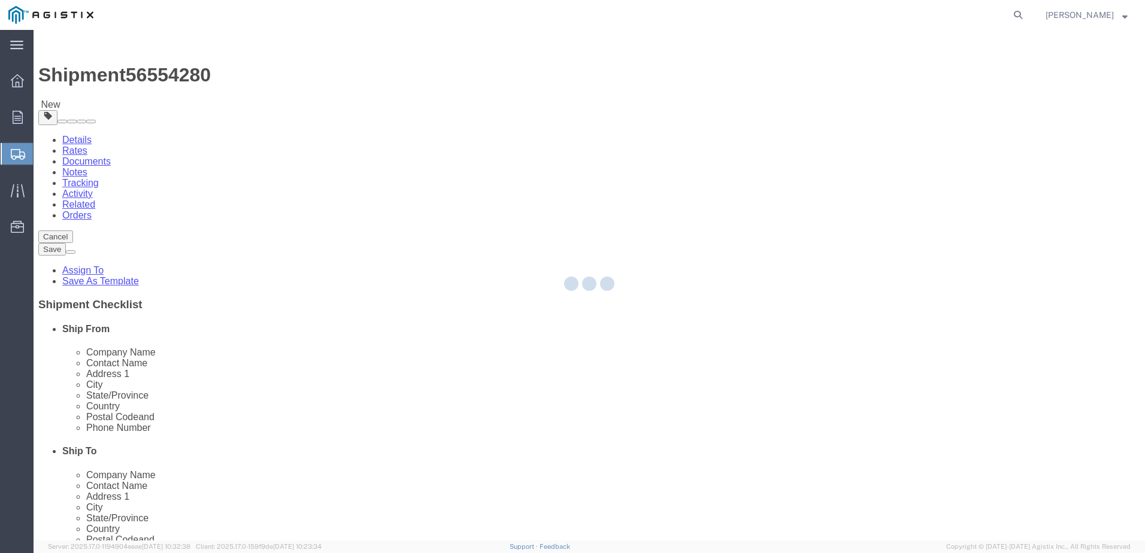
select select "PSNS"
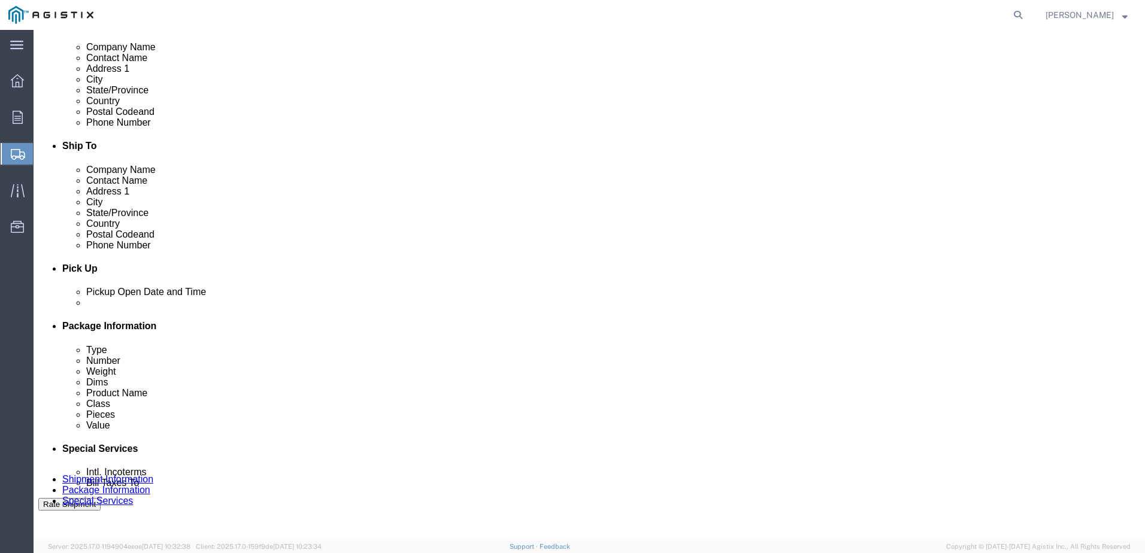
scroll to position [349, 0]
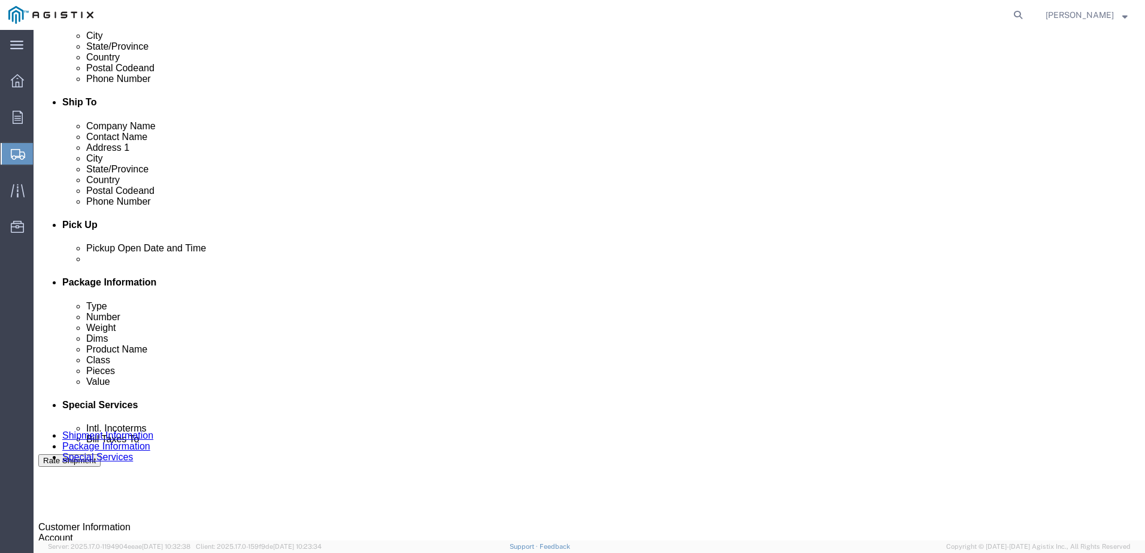
click button "Previous"
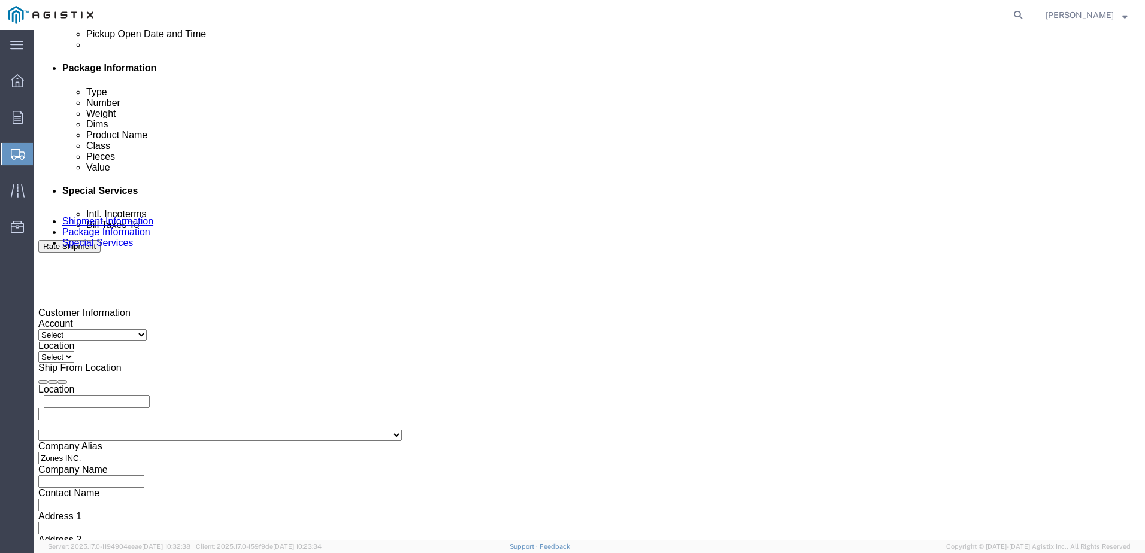
scroll to position [459, 0]
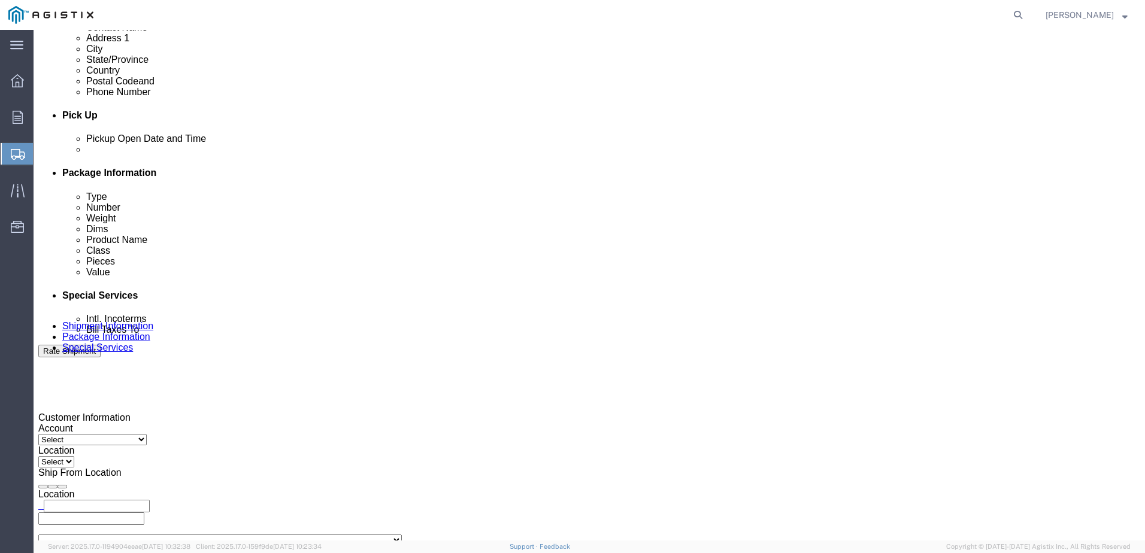
click select "Select Account Type Activity ID Airline Appointment Number ASN Batch Request # …"
click div "Pickup Date: Pickup Start Date Pickup Start Time Pickup Open Date and Time Aug …"
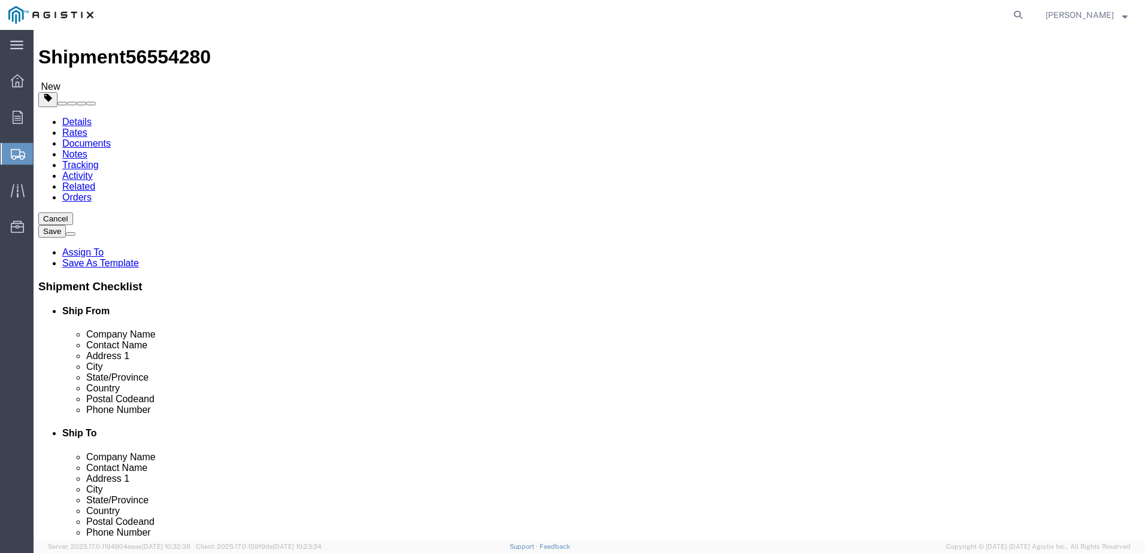
scroll to position [0, 0]
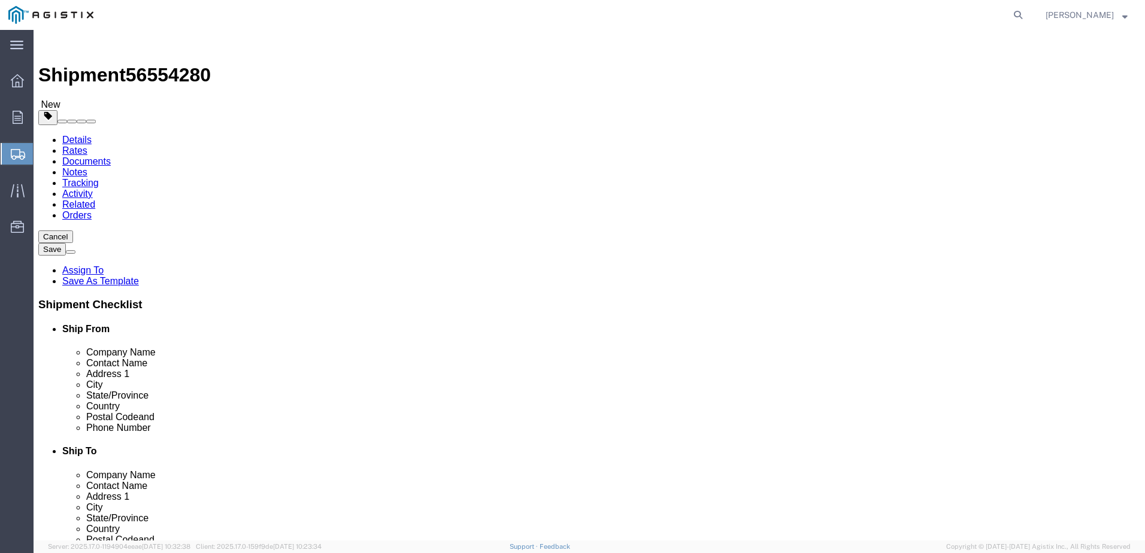
click select "Select Apple PG&E Zones Corporate Solutions"
select select "9596"
click select "Select Apple PG&E Zones Corporate Solutions"
select select
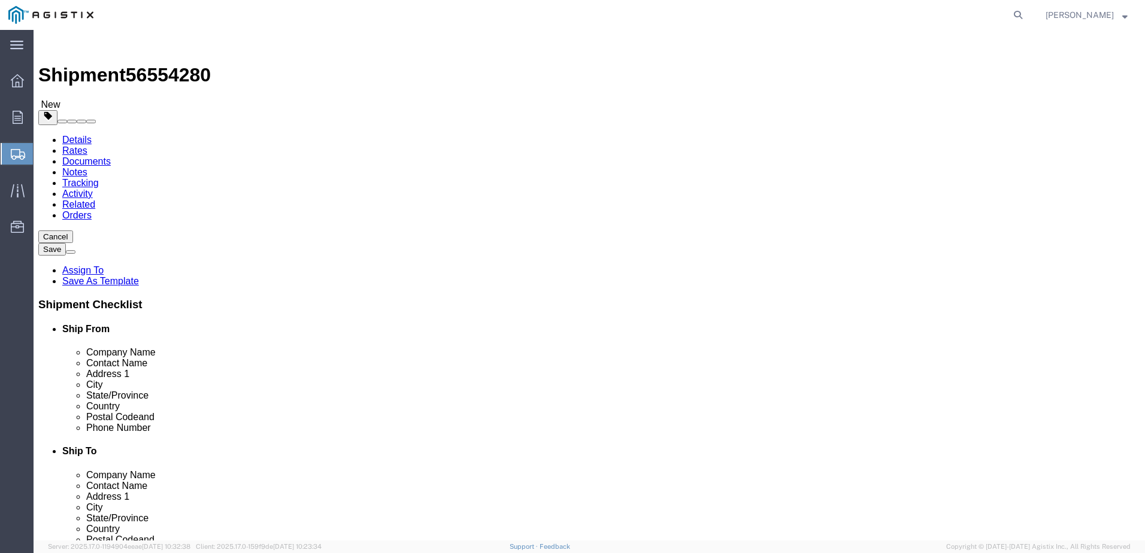
click select "Select All Others Fremont DC Fresno DC Wheatland DC"
select select "19740"
click select "Select All Others Fremont DC Fresno DC Wheatland DC"
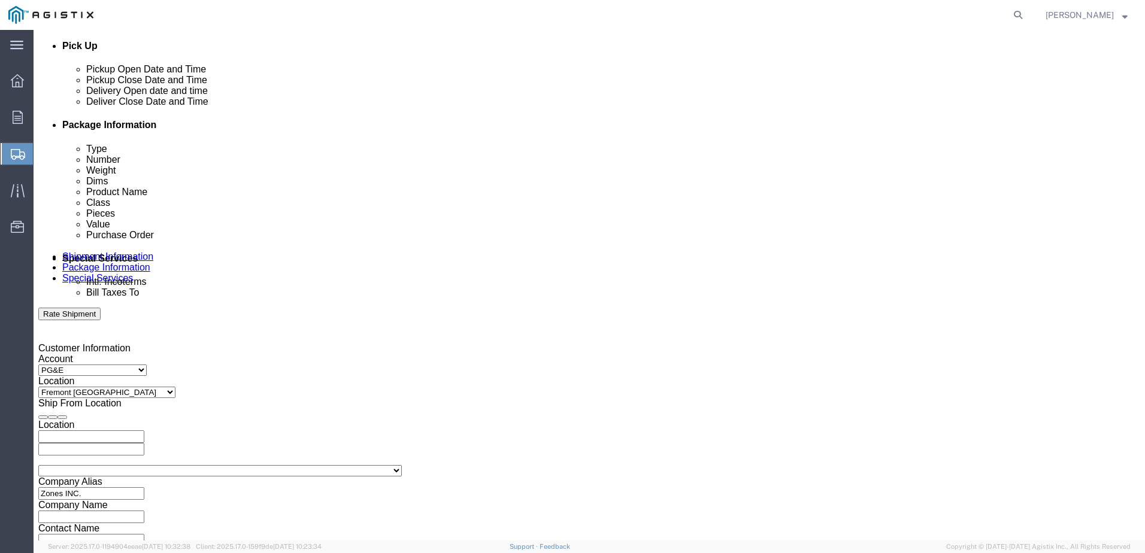
scroll to position [638, 0]
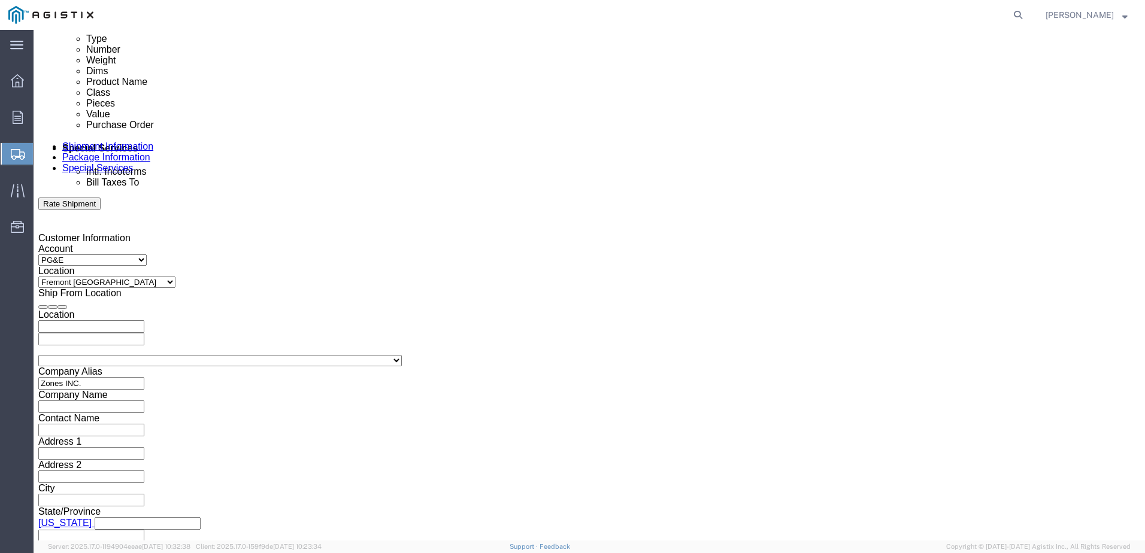
click button "Continue"
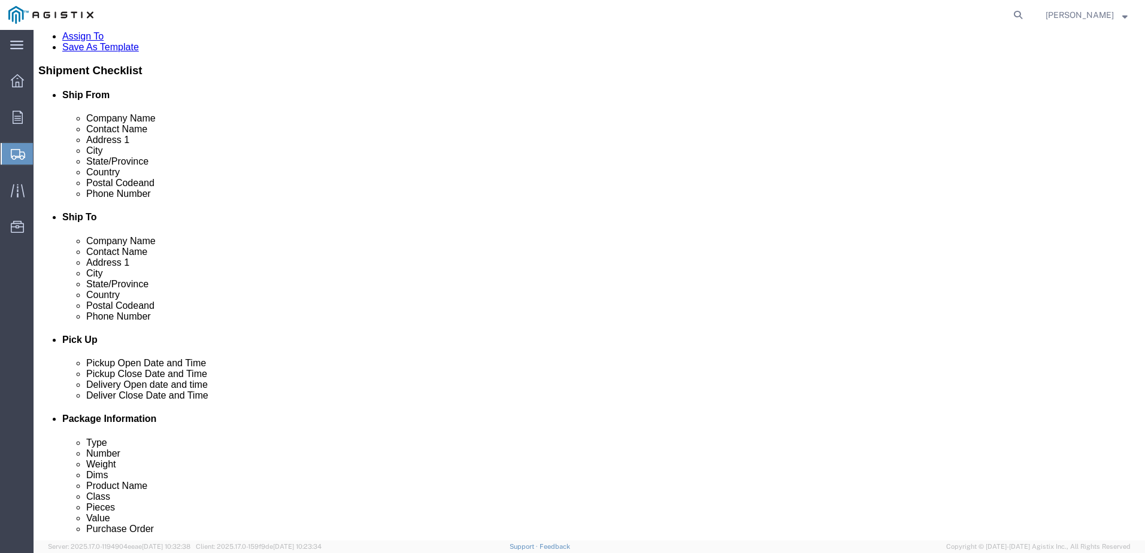
scroll to position [349, 0]
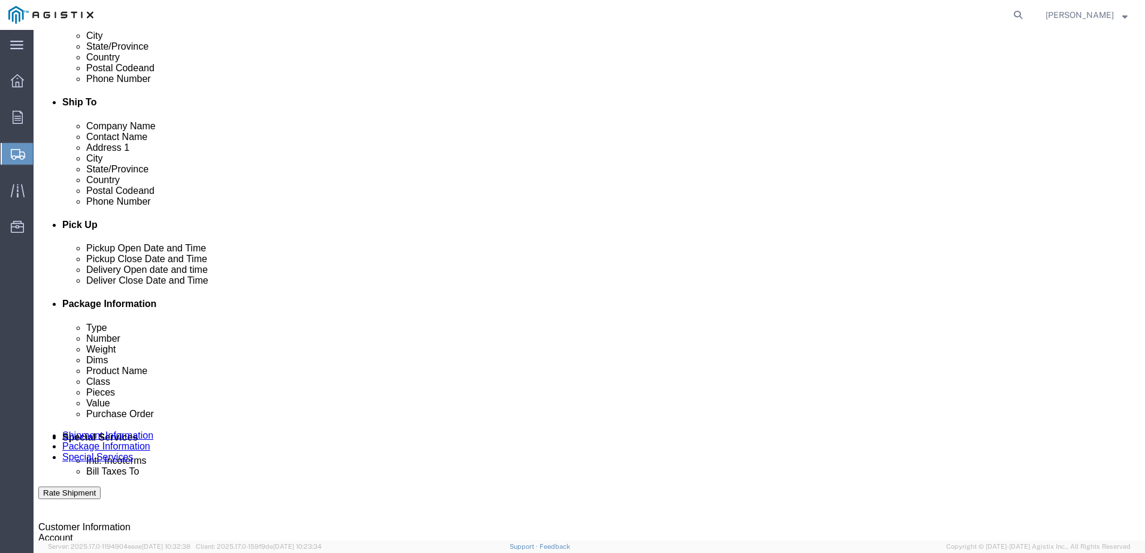
click button "Rate Shipment"
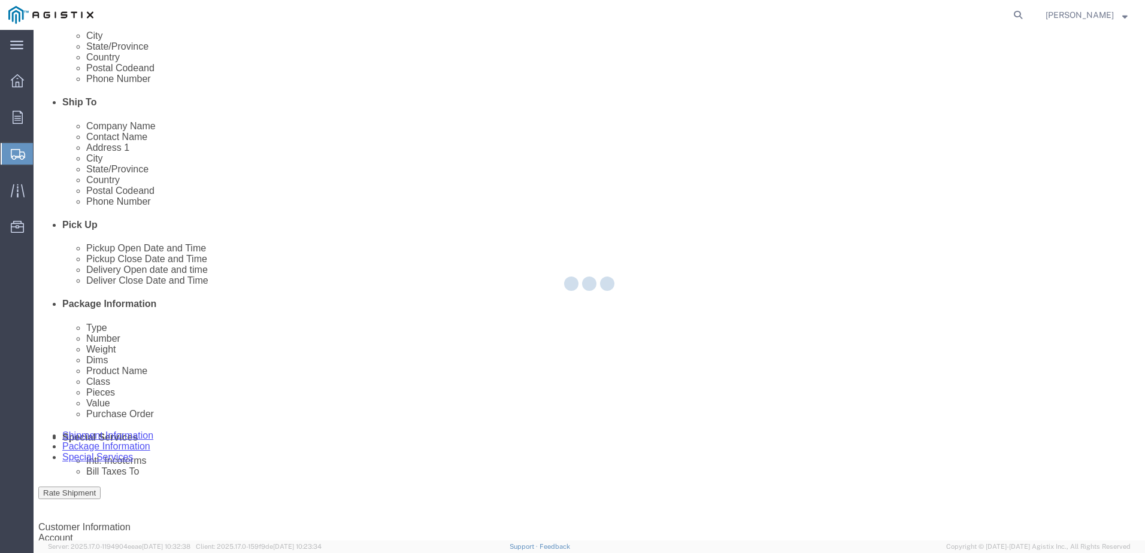
scroll to position [0, 0]
